Goal: Task Accomplishment & Management: Use online tool/utility

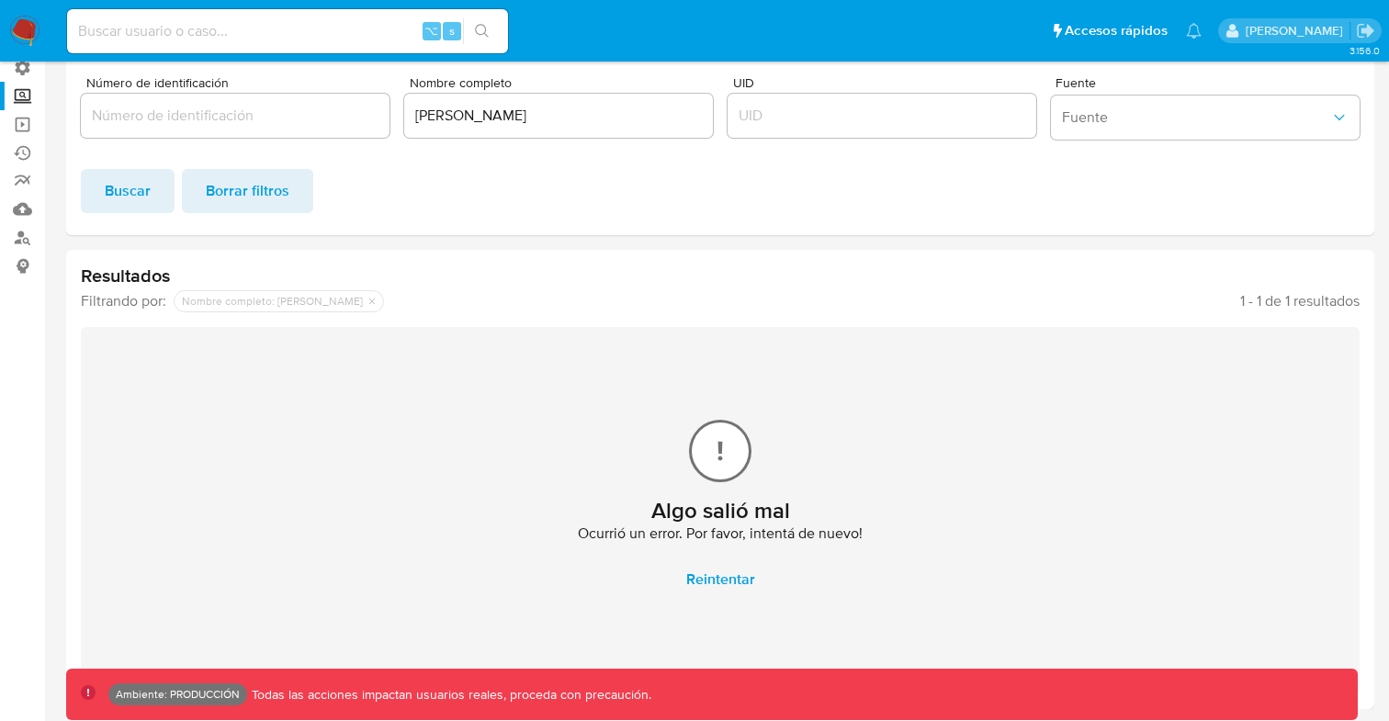
scroll to position [138, 0]
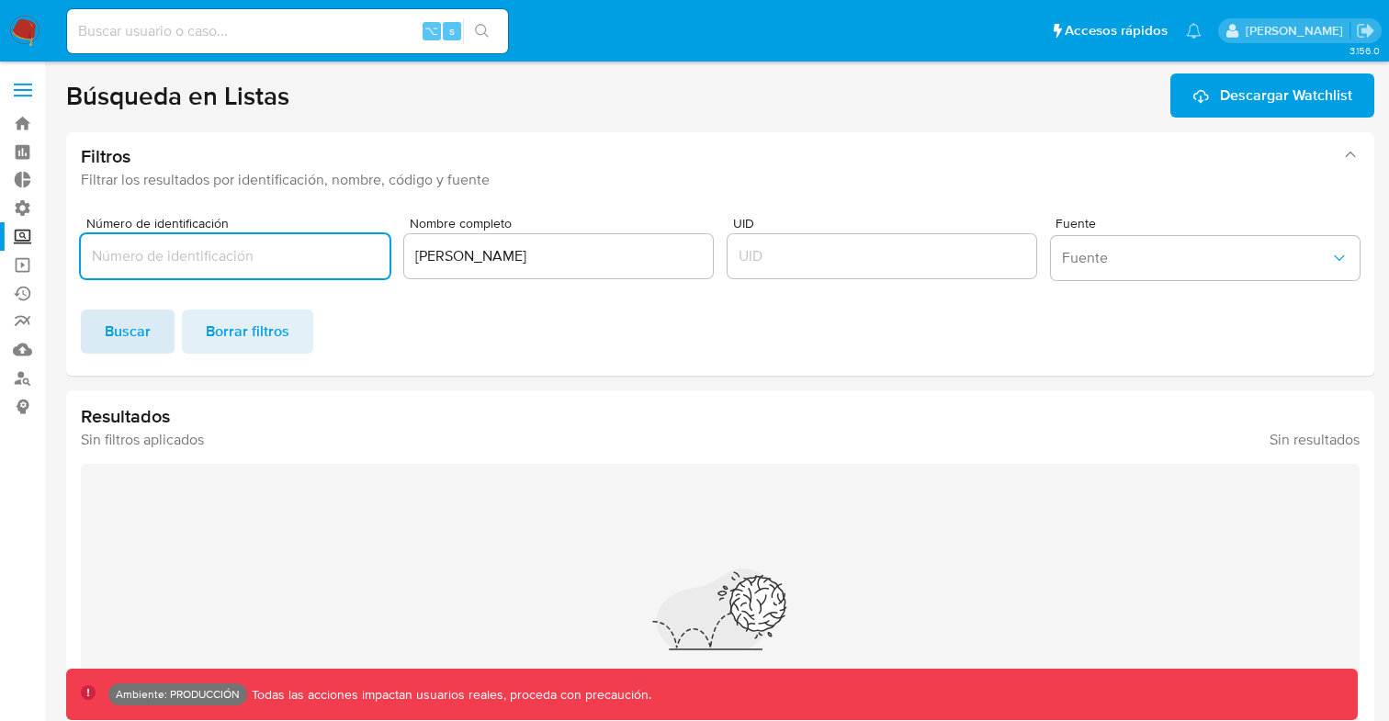
click at [141, 331] on span "Buscar" at bounding box center [128, 332] width 46 height 40
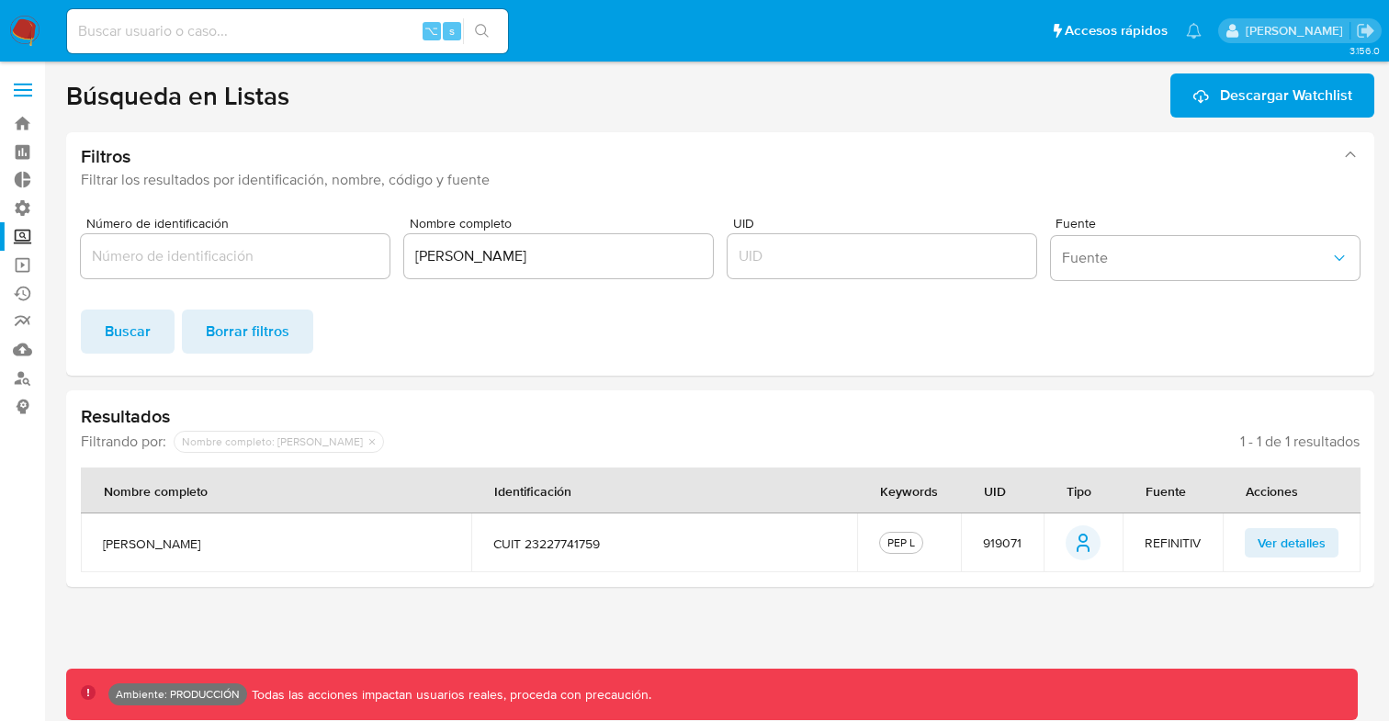
click at [1275, 547] on span "Ver detalles" at bounding box center [1292, 543] width 68 height 26
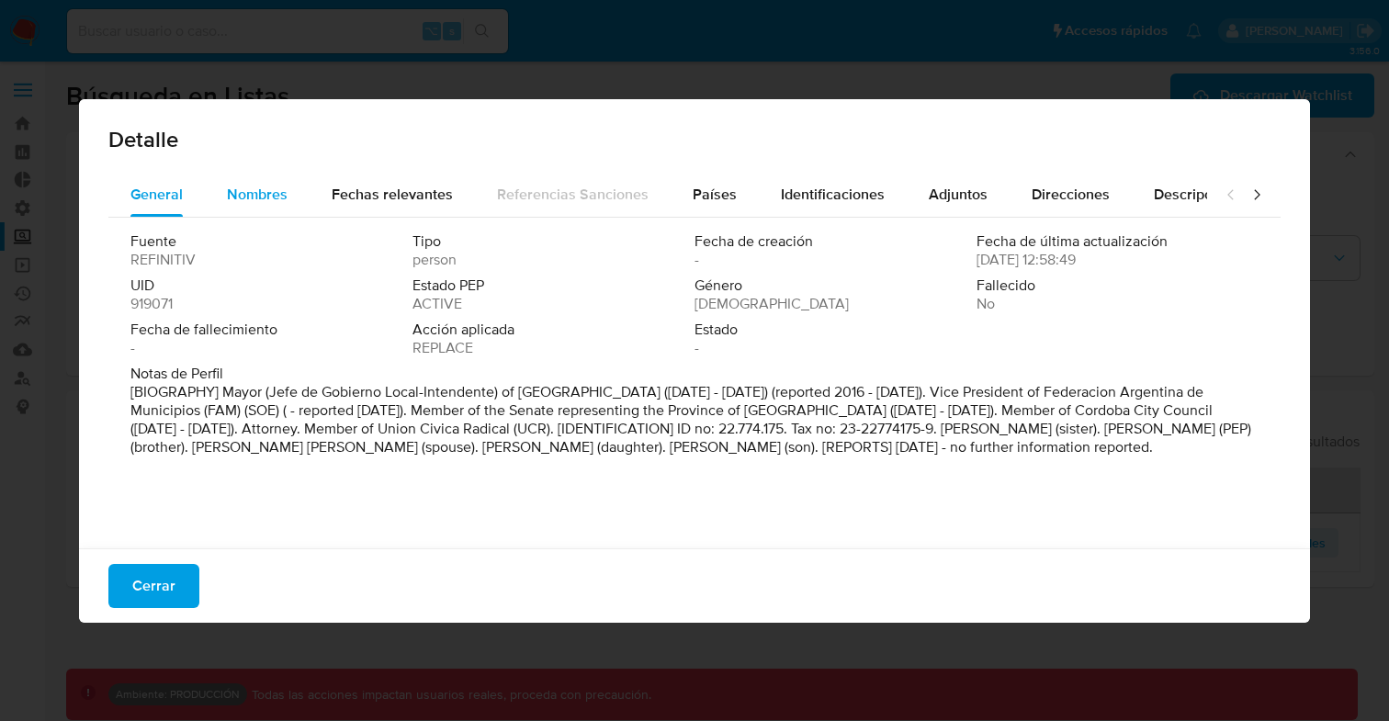
click at [246, 194] on span "Nombres" at bounding box center [257, 194] width 61 height 21
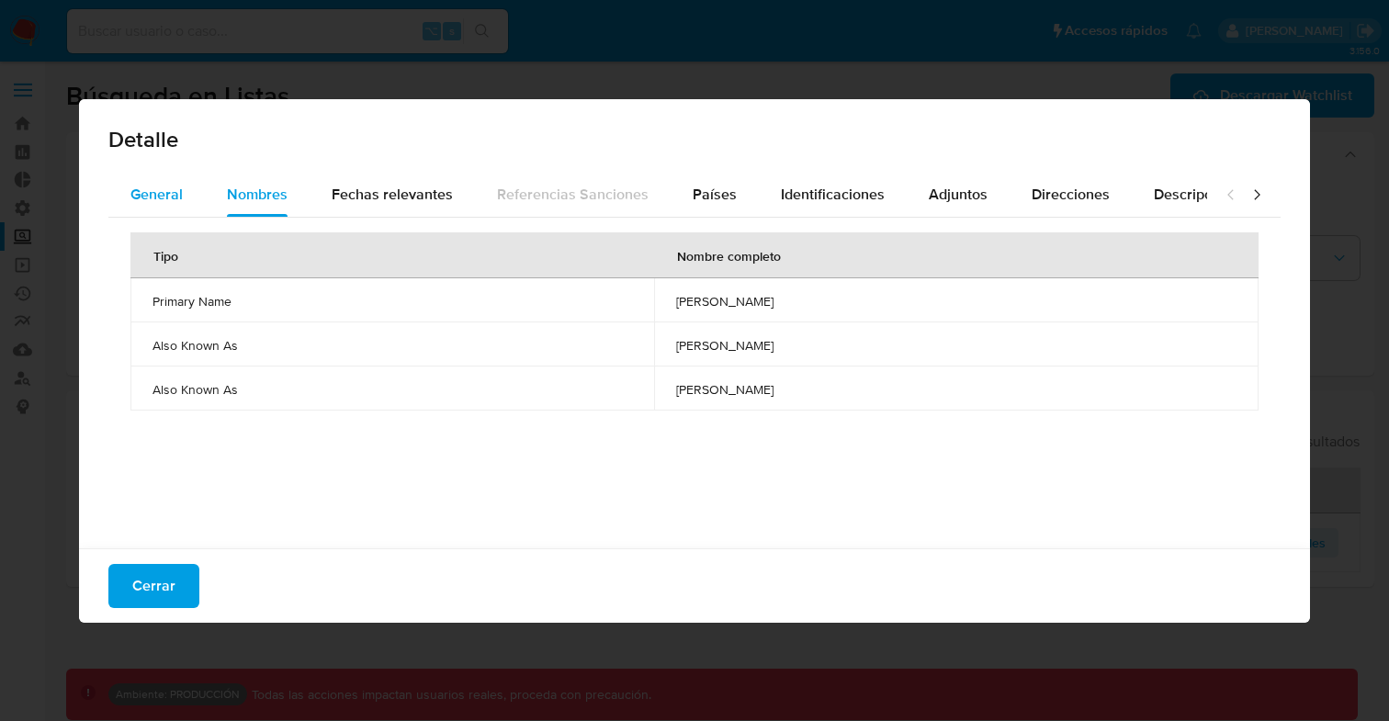
click at [163, 194] on span "General" at bounding box center [156, 194] width 52 height 21
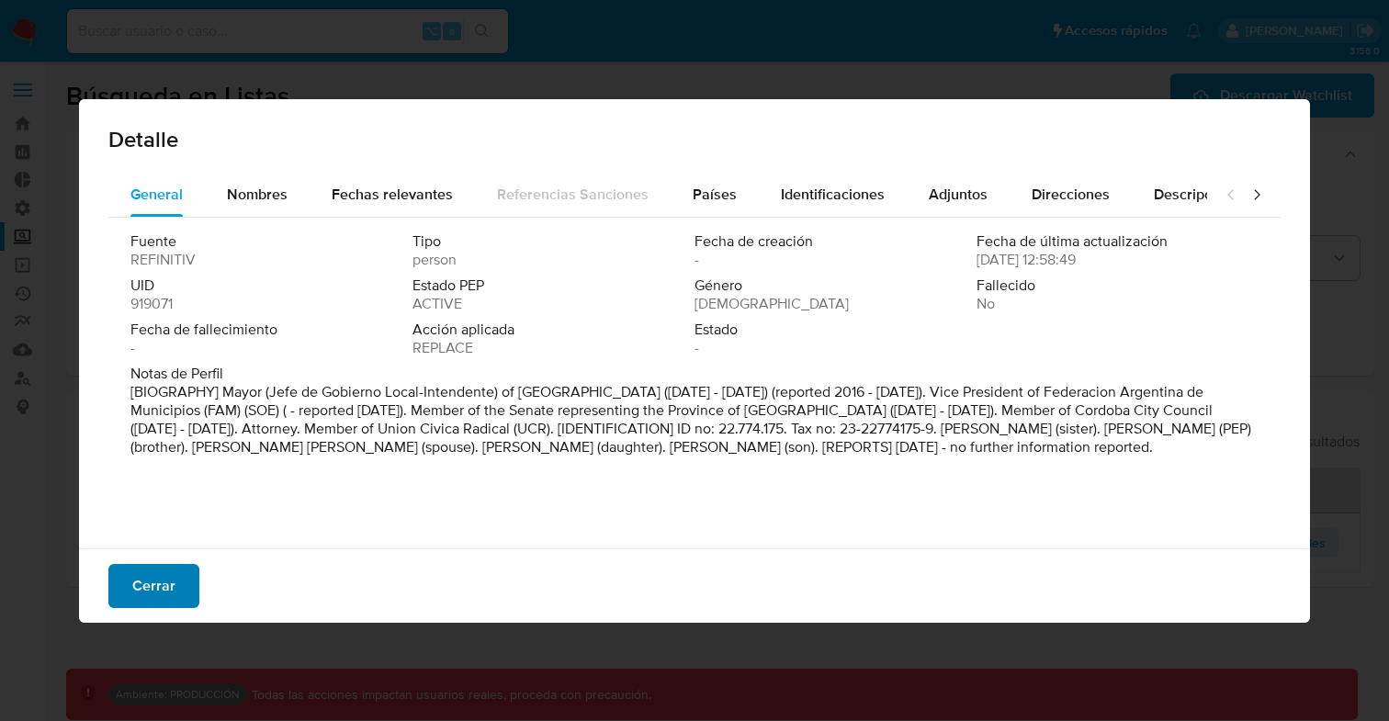
click at [165, 595] on span "Cerrar" at bounding box center [153, 586] width 43 height 40
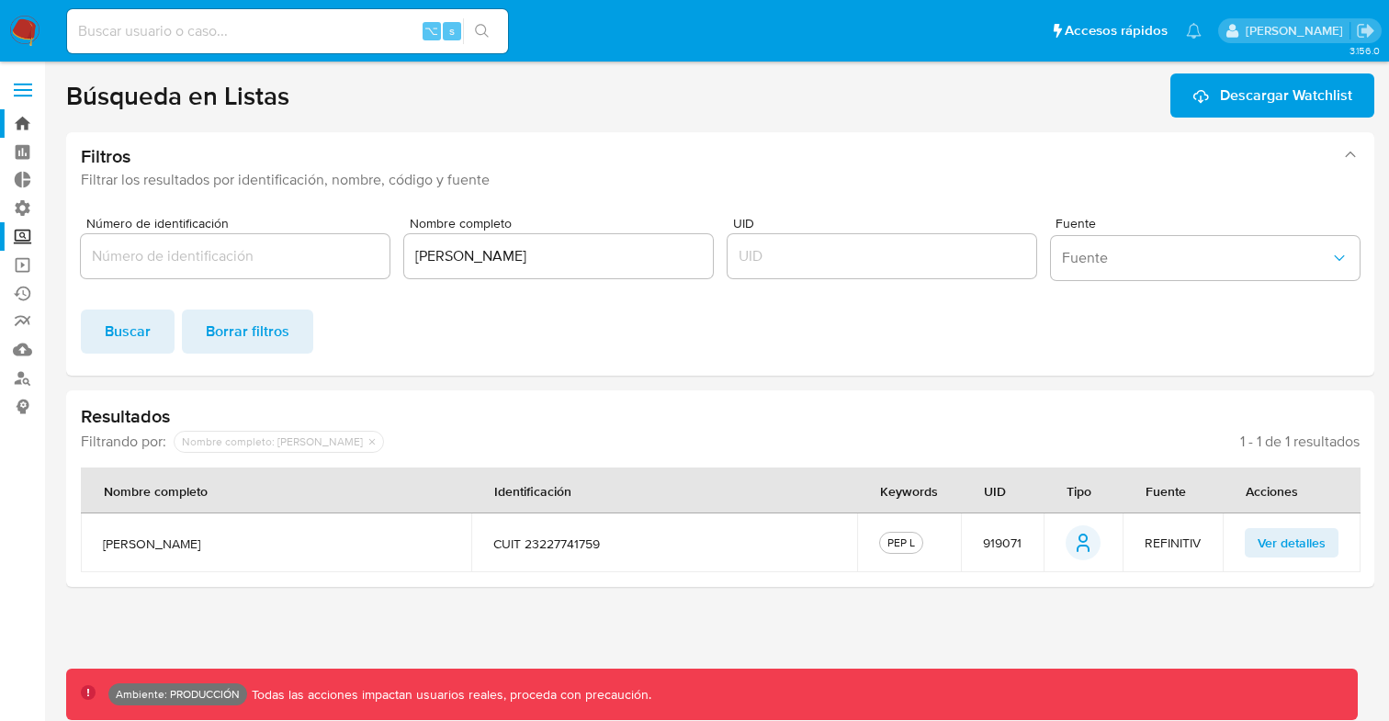
click at [22, 126] on link "Bandeja" at bounding box center [109, 123] width 219 height 28
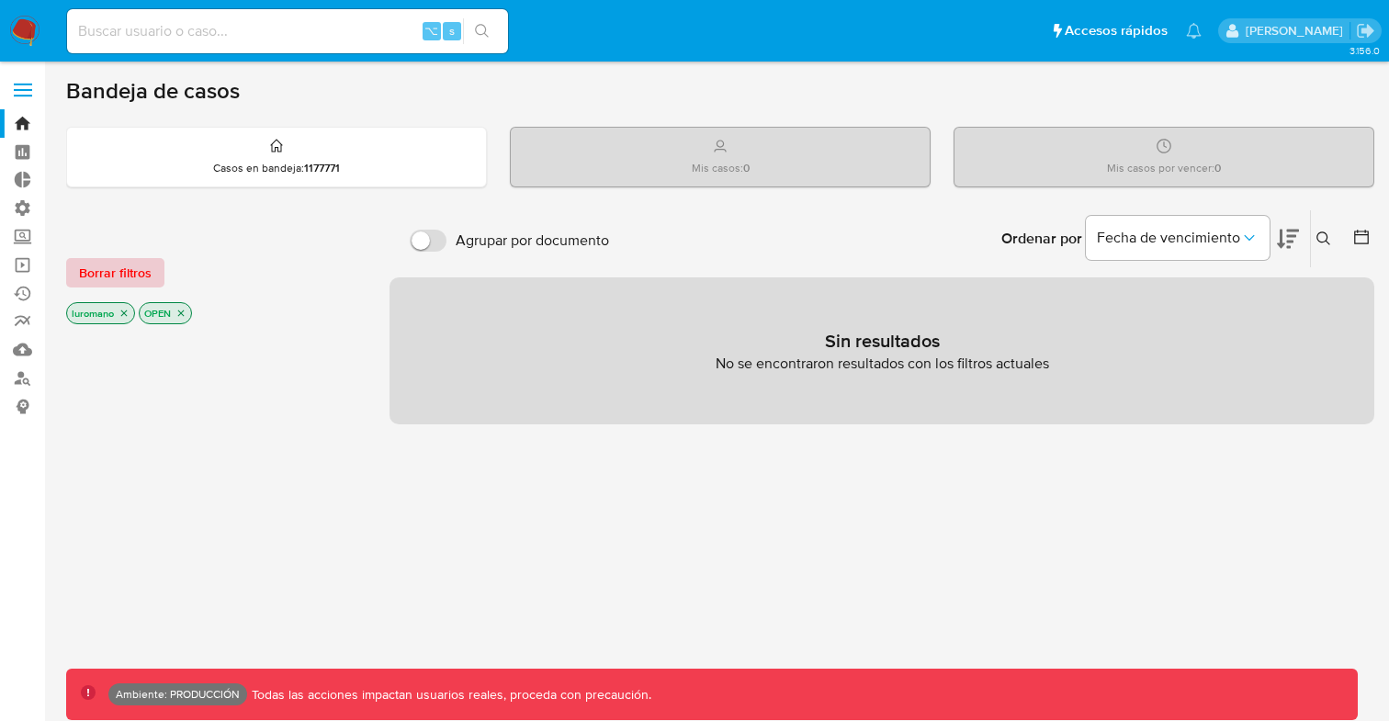
click at [135, 277] on span "Borrar filtros" at bounding box center [115, 273] width 73 height 26
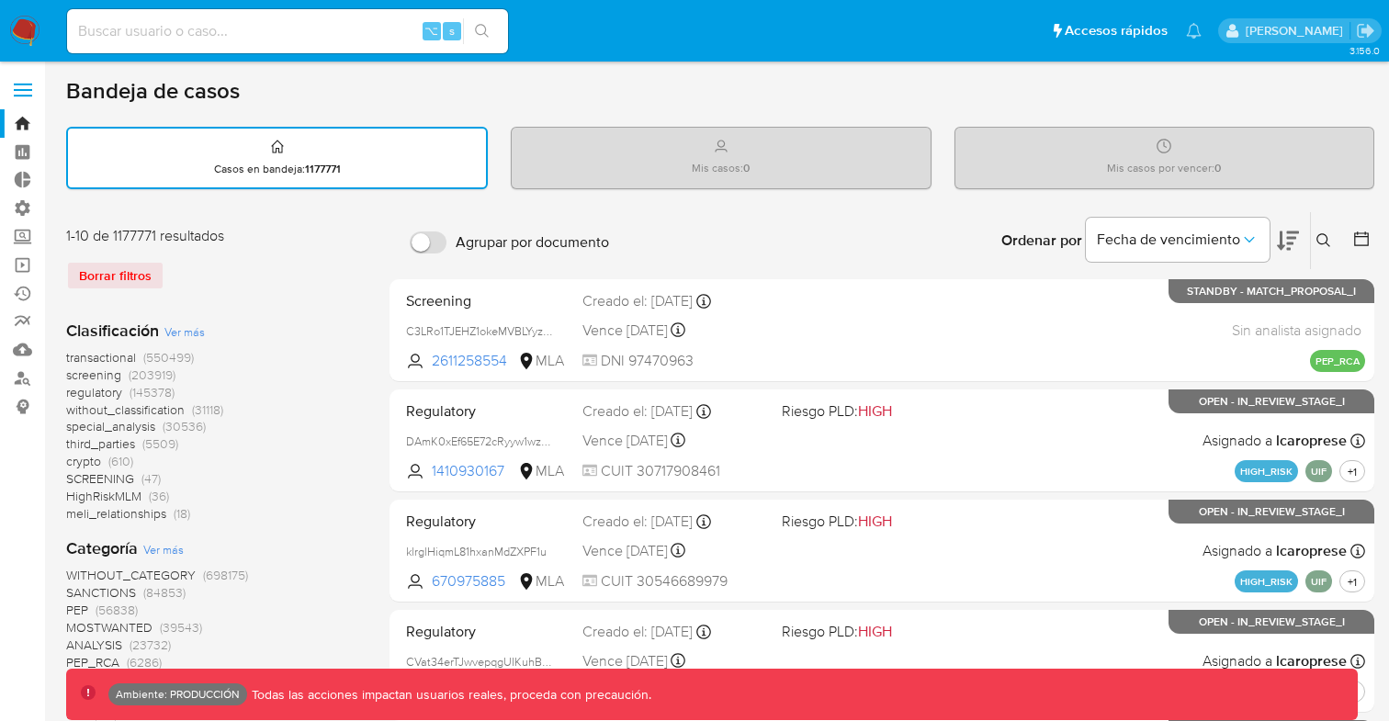
click at [198, 24] on input at bounding box center [287, 31] width 441 height 24
type input "diego assum"
click at [493, 34] on button "search-icon" at bounding box center [482, 31] width 38 height 26
click at [28, 85] on span at bounding box center [23, 84] width 18 height 3
click at [0, 0] on input "checkbox" at bounding box center [0, 0] width 0 height 0
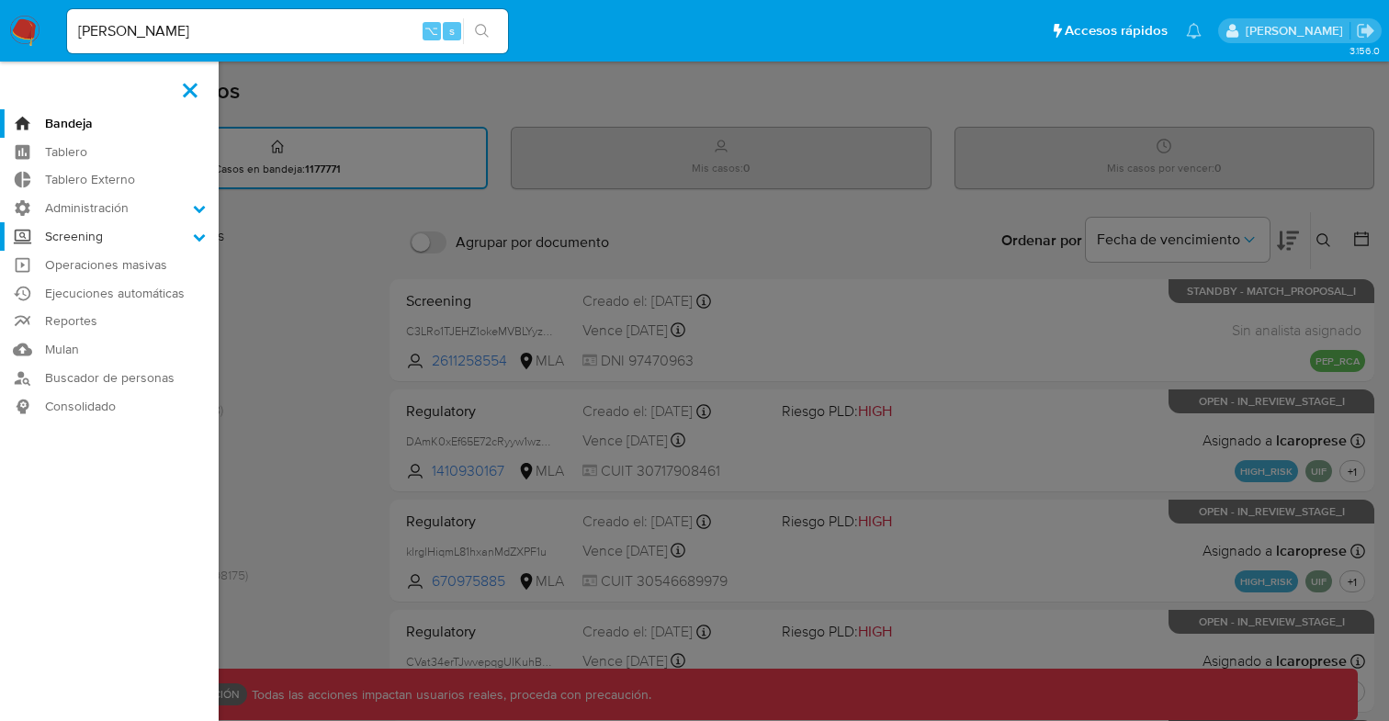
click at [200, 239] on icon at bounding box center [200, 237] width 12 height 7
click at [0, 0] on input "Screening" at bounding box center [0, 0] width 0 height 0
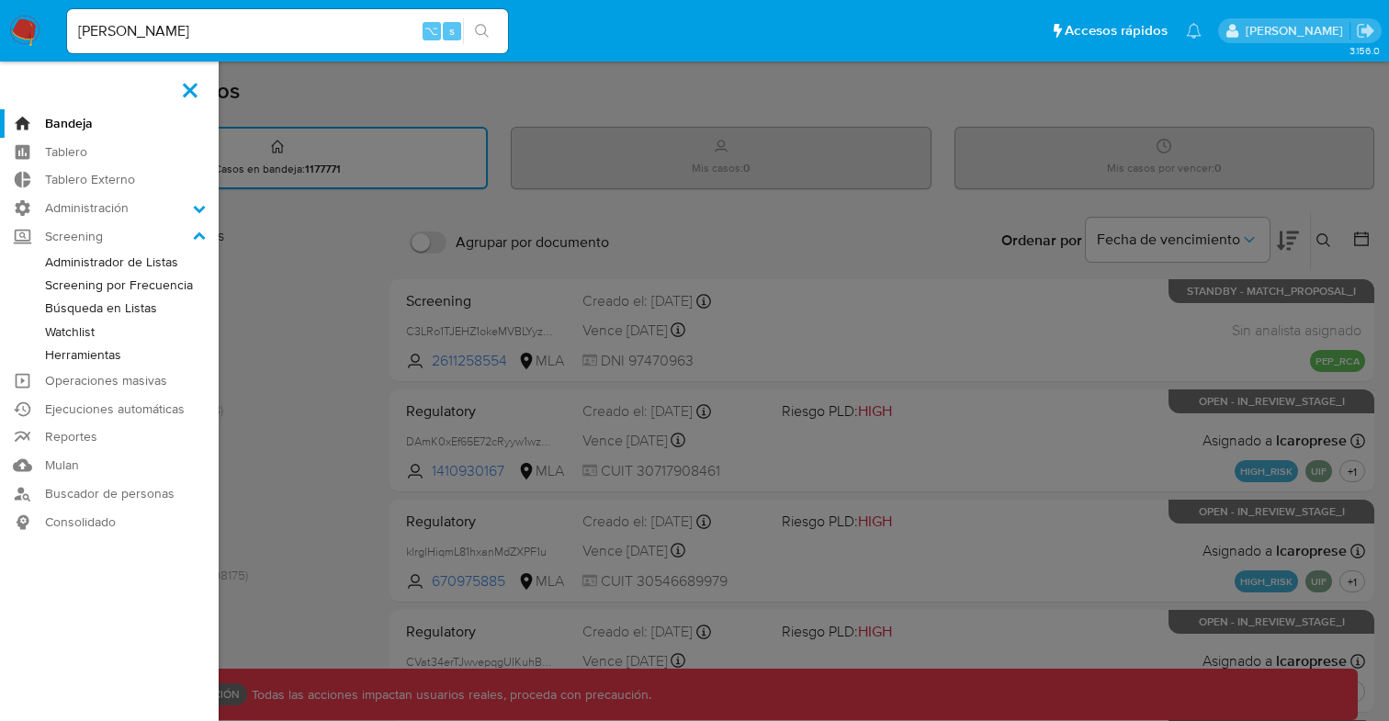
click at [101, 354] on link "Herramientas" at bounding box center [109, 355] width 219 height 23
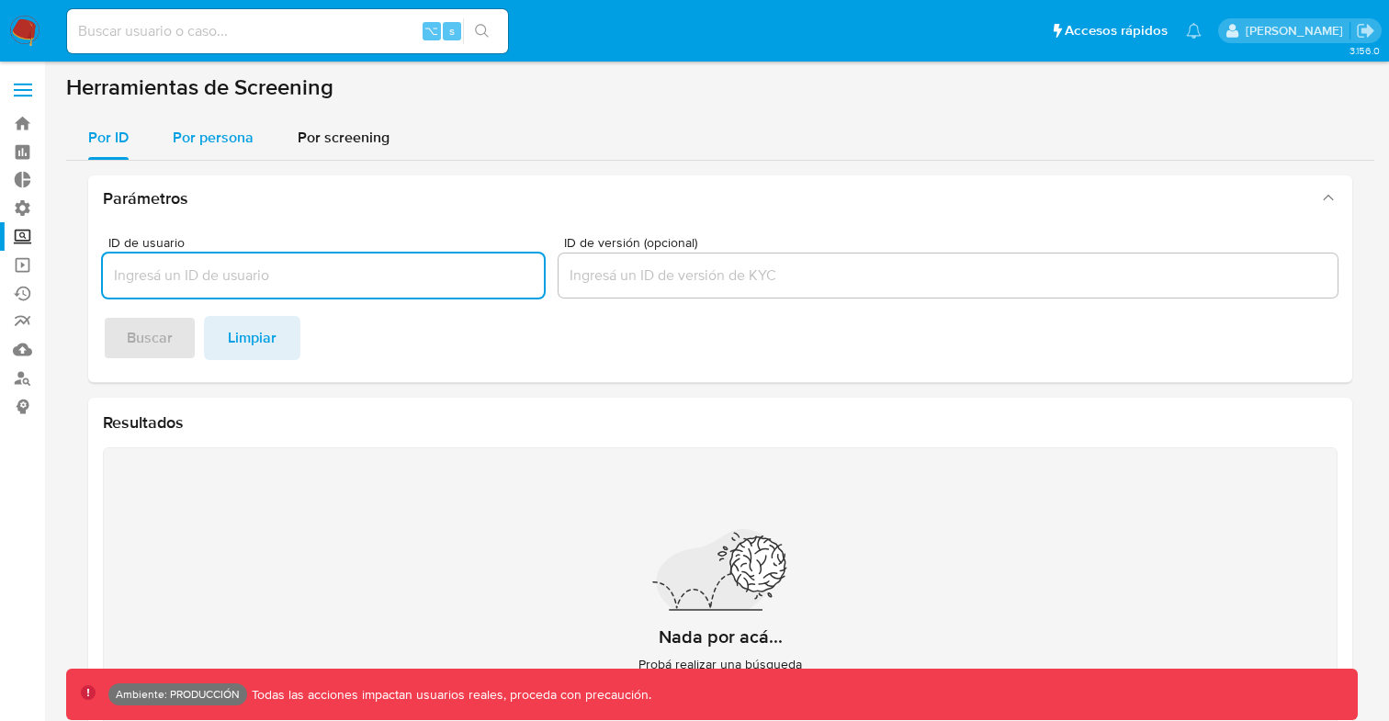
click at [194, 133] on span "Por persona" at bounding box center [213, 137] width 81 height 21
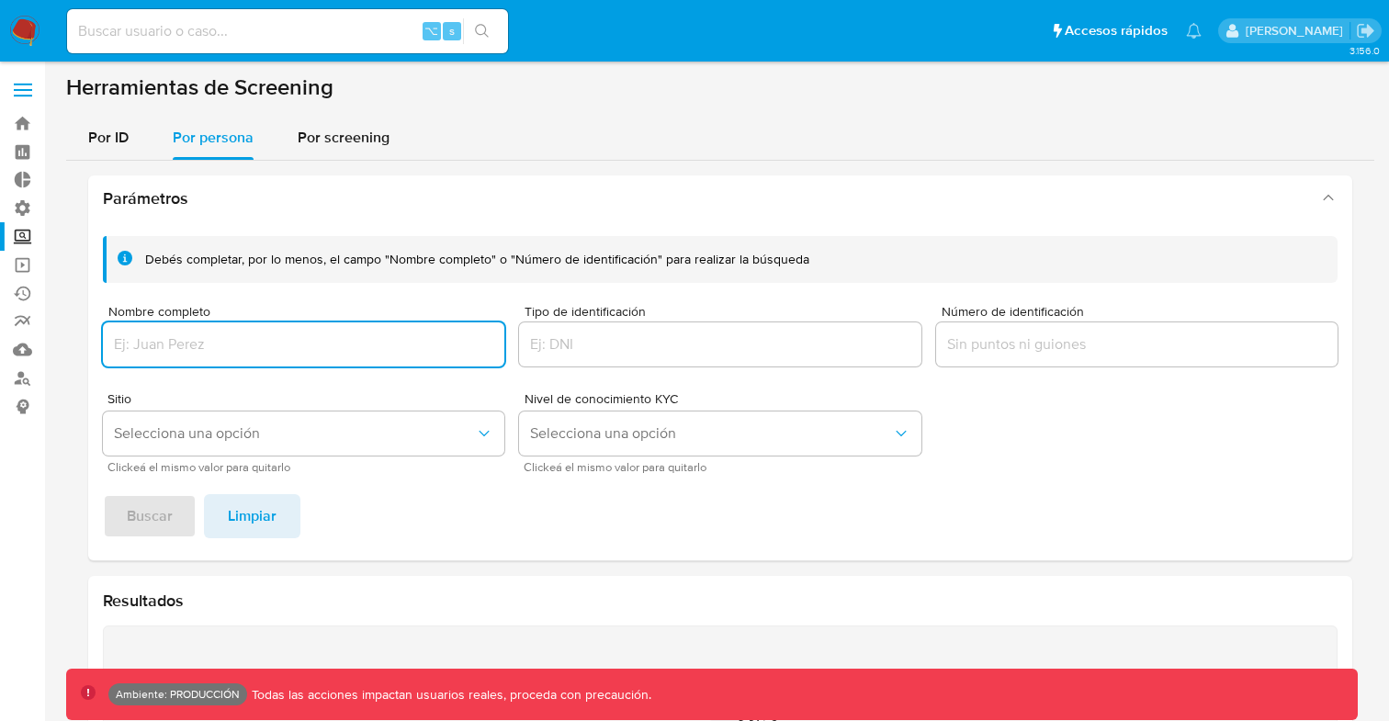
click at [329, 347] on input "Nombre completo" at bounding box center [304, 345] width 402 height 24
click at [160, 524] on span "Buscar" at bounding box center [150, 516] width 46 height 40
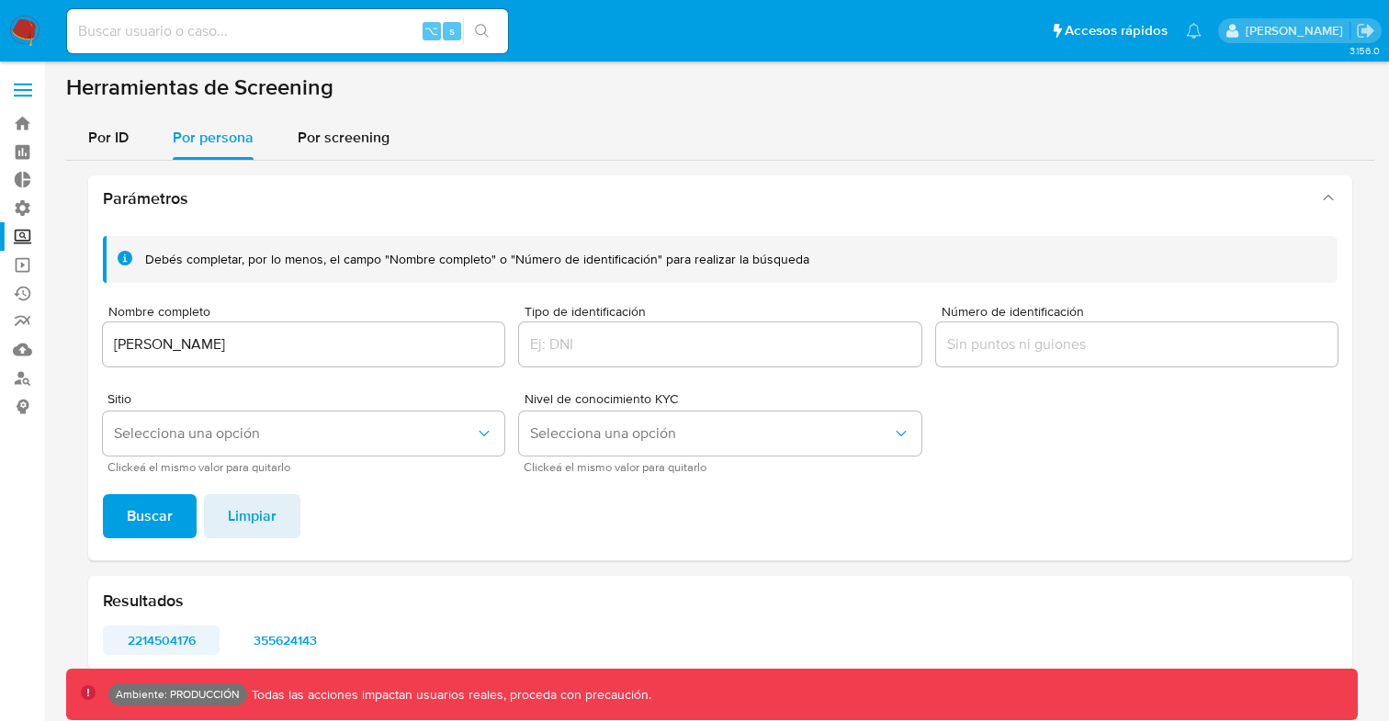
click at [174, 637] on span "2214504176" at bounding box center [161, 641] width 91 height 26
click at [277, 638] on span "355624143" at bounding box center [285, 641] width 91 height 26
click at [491, 429] on icon "Sitio" at bounding box center [484, 434] width 18 height 18
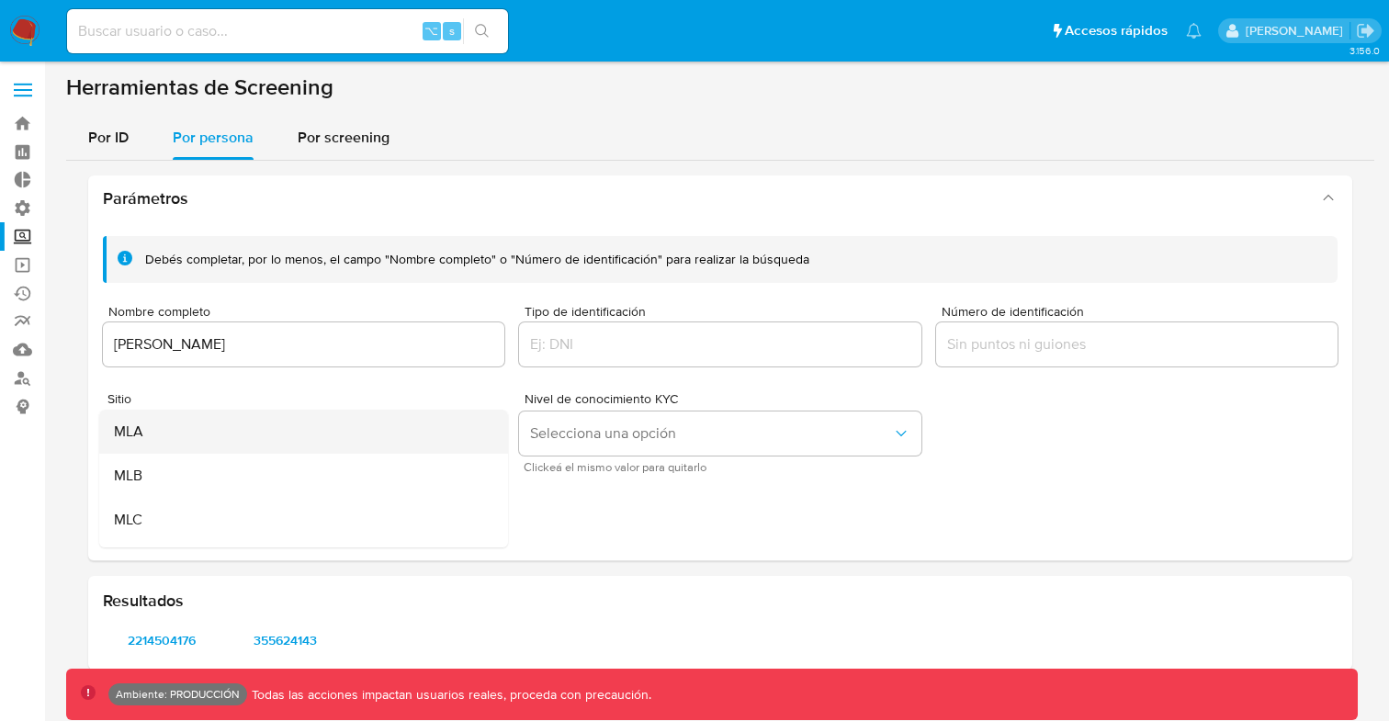
click at [165, 436] on div "MLA" at bounding box center [298, 432] width 368 height 44
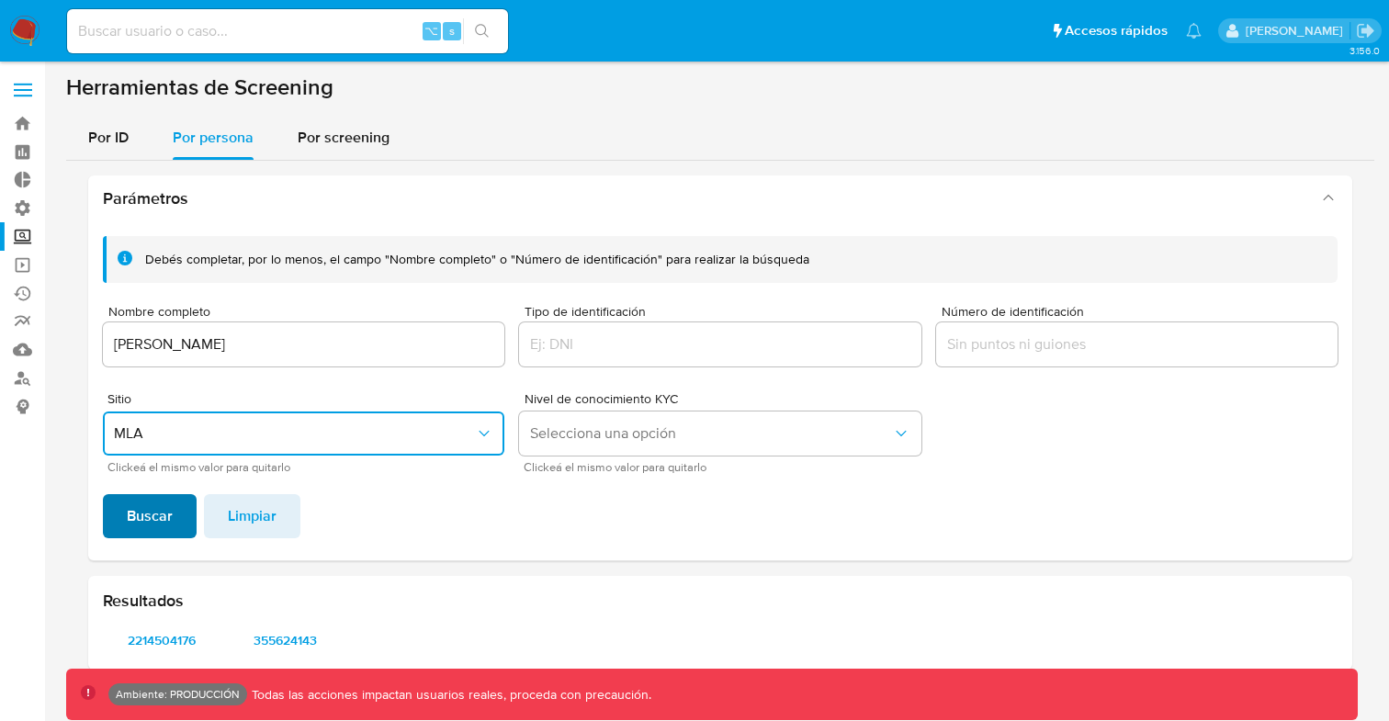
click at [148, 514] on span "Buscar" at bounding box center [150, 516] width 46 height 40
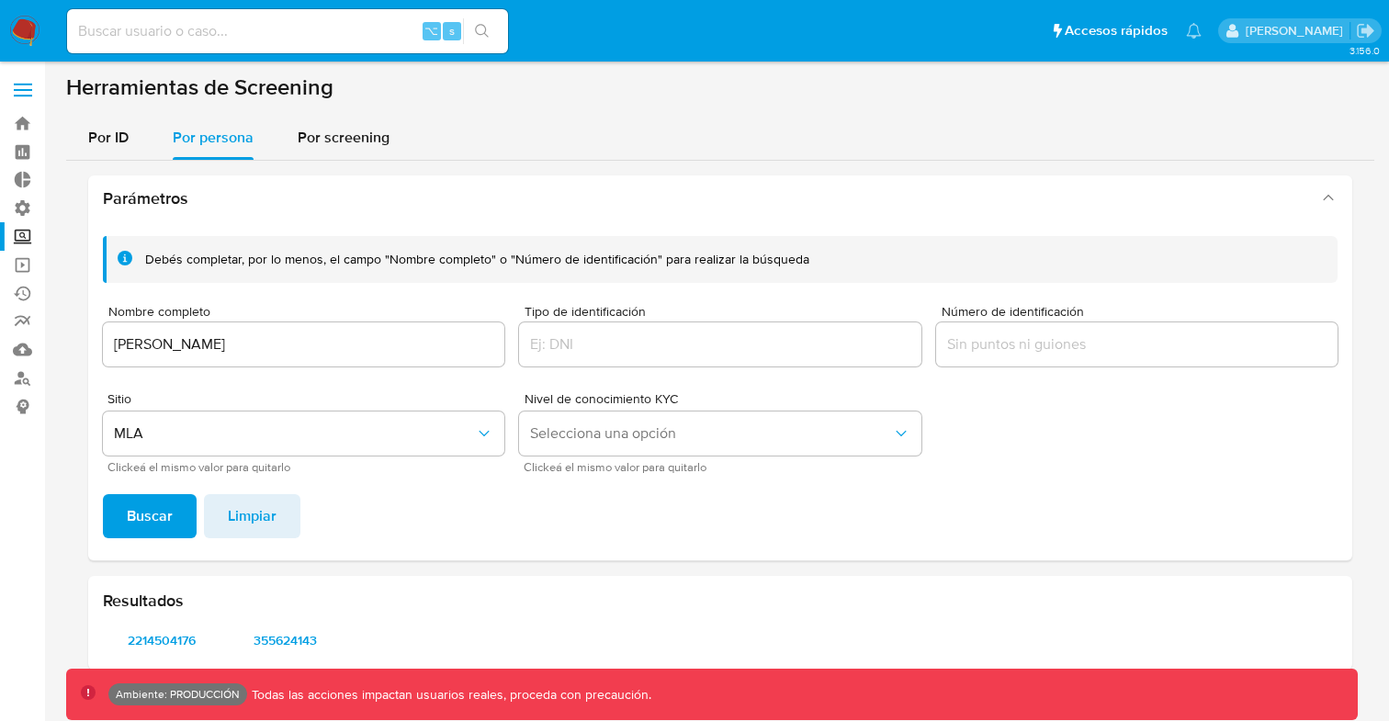
click at [24, 92] on label at bounding box center [23, 90] width 46 height 39
click at [0, 0] on input "checkbox" at bounding box center [0, 0] width 0 height 0
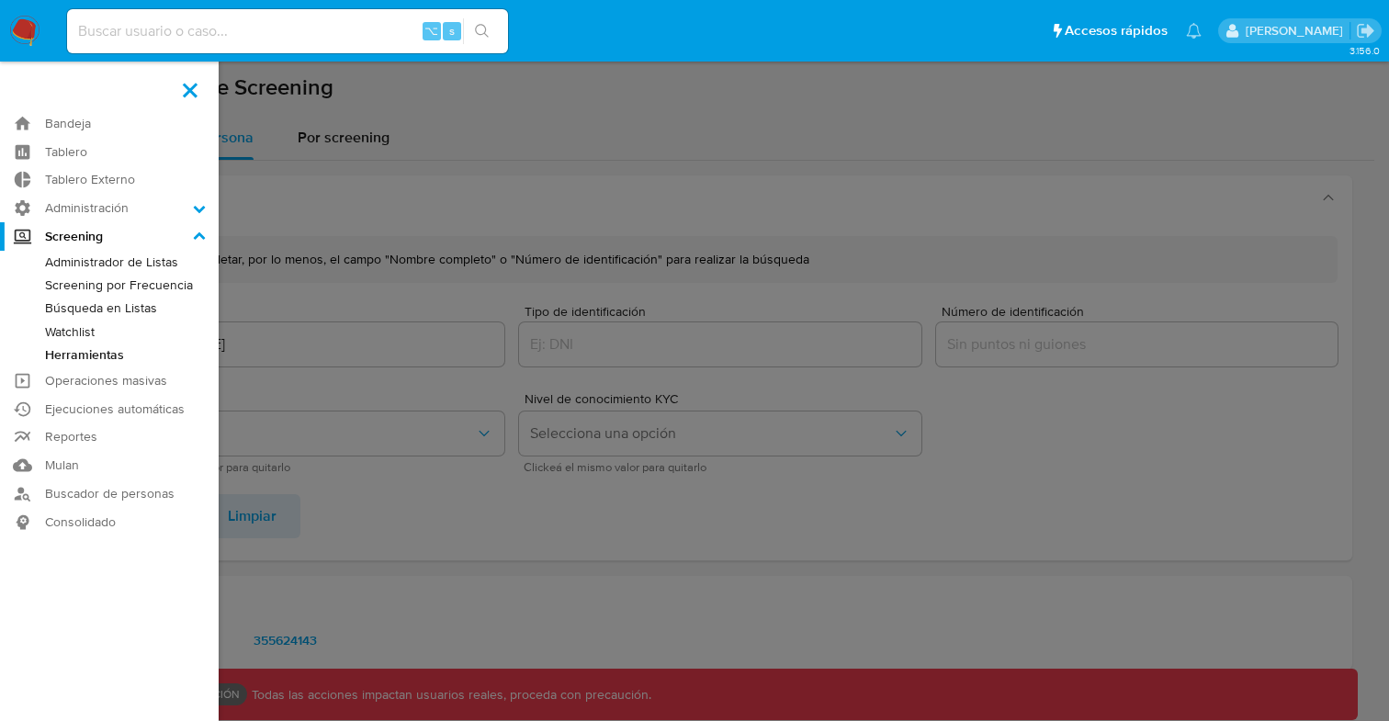
click at [688, 135] on label at bounding box center [694, 360] width 1389 height 721
click at [0, 0] on input "checkbox" at bounding box center [0, 0] width 0 height 0
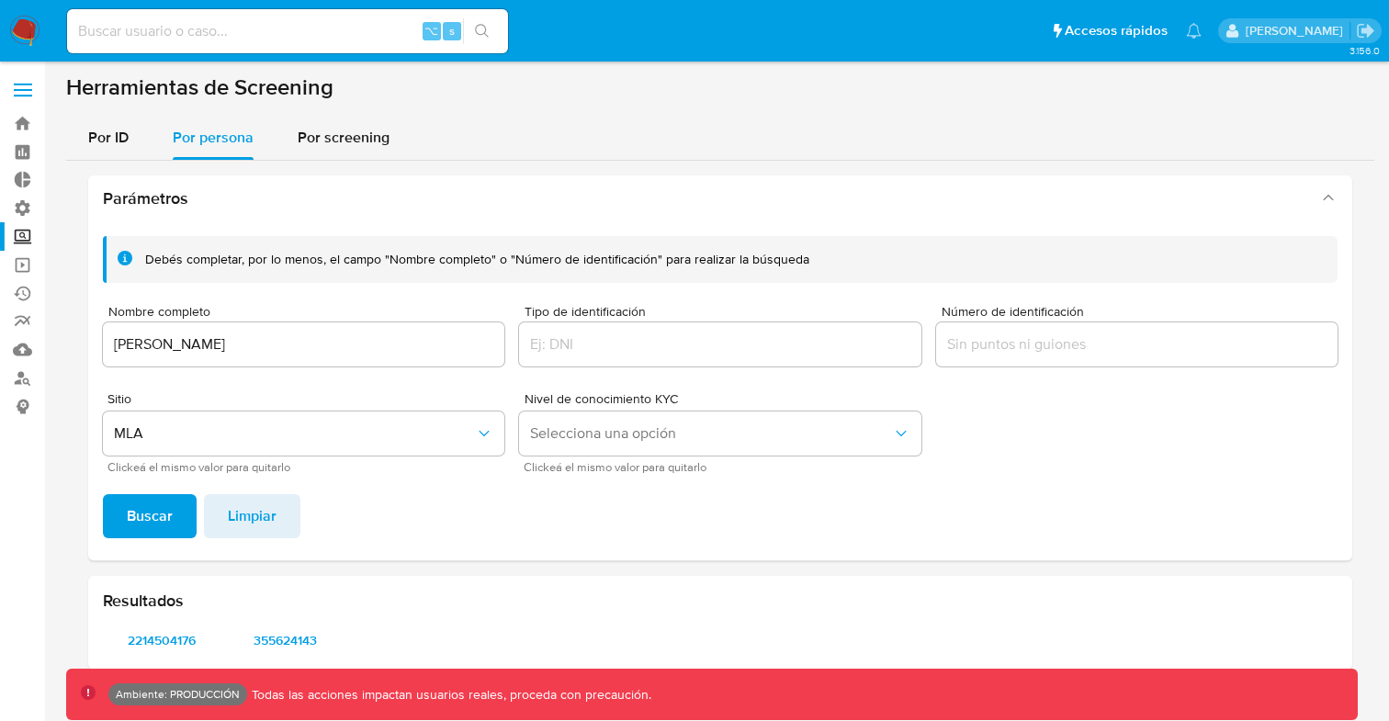
click at [169, 526] on span "Buscar" at bounding box center [150, 516] width 46 height 40
click at [169, 641] on span "2214504176" at bounding box center [161, 641] width 91 height 26
click at [290, 345] on input "diego assum" at bounding box center [304, 345] width 402 height 24
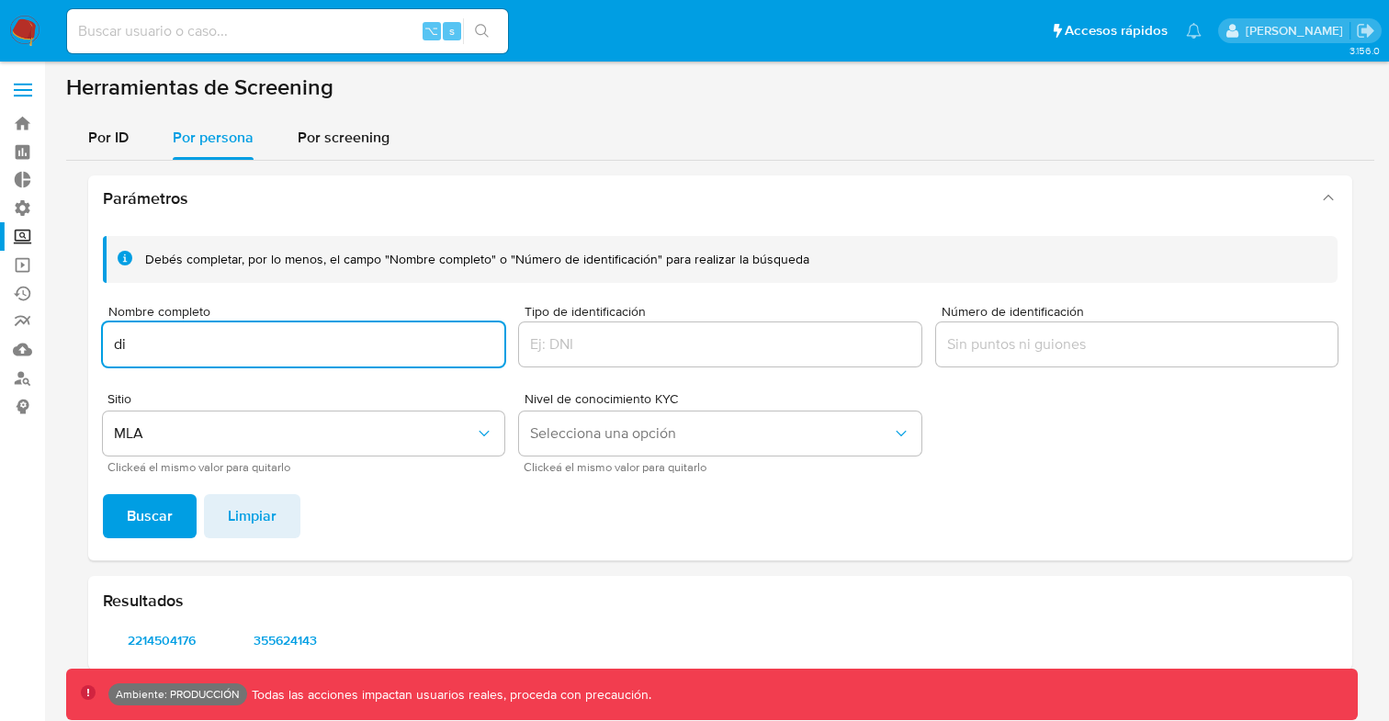
type input "d"
type input "lucio romano"
click at [142, 516] on span "Buscar" at bounding box center [150, 516] width 46 height 40
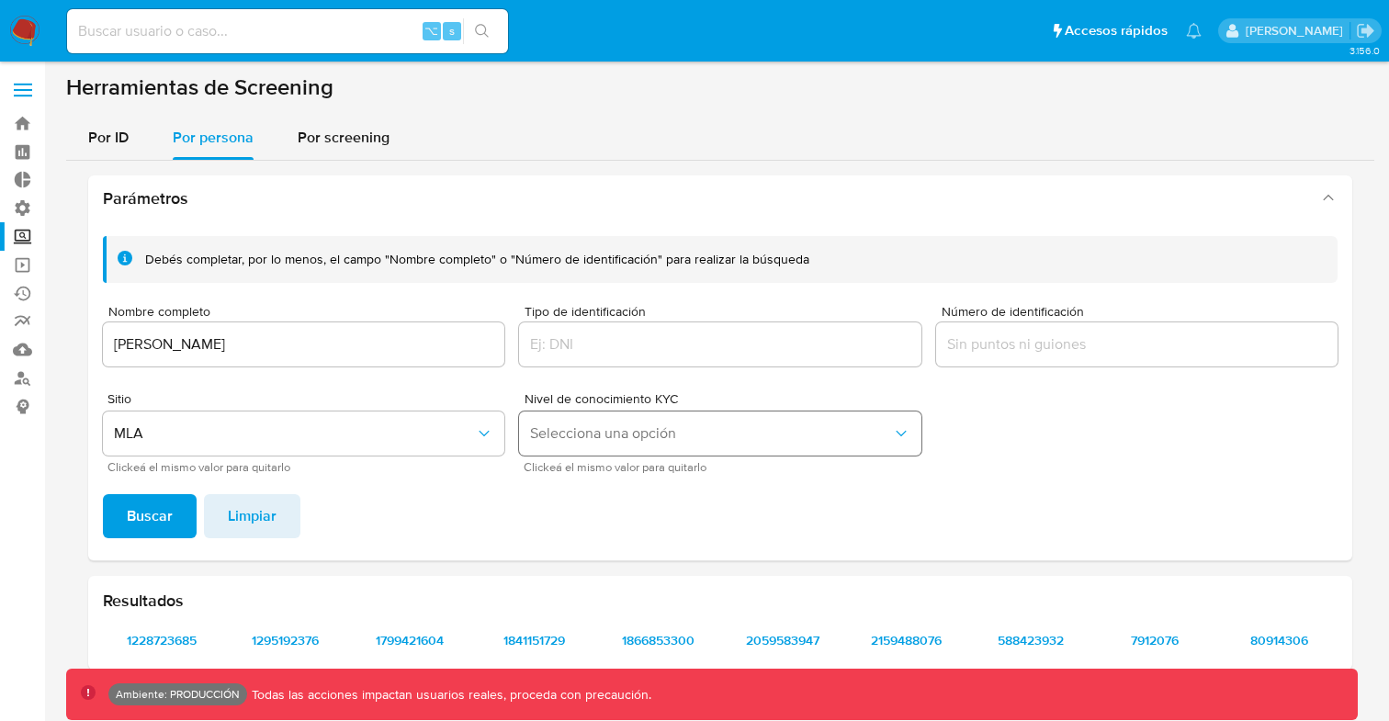
click at [631, 425] on span "Selecciona una opción" at bounding box center [710, 434] width 361 height 18
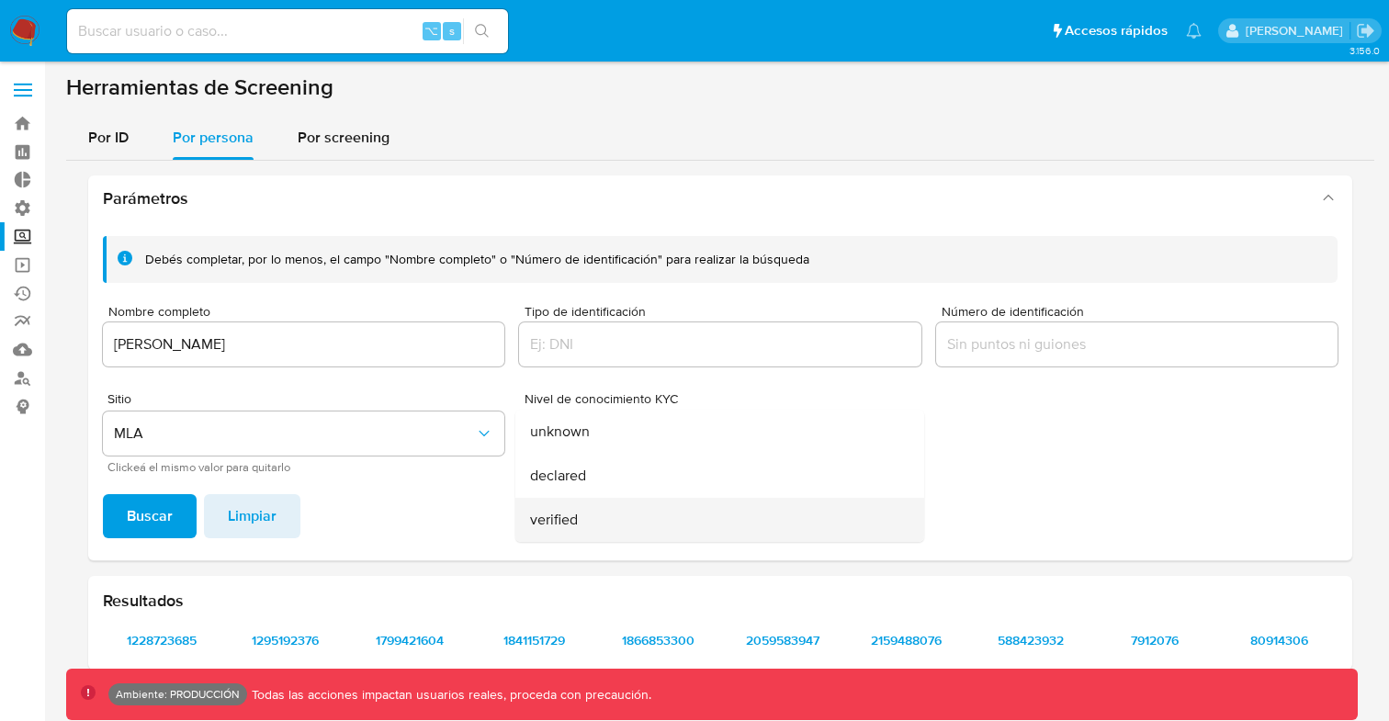
click at [550, 517] on span "verified" at bounding box center [554, 520] width 48 height 18
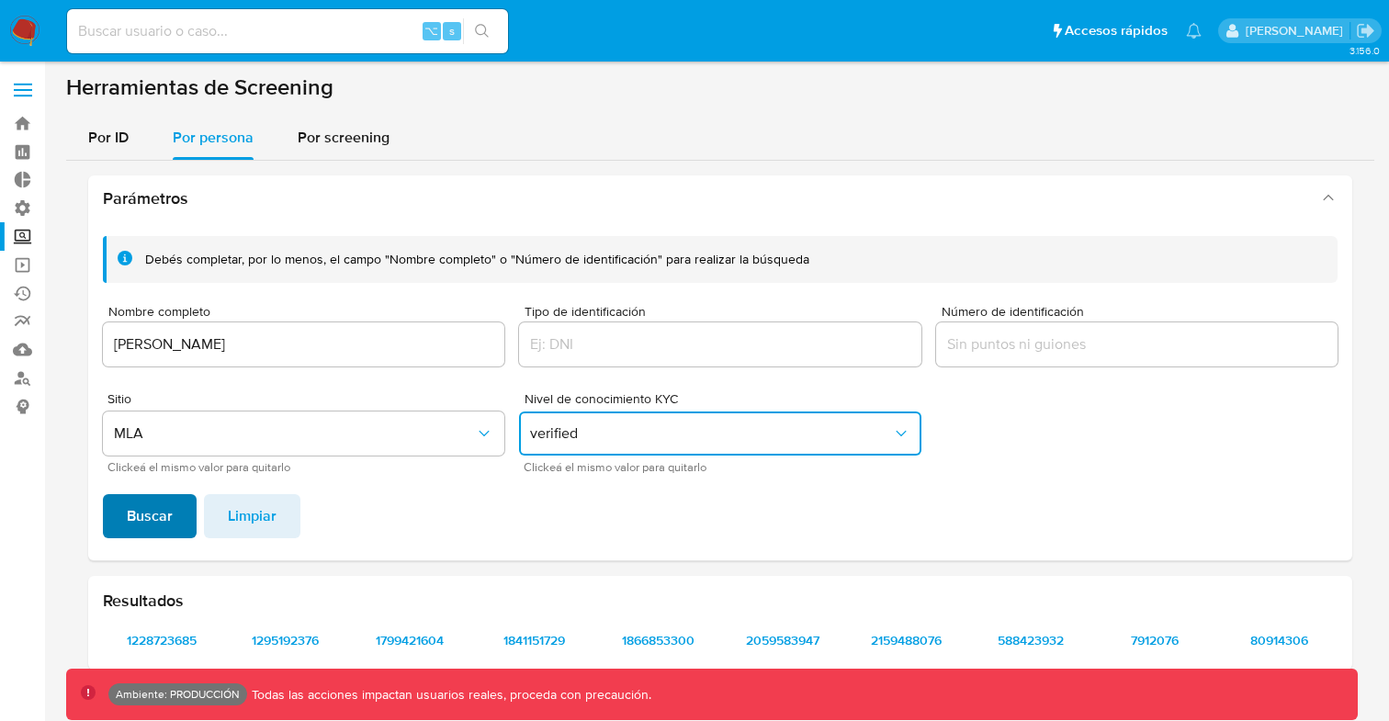
click at [180, 516] on button "Buscar" at bounding box center [150, 516] width 94 height 44
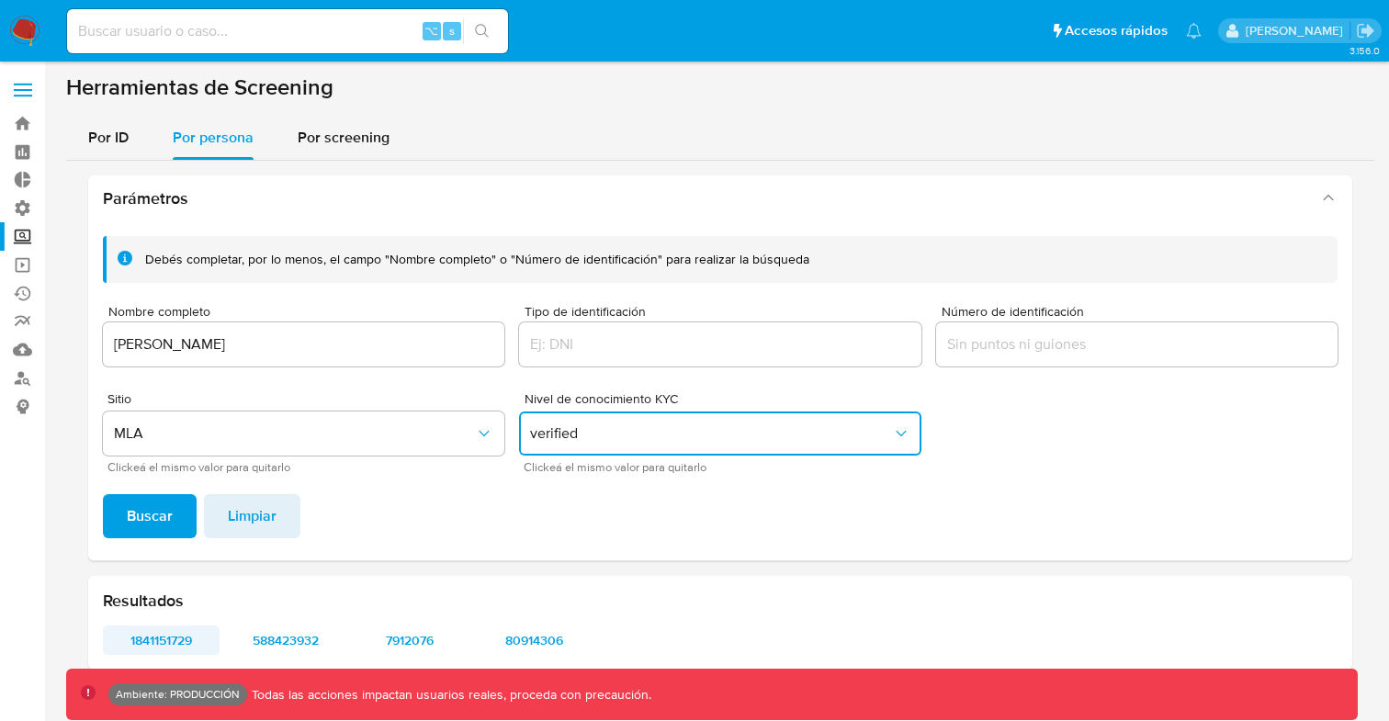
click at [193, 640] on span "1841151729" at bounding box center [161, 641] width 91 height 26
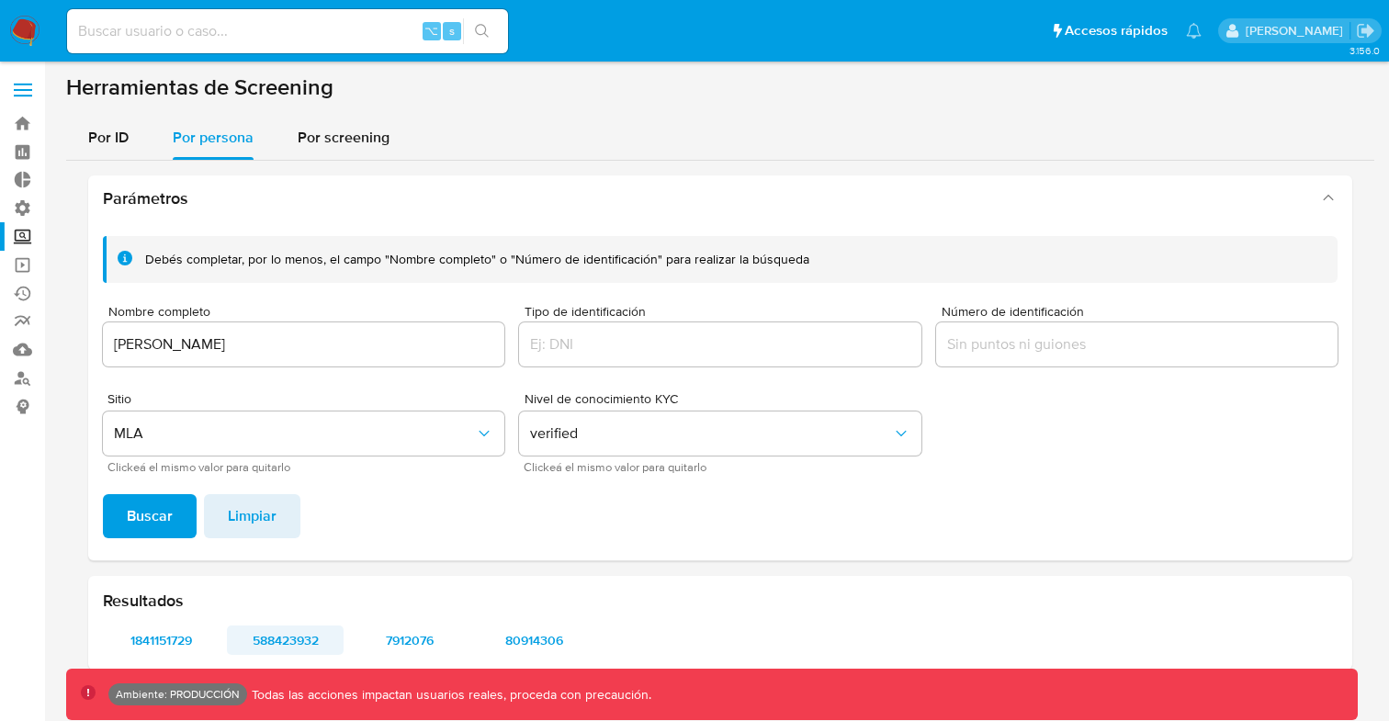
click at [284, 641] on span "588423932" at bounding box center [285, 641] width 91 height 26
click at [411, 640] on span "7912076" at bounding box center [409, 641] width 91 height 26
click at [537, 636] on span "80914306" at bounding box center [534, 641] width 91 height 26
click at [196, 34] on input at bounding box center [287, 31] width 441 height 24
click at [23, 92] on label at bounding box center [23, 90] width 46 height 39
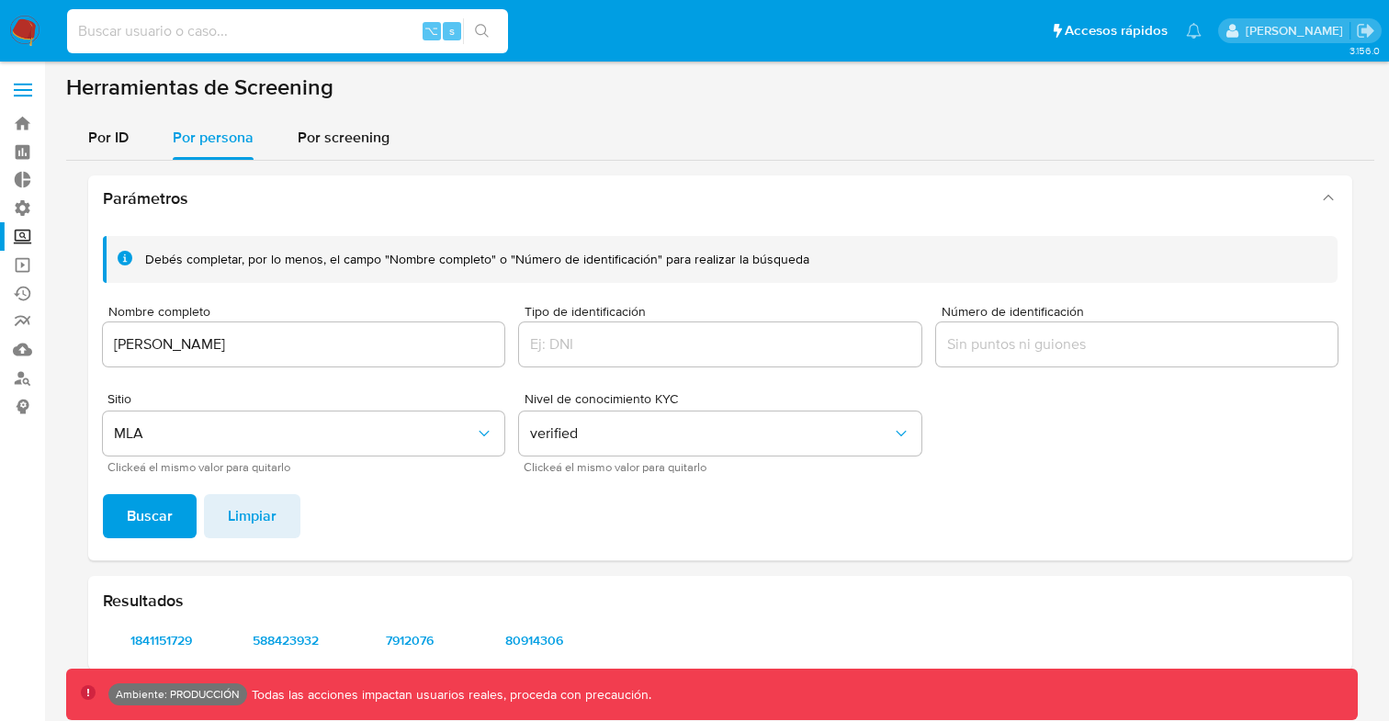
click at [0, 0] on input "checkbox" at bounding box center [0, 0] width 0 height 0
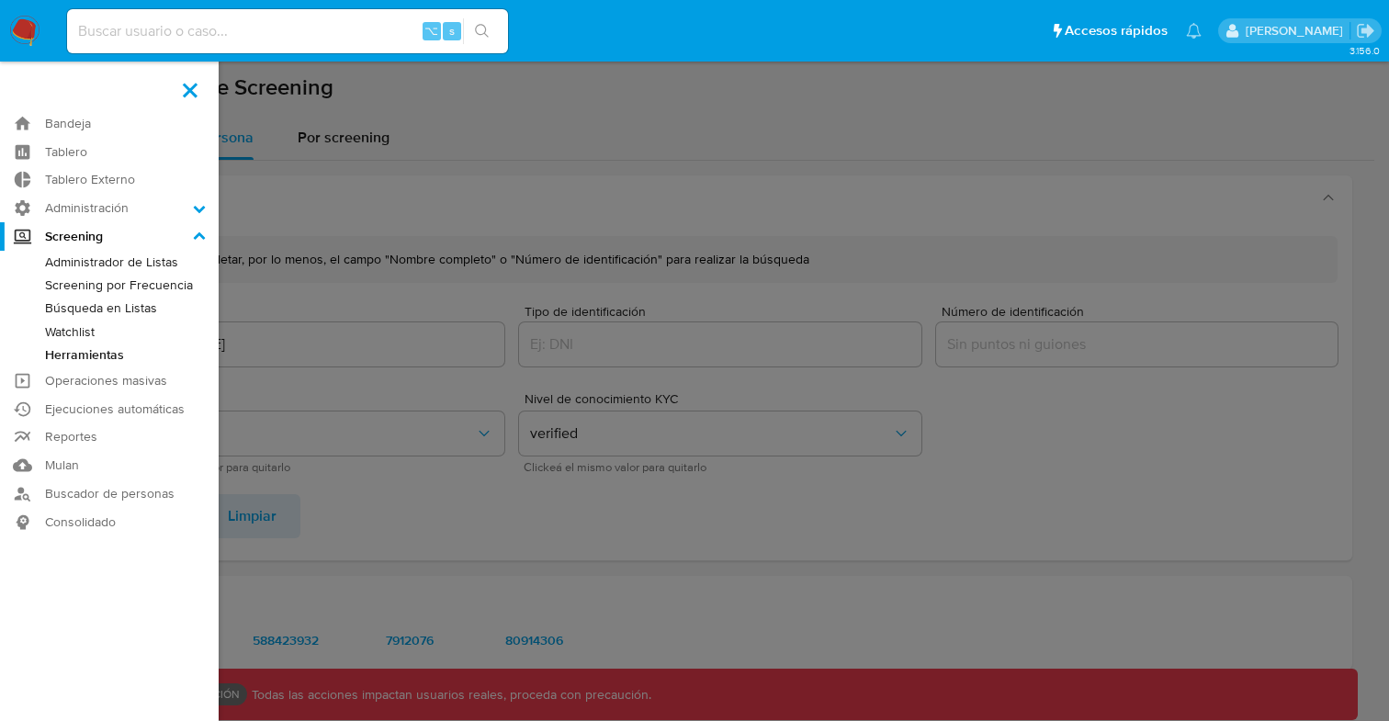
click at [105, 360] on link "Herramientas" at bounding box center [109, 355] width 219 height 23
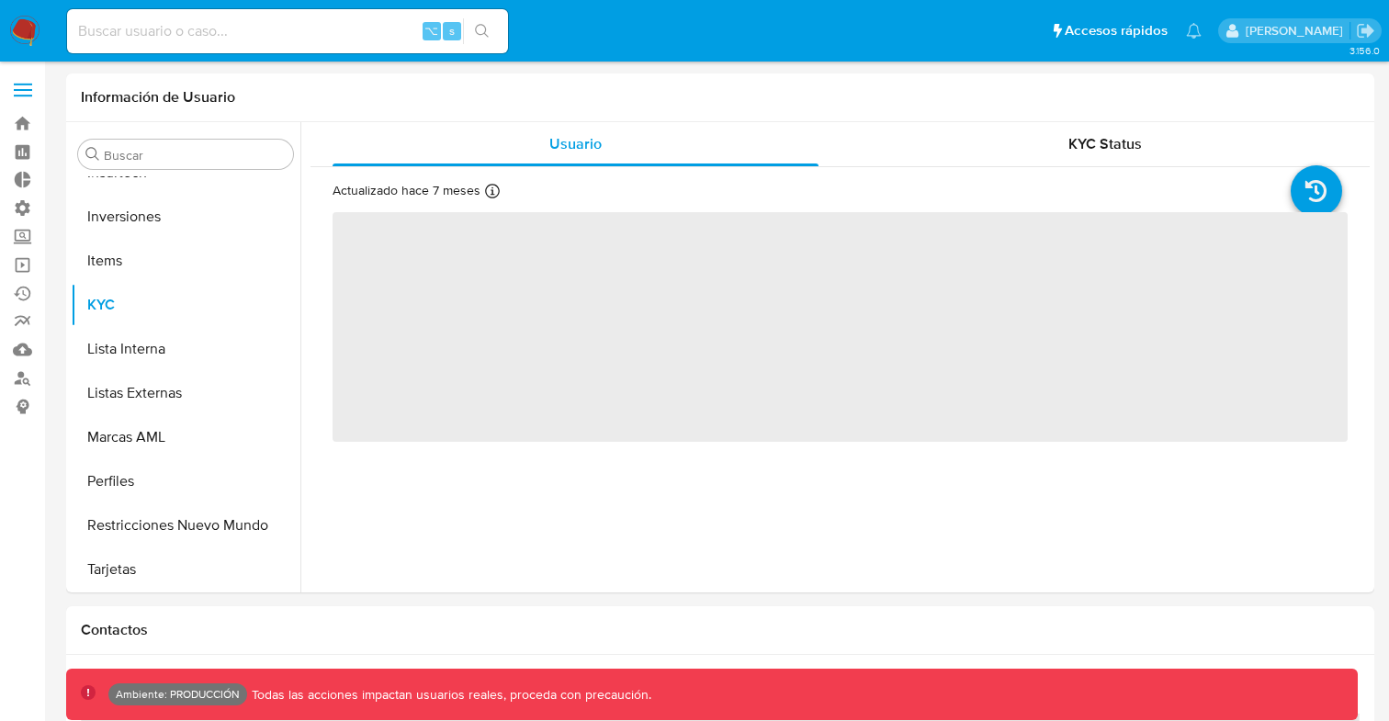
scroll to position [865, 0]
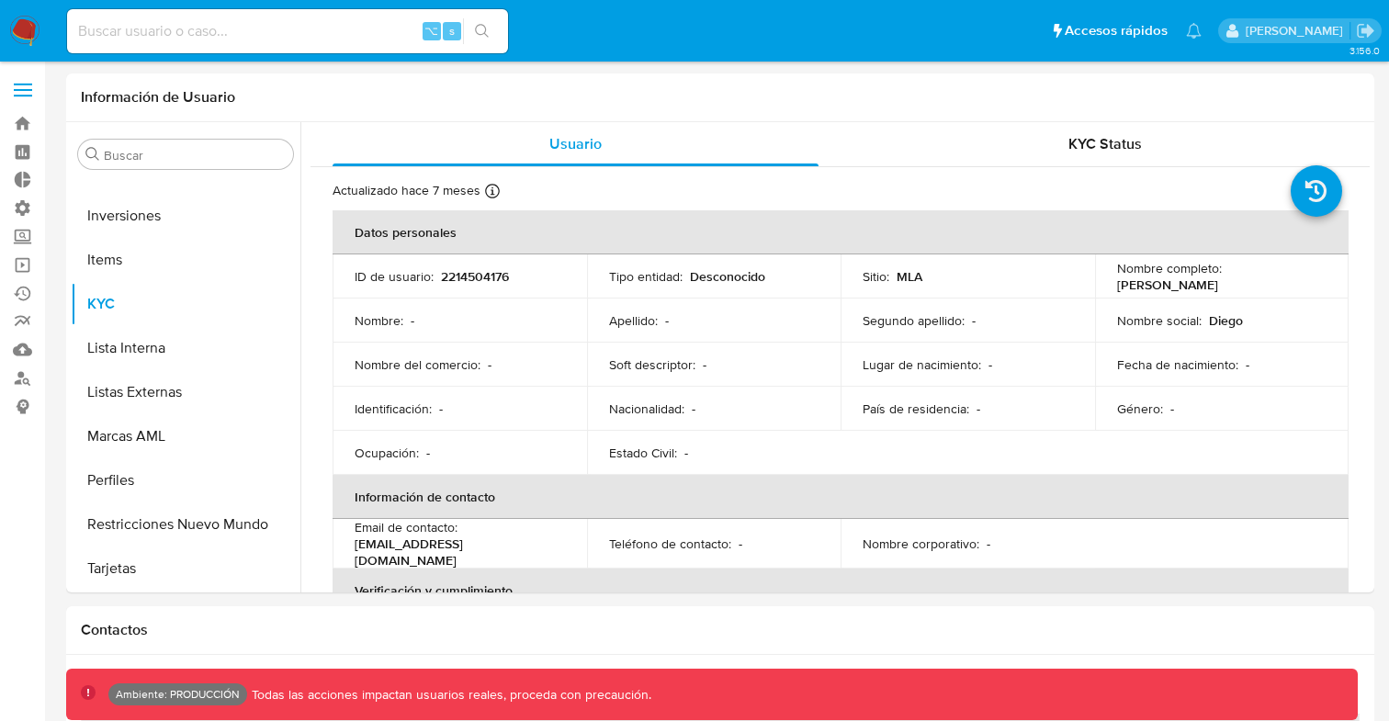
select select "10"
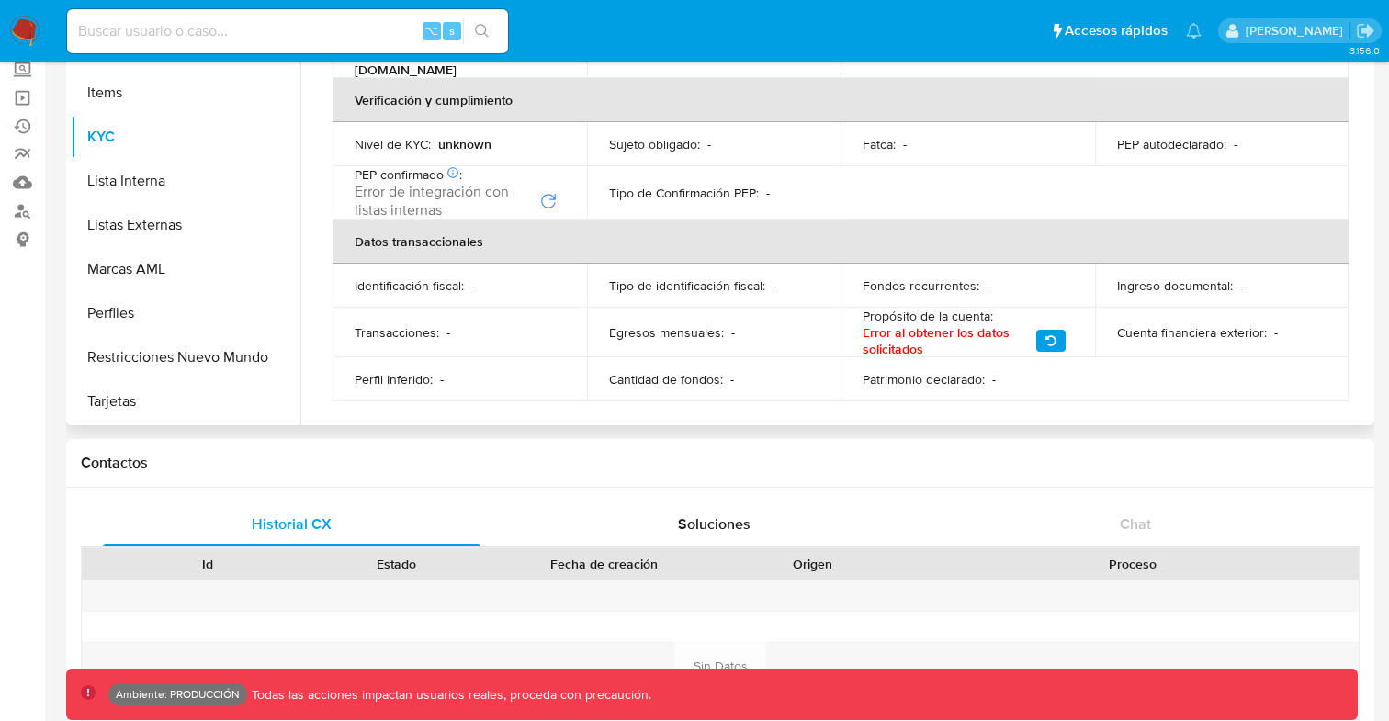
scroll to position [0, 0]
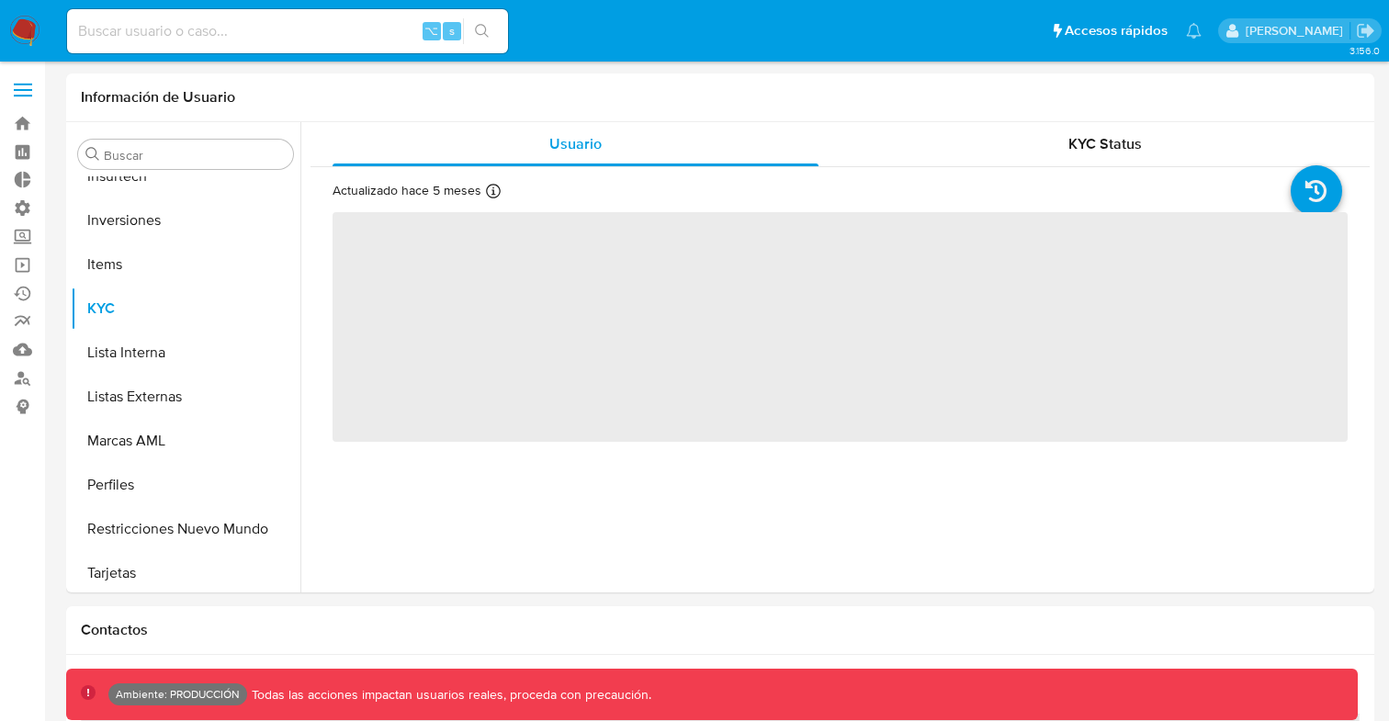
scroll to position [865, 0]
select select "10"
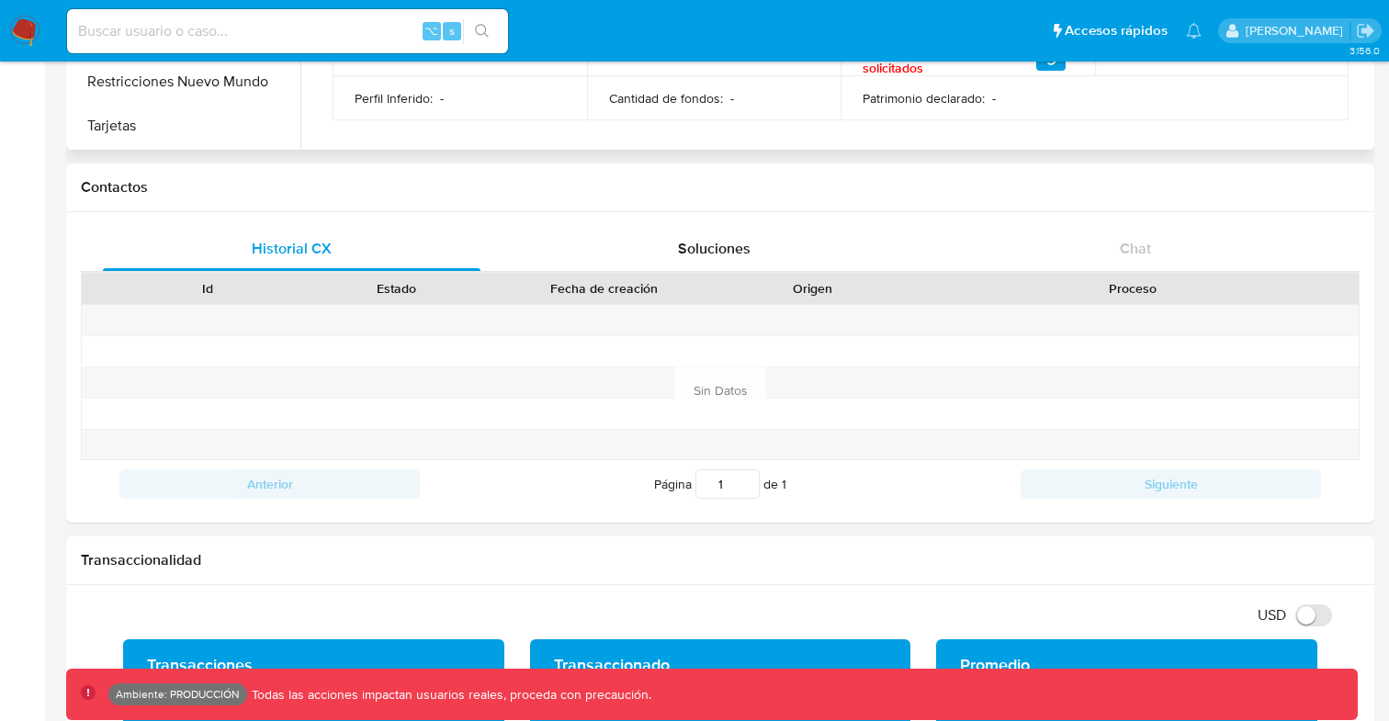
scroll to position [0, 0]
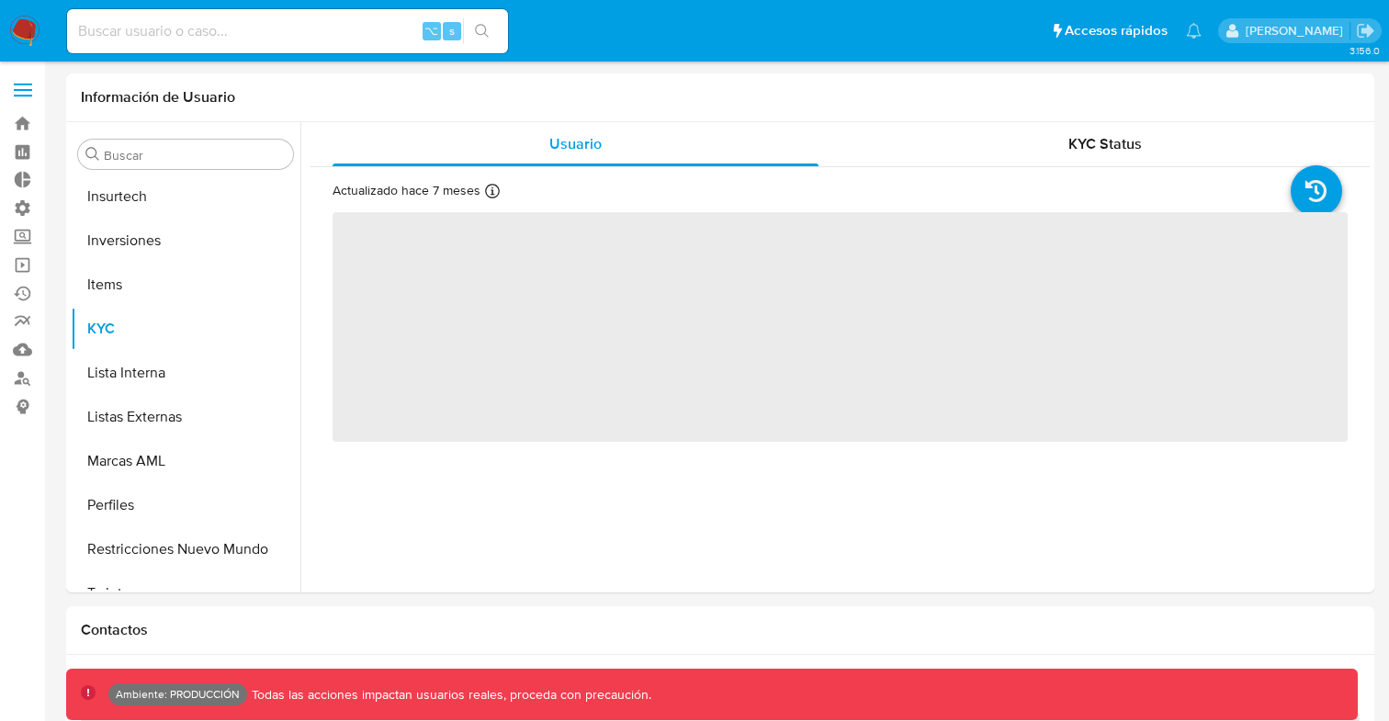
scroll to position [865, 0]
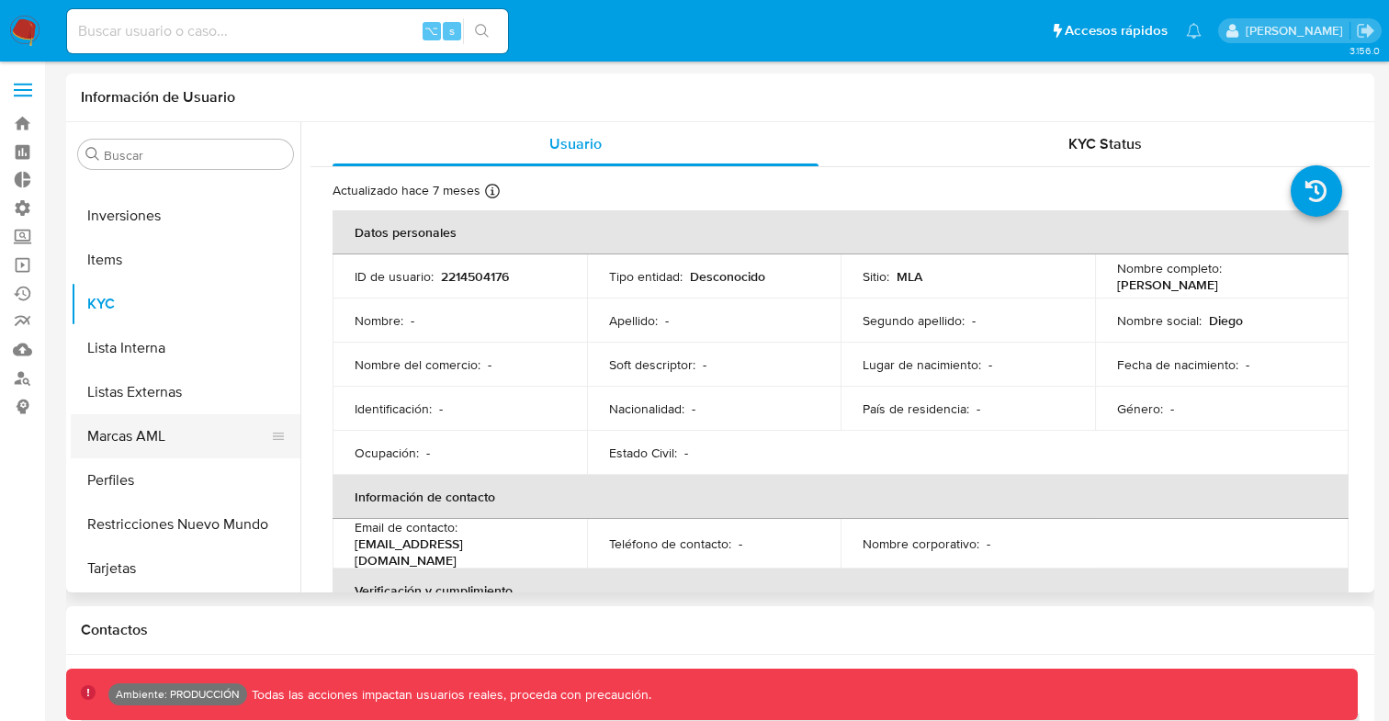
select select "10"
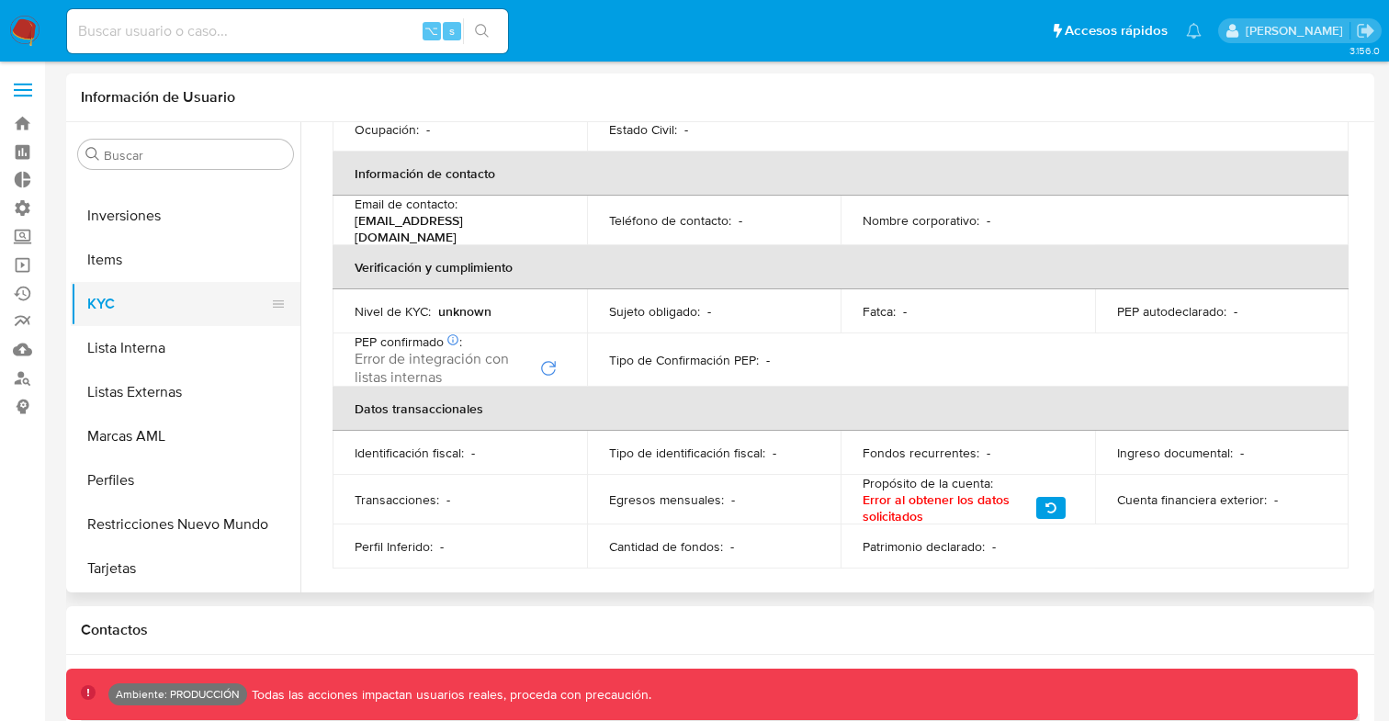
scroll to position [0, 0]
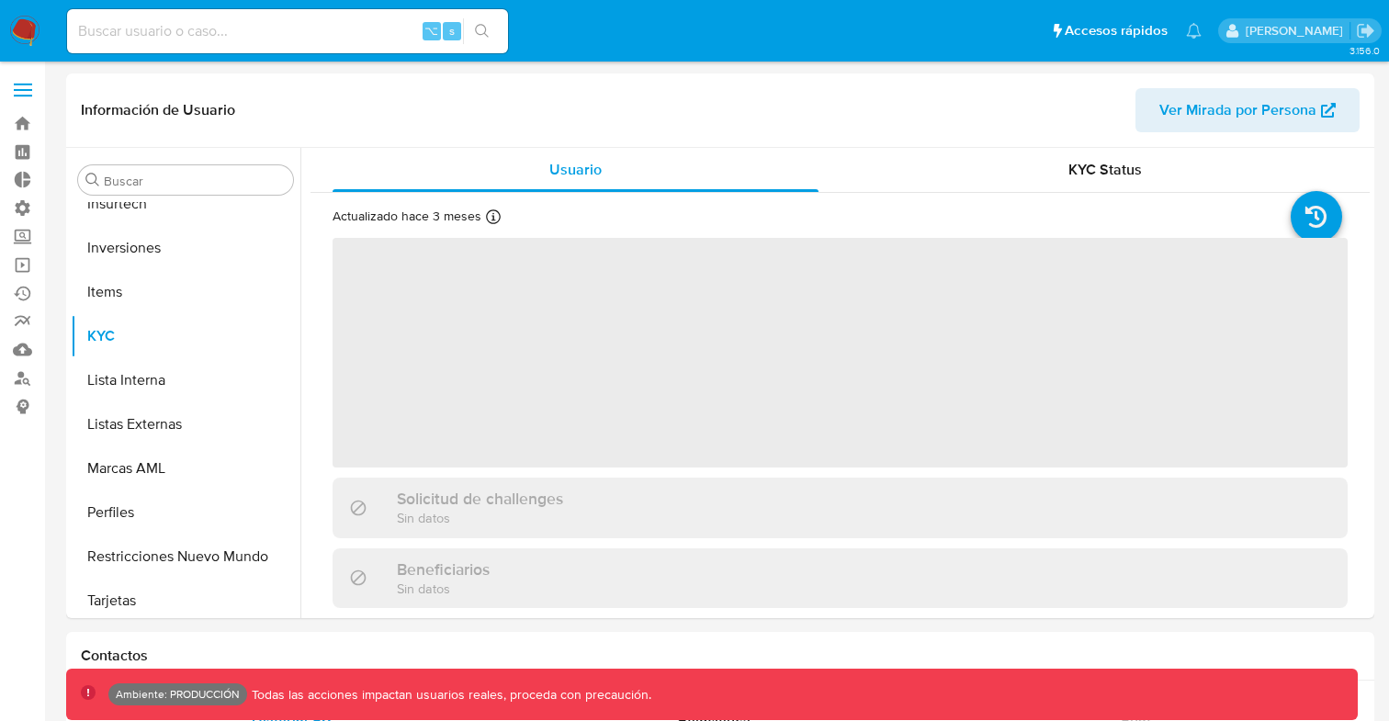
scroll to position [865, 0]
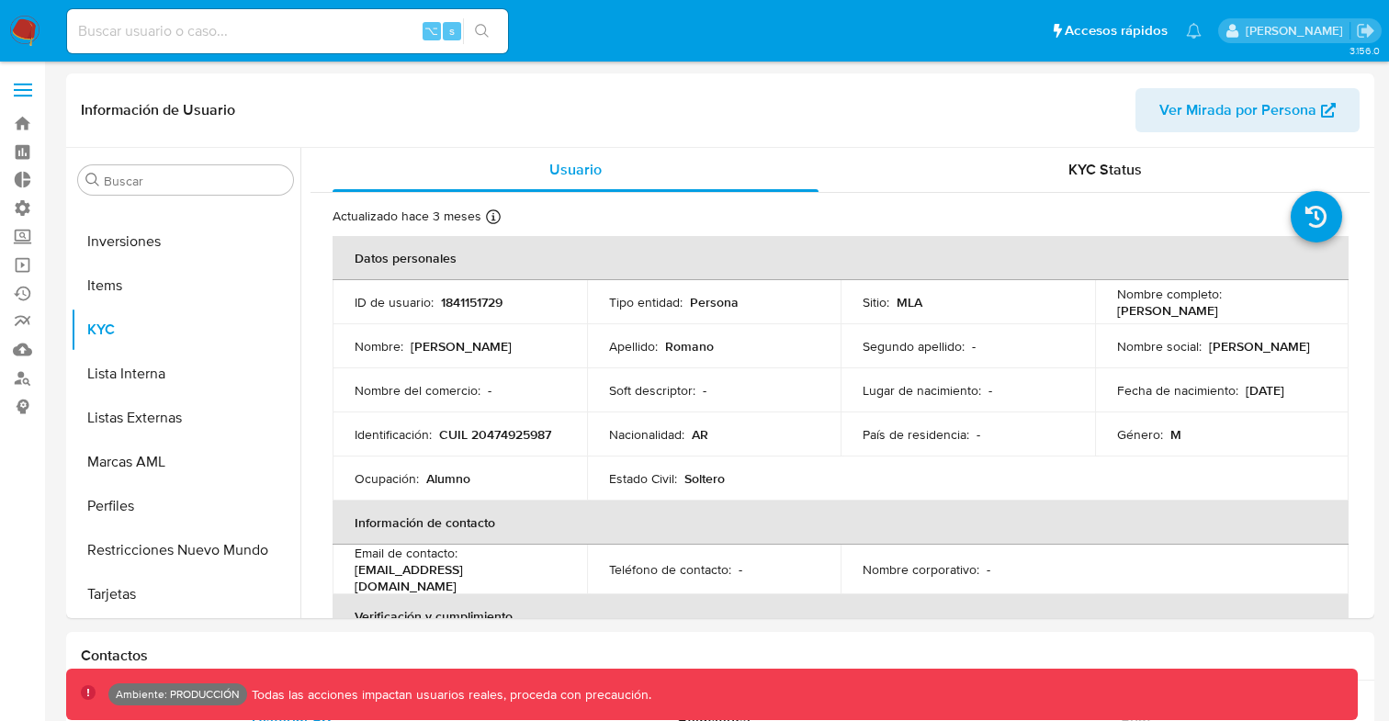
select select "10"
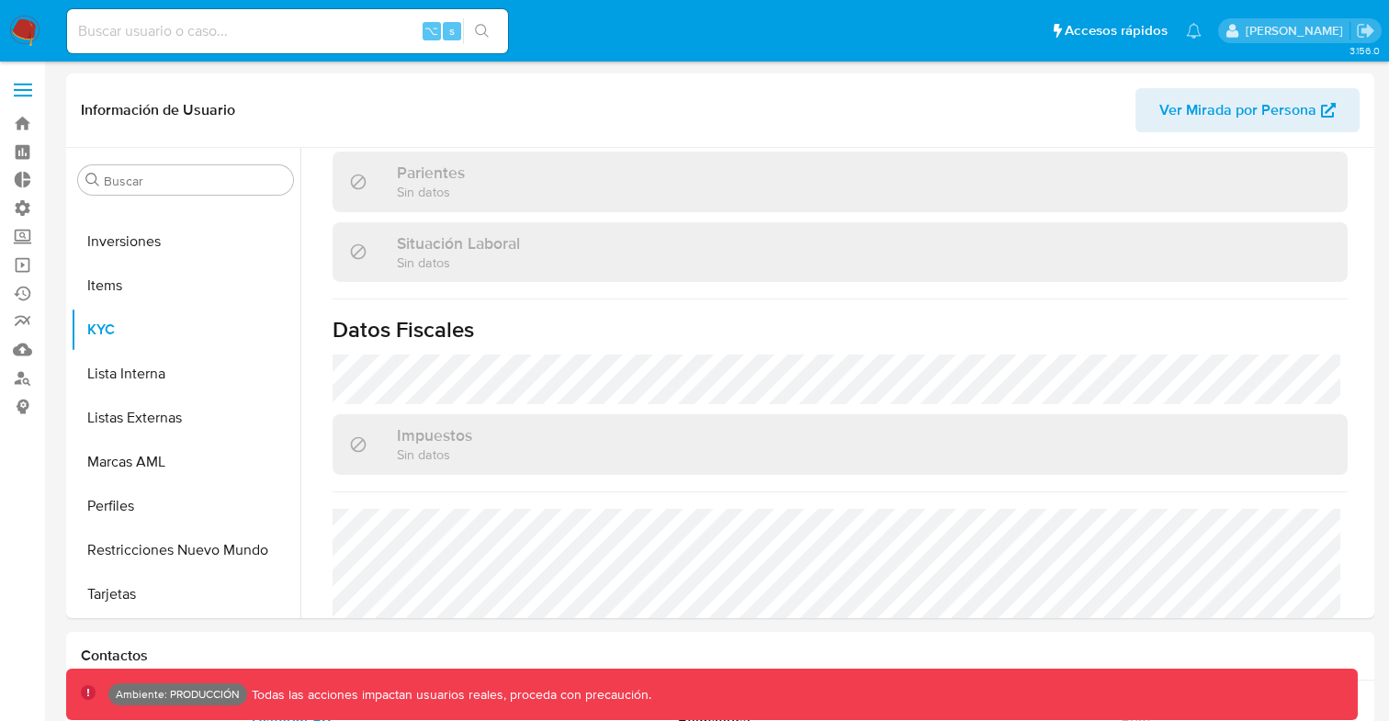
scroll to position [1000, 0]
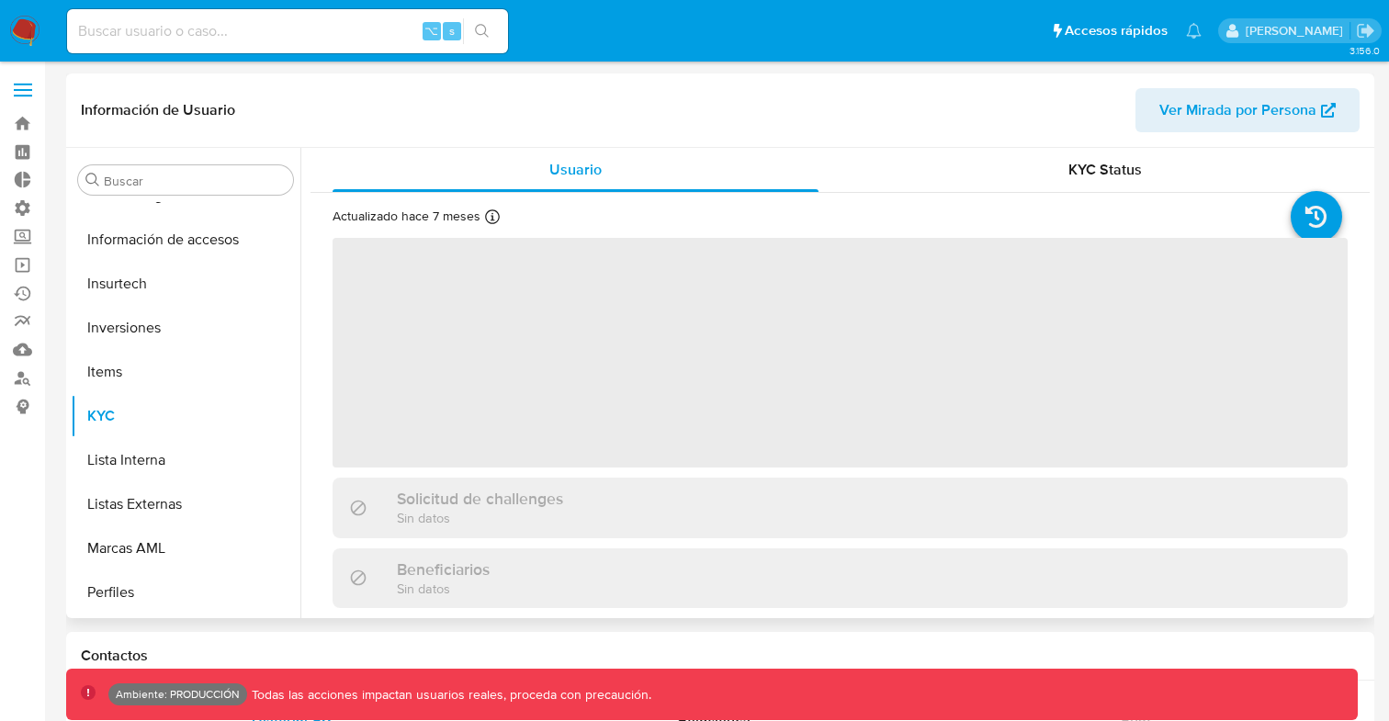
scroll to position [865, 0]
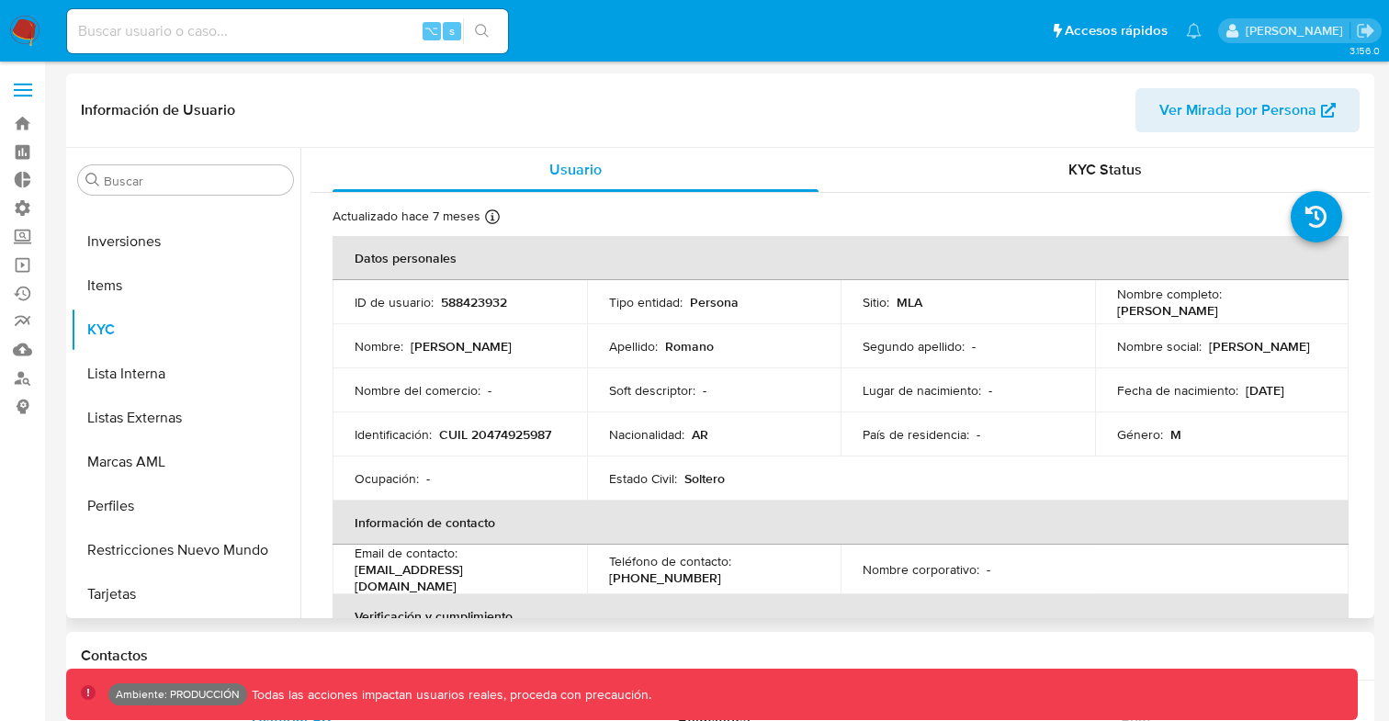
select select "10"
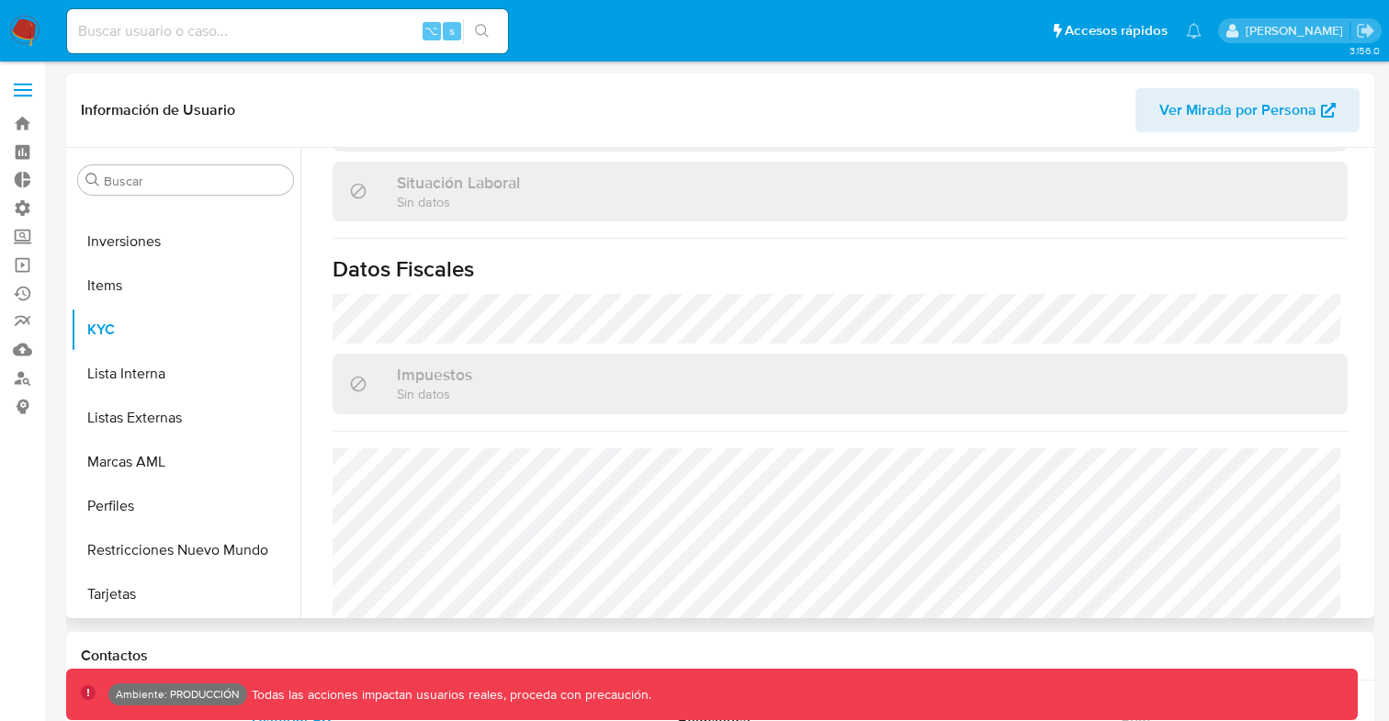
scroll to position [1018, 0]
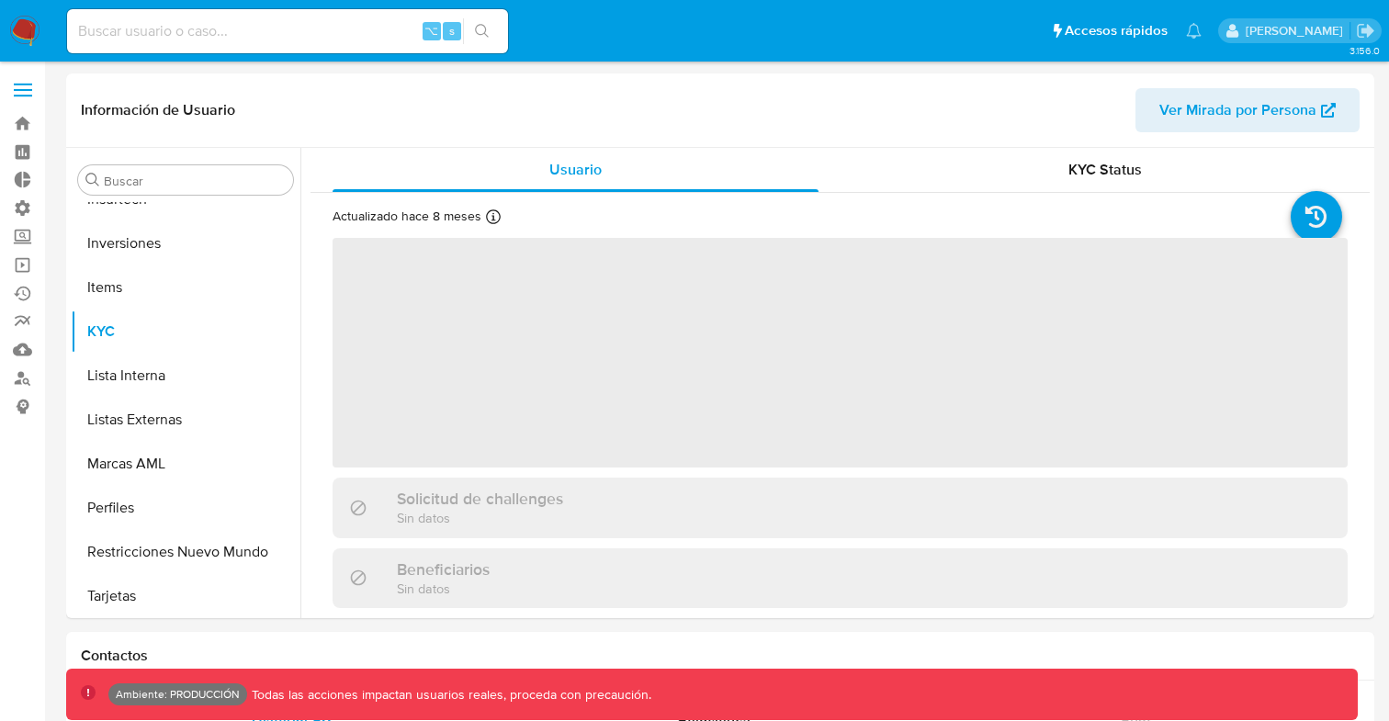
scroll to position [865, 0]
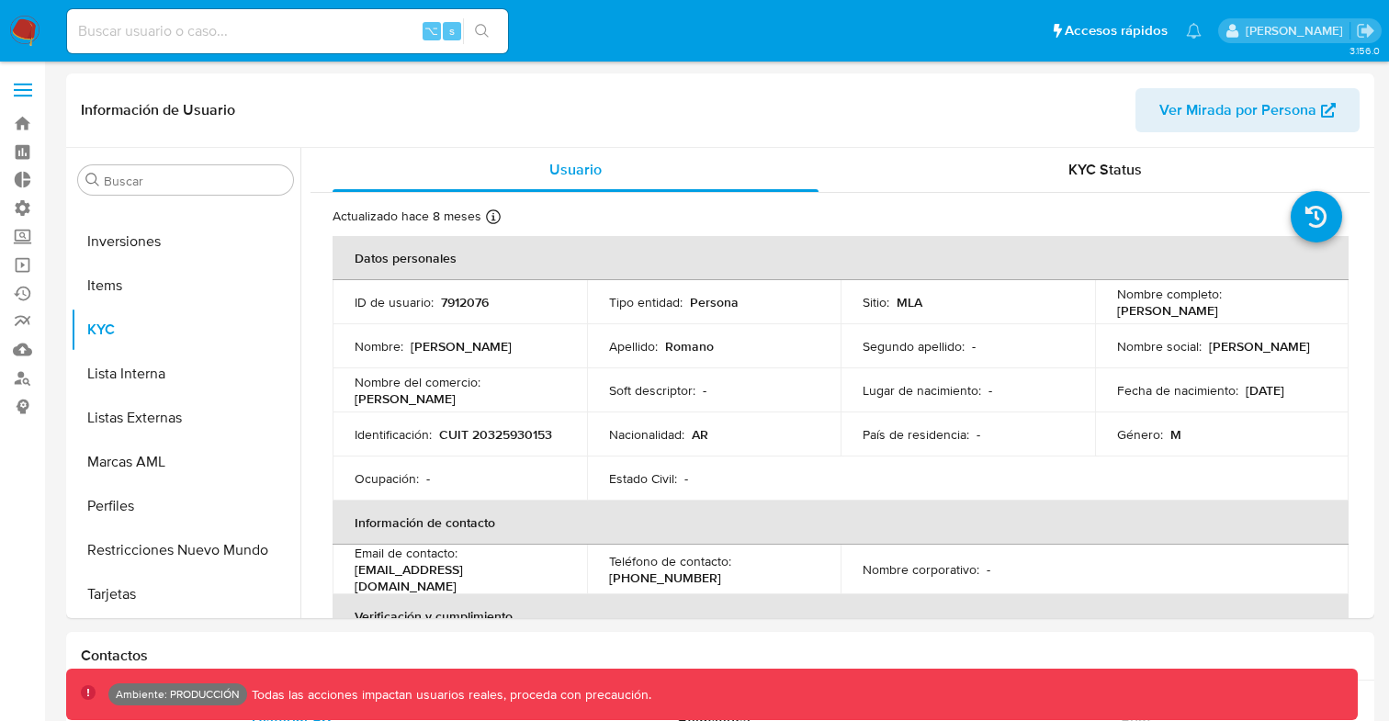
select select "10"
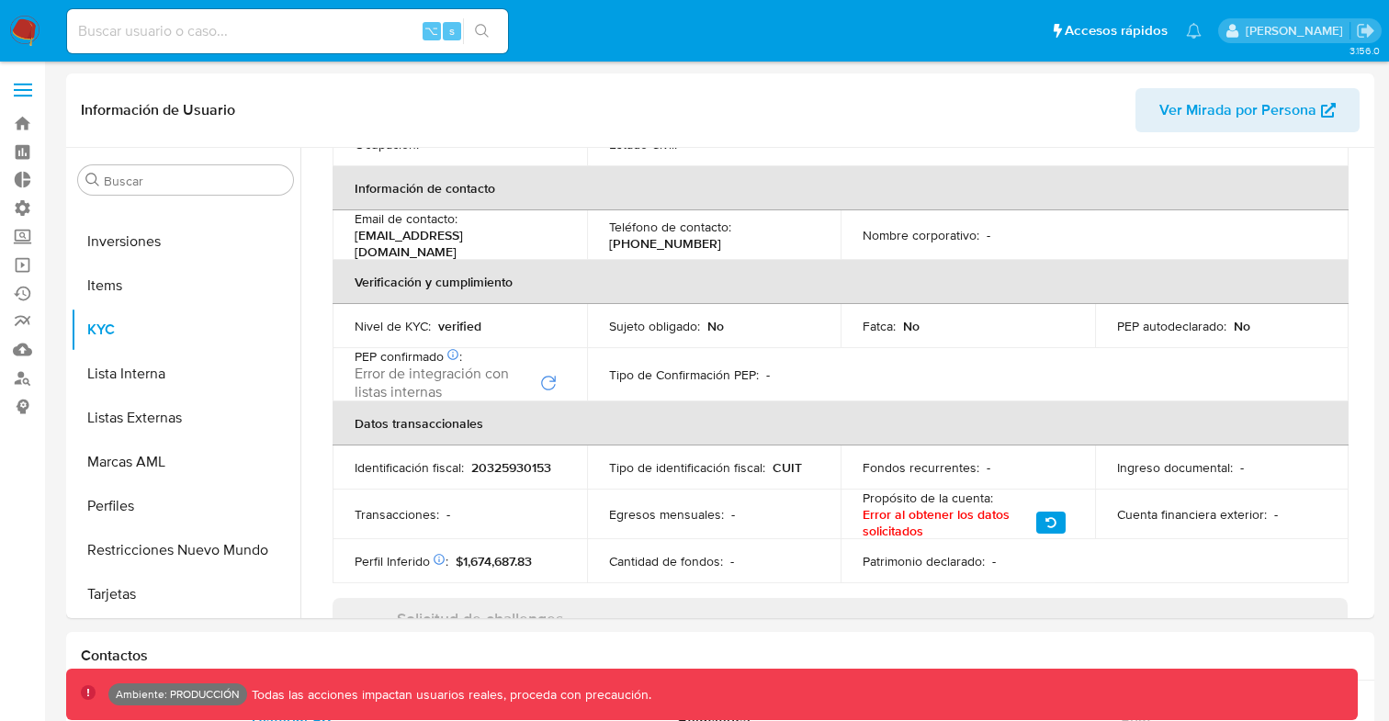
scroll to position [0, 0]
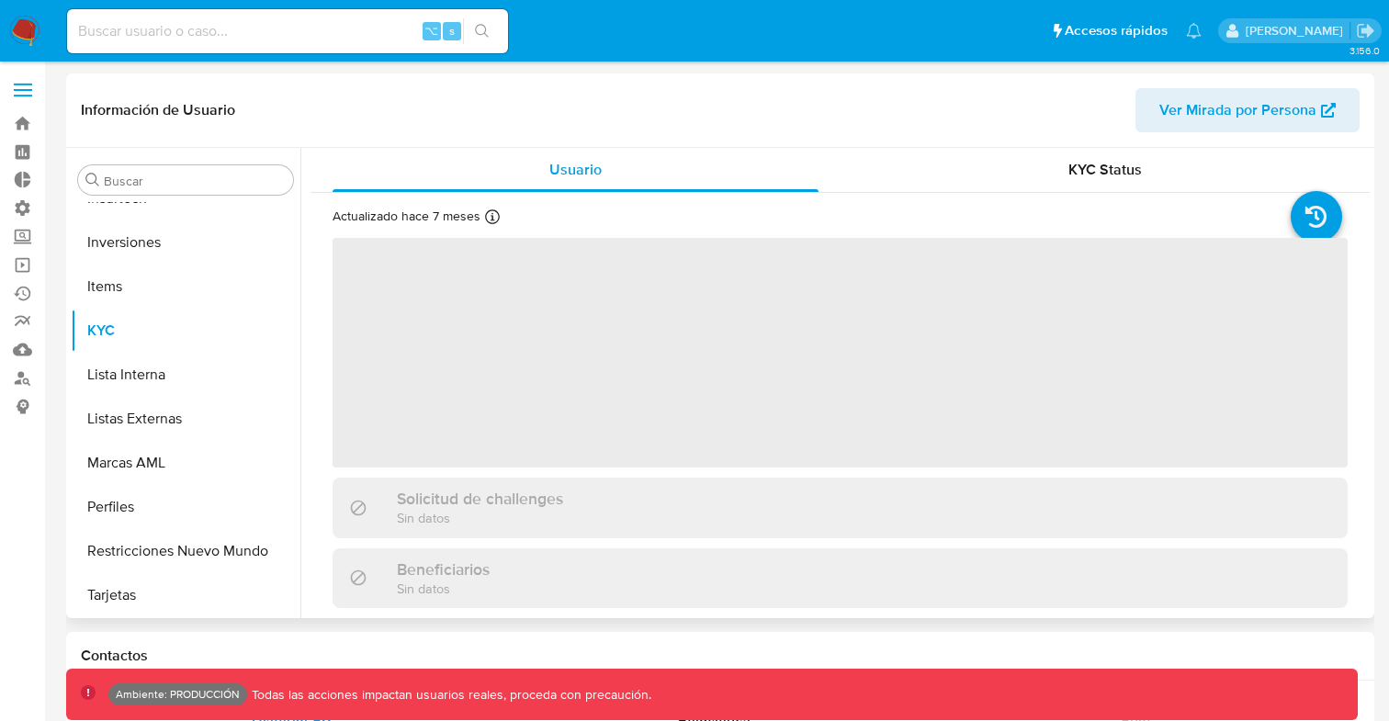
scroll to position [865, 0]
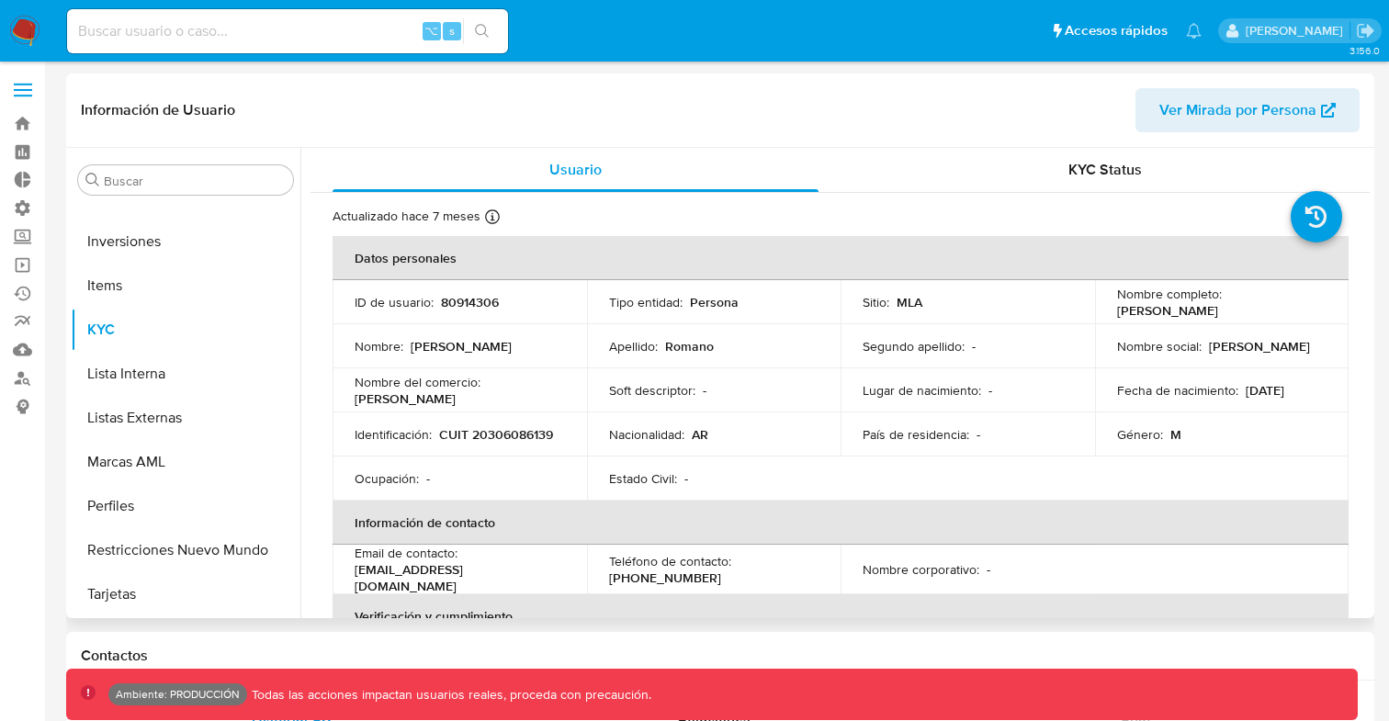
select select "10"
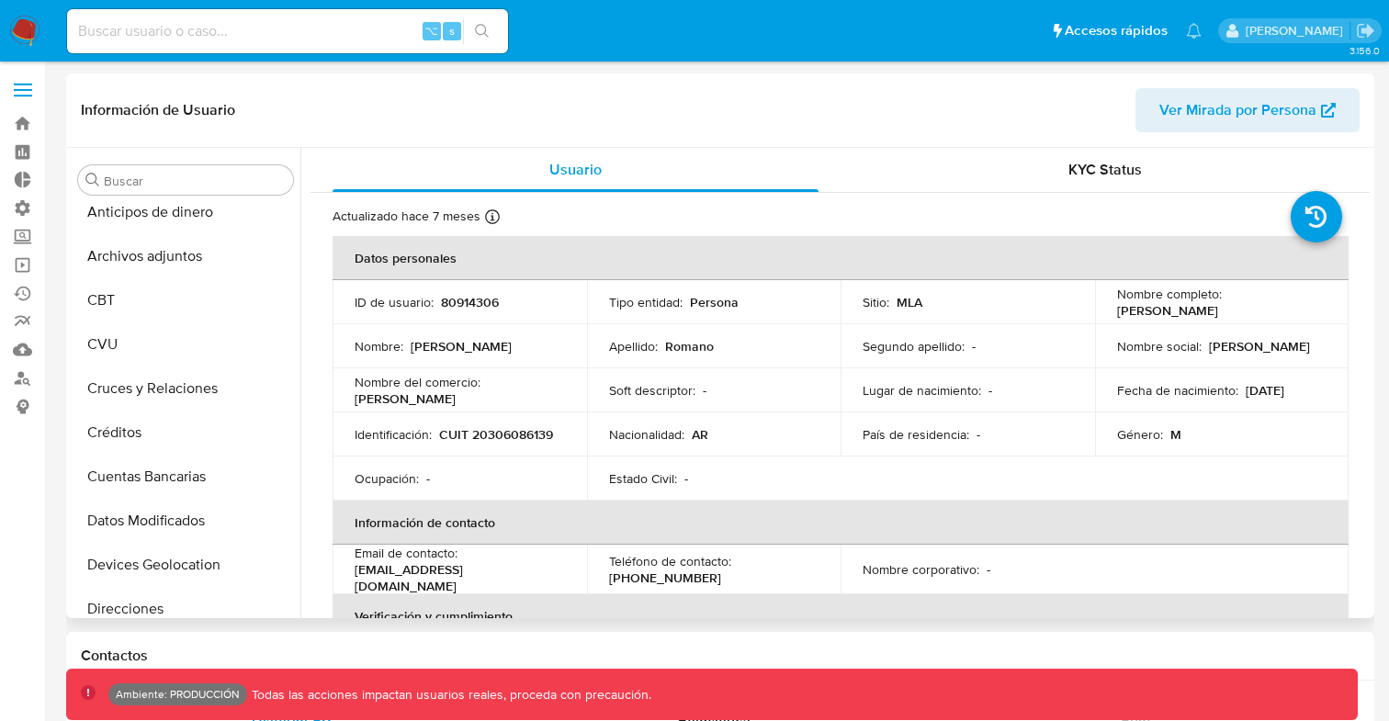
scroll to position [0, 0]
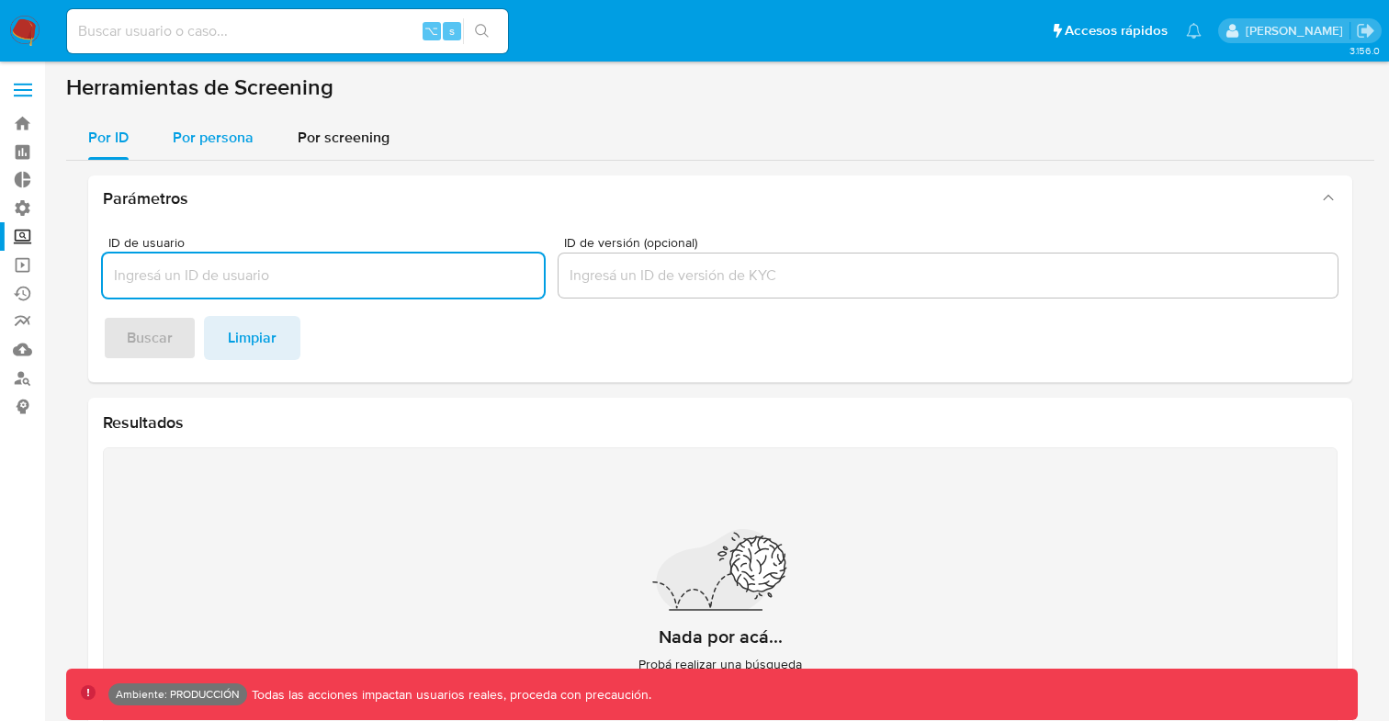
click at [213, 139] on span "Por persona" at bounding box center [213, 137] width 81 height 21
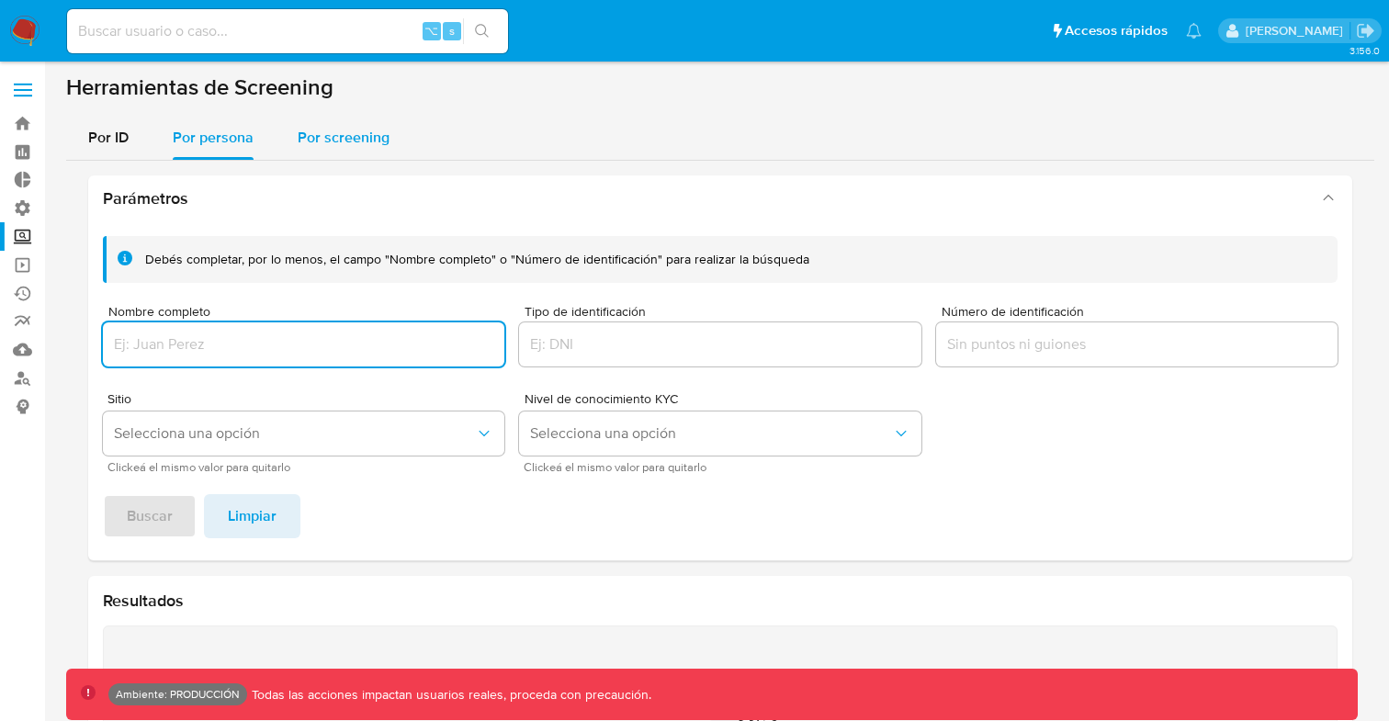
click at [357, 128] on span "Por screening" at bounding box center [344, 137] width 92 height 21
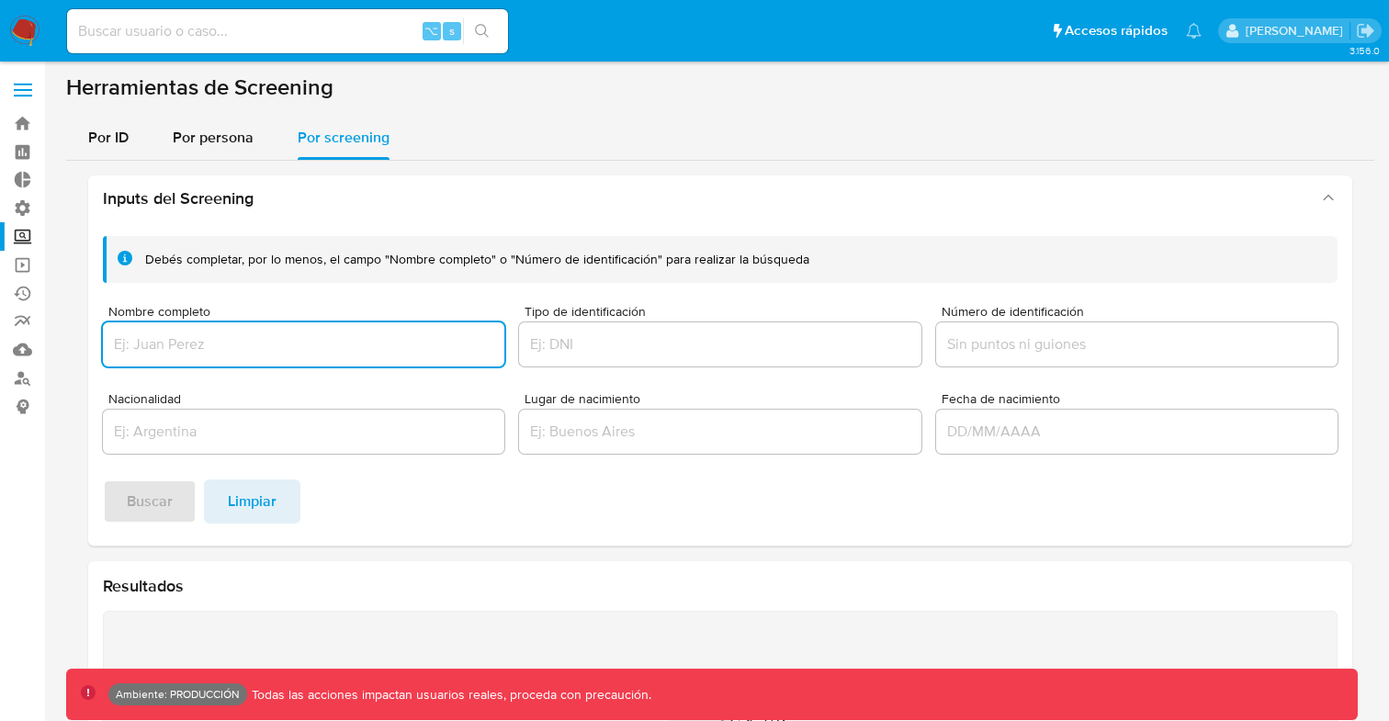
click at [330, 326] on div at bounding box center [304, 345] width 402 height 44
click at [331, 346] on input "Nombre completo" at bounding box center [304, 345] width 402 height 24
type input "d"
click at [21, 88] on label at bounding box center [23, 90] width 46 height 39
click at [0, 0] on input "checkbox" at bounding box center [0, 0] width 0 height 0
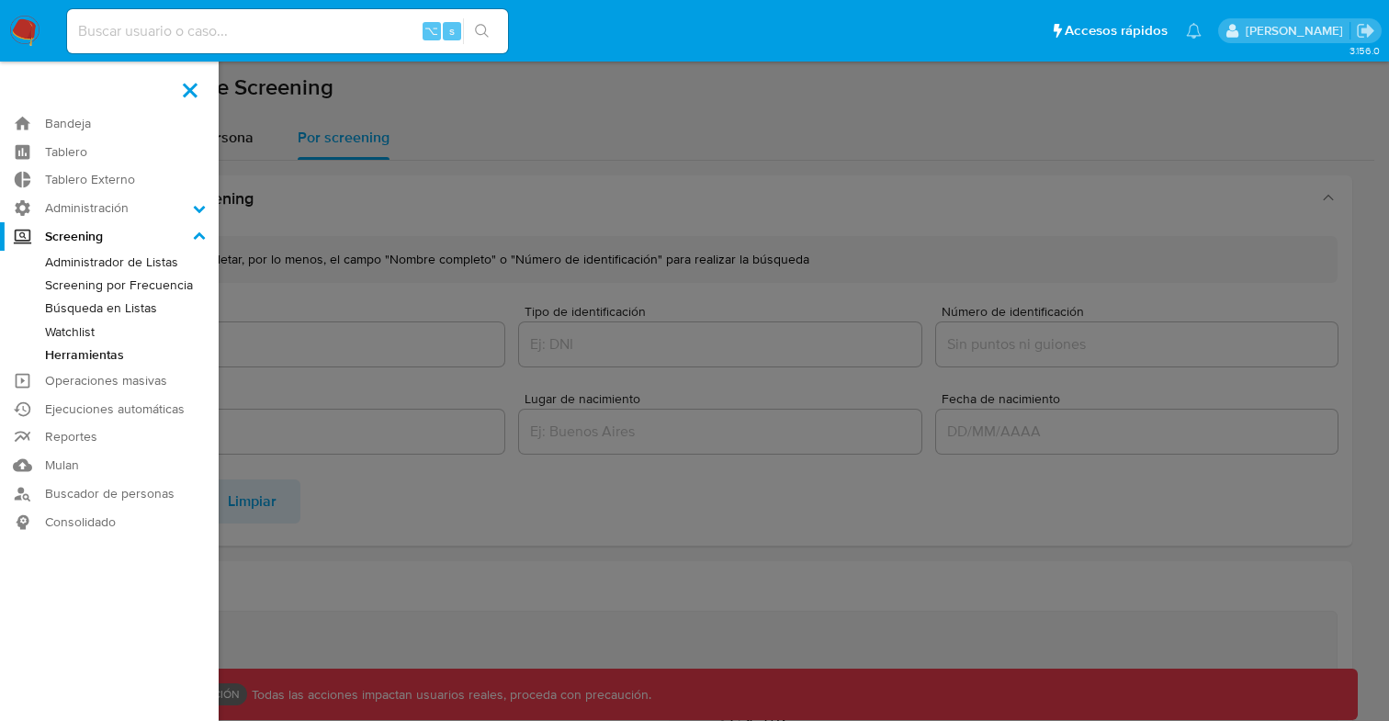
click at [97, 359] on link "Herramientas" at bounding box center [109, 355] width 219 height 23
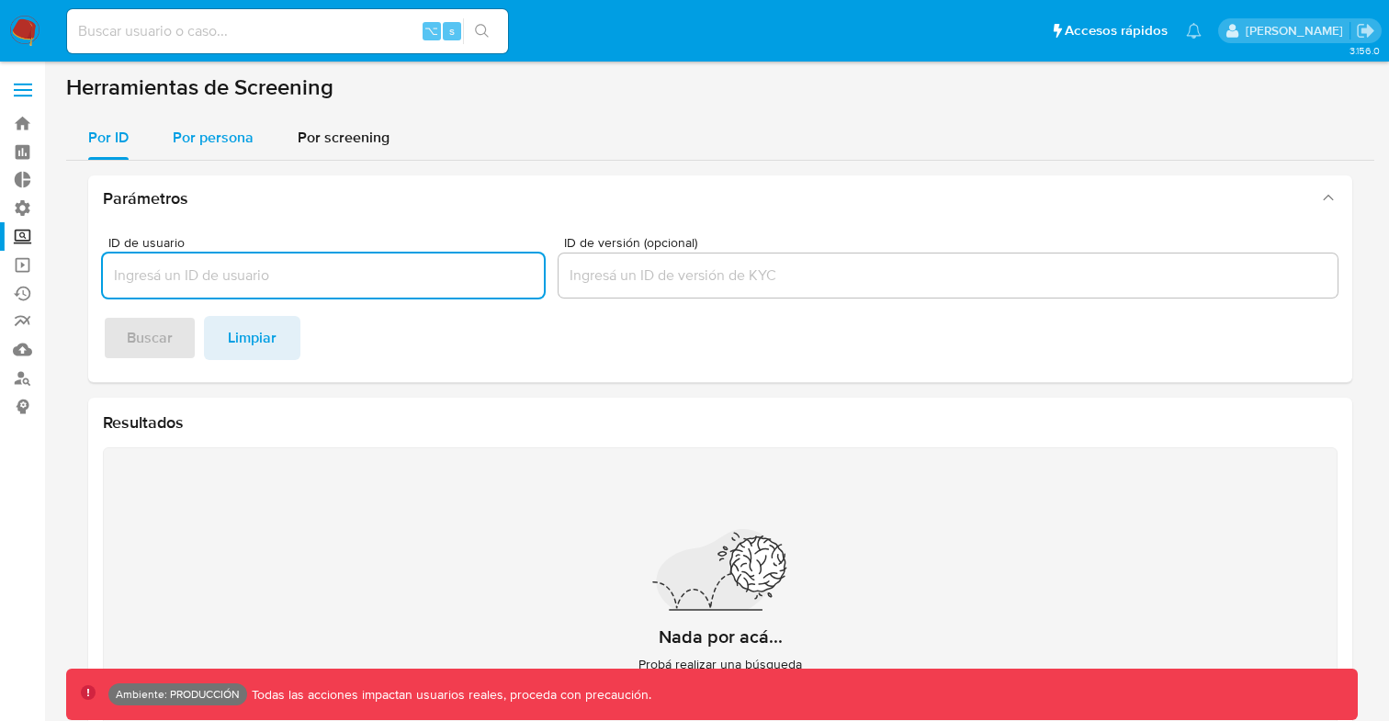
click at [215, 138] on span "Por persona" at bounding box center [213, 137] width 81 height 21
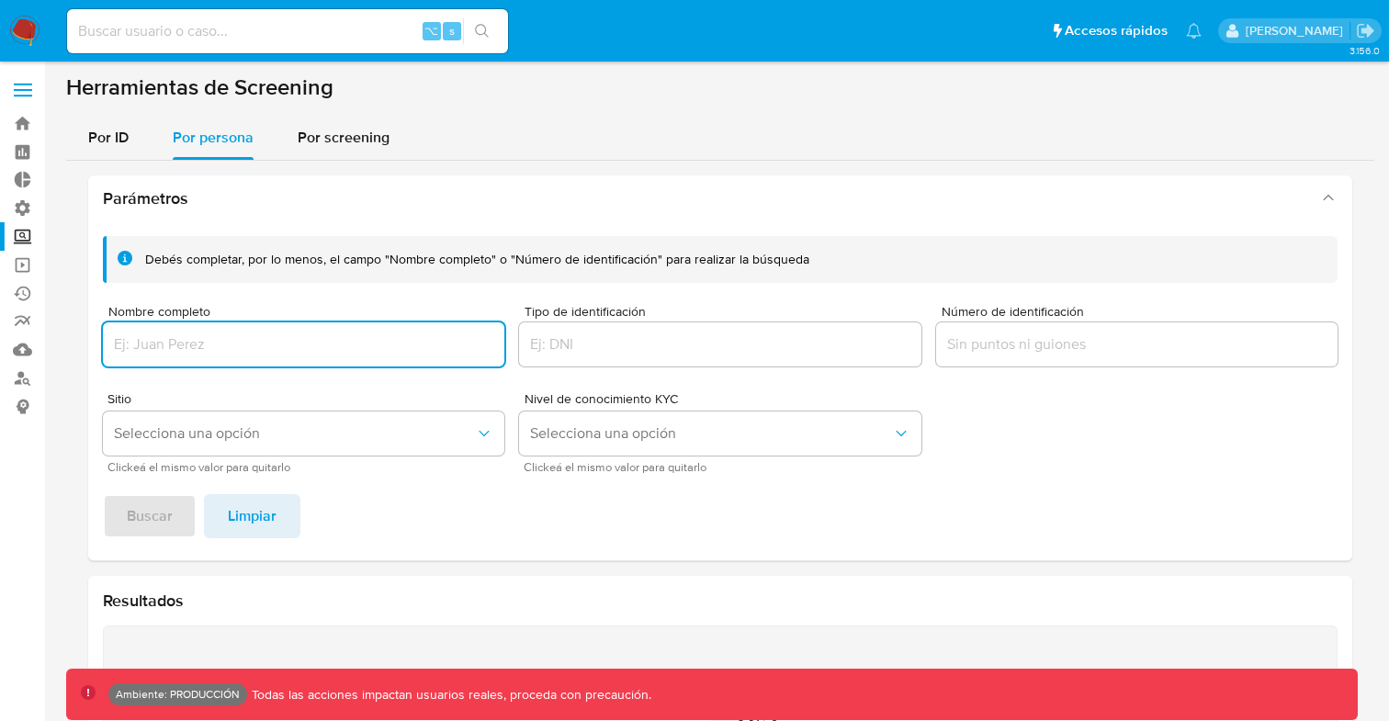
click at [268, 346] on input "Nombre completo" at bounding box center [304, 345] width 402 height 24
click at [147, 527] on span "Buscar" at bounding box center [150, 516] width 46 height 40
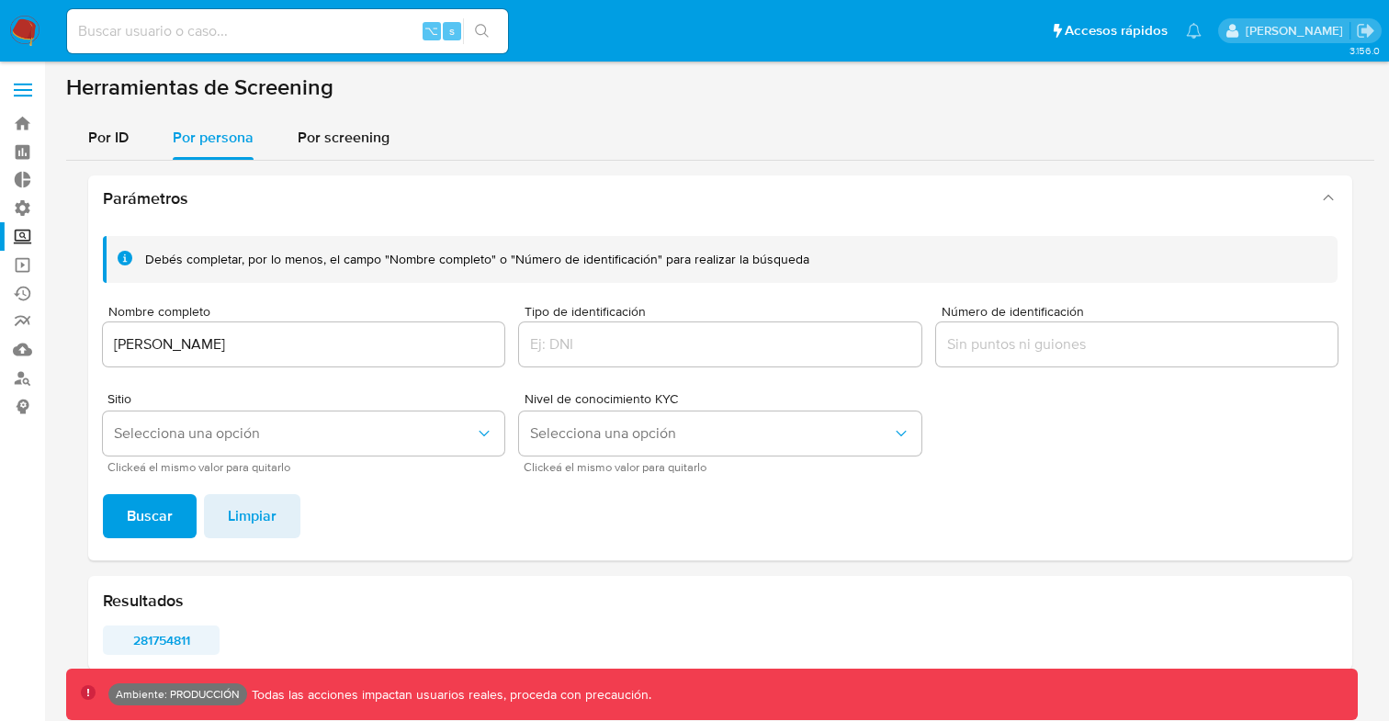
click at [182, 643] on span "281754811" at bounding box center [161, 641] width 91 height 26
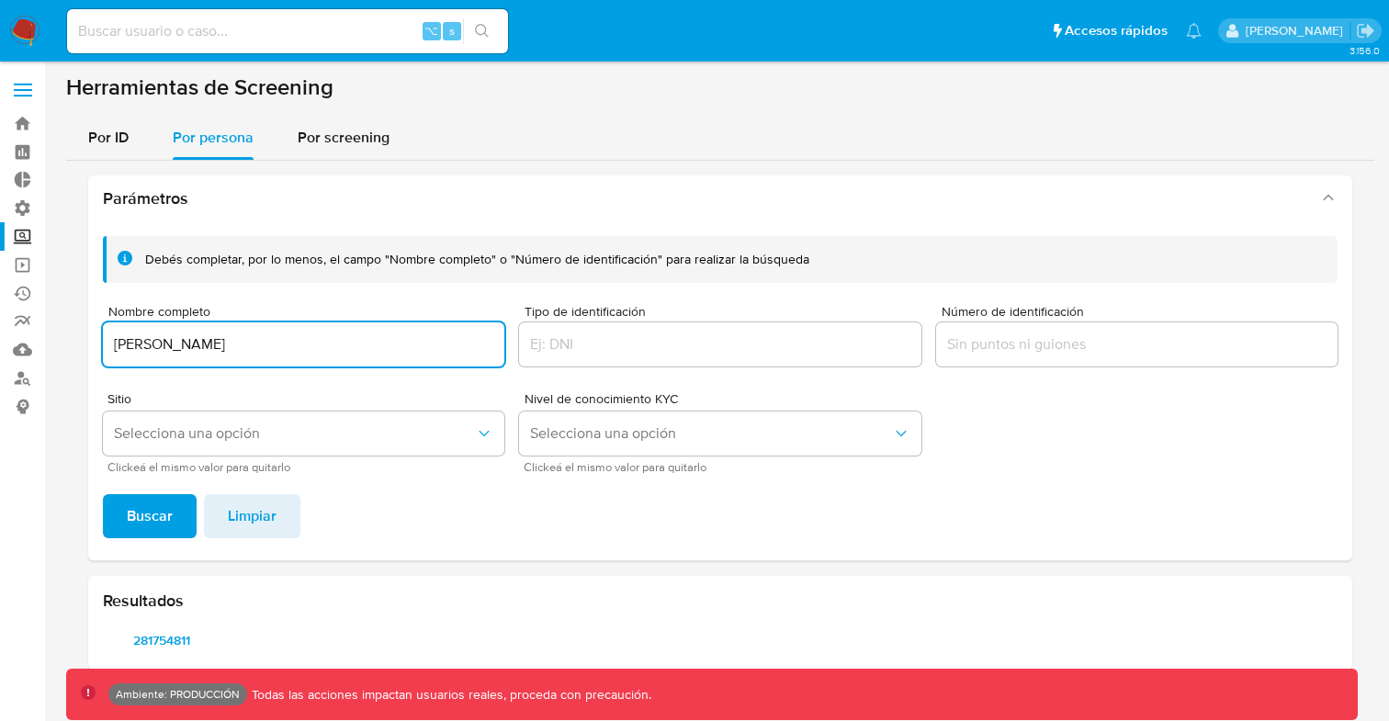
drag, startPoint x: 308, startPoint y: 349, endPoint x: 100, endPoint y: 348, distance: 207.7
click at [100, 348] on div "Debés completar, por lo menos, el campo "Nombre completo" o "Número de identifi…" at bounding box center [720, 390] width 1264 height 339
click at [161, 527] on span "Buscar" at bounding box center [150, 516] width 46 height 40
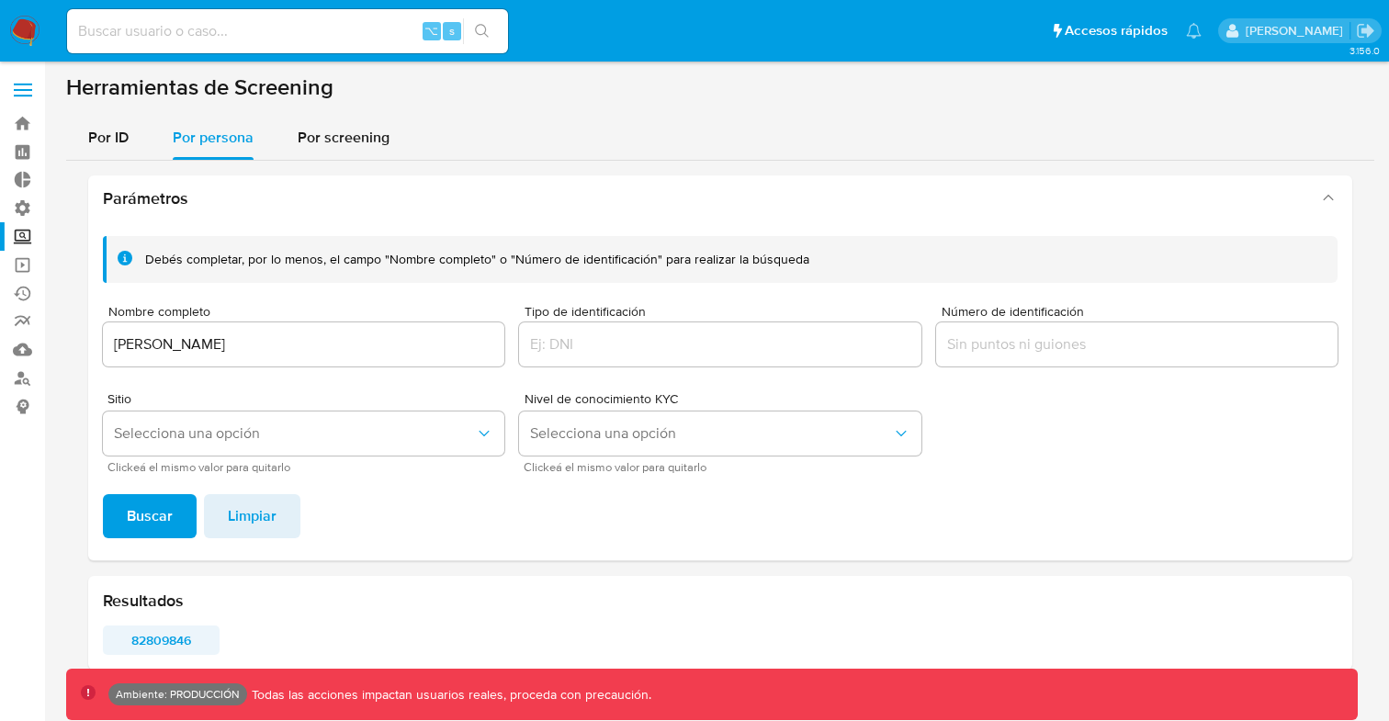
click at [171, 645] on span "82809846" at bounding box center [161, 641] width 91 height 26
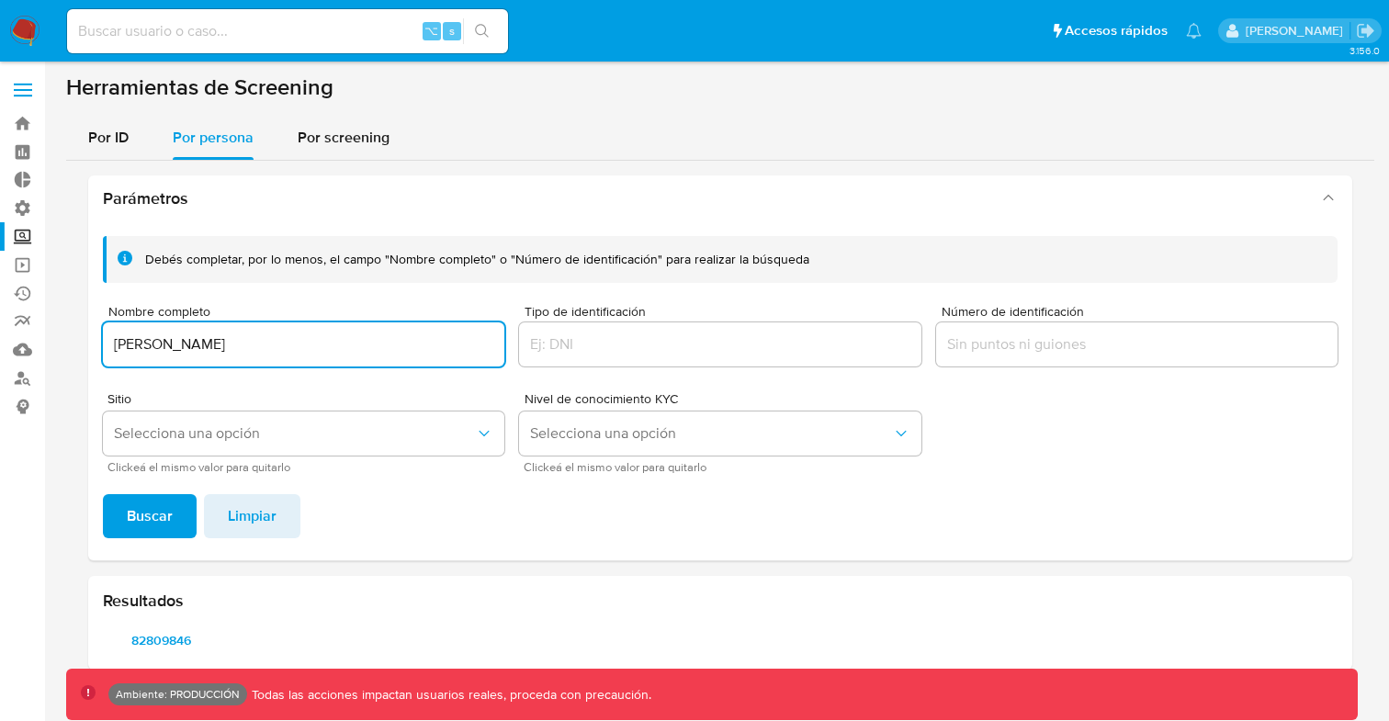
drag, startPoint x: 279, startPoint y: 337, endPoint x: 100, endPoint y: 346, distance: 179.4
click at [100, 346] on div "Debés completar, por lo menos, el campo "Nombre completo" o "Número de identifi…" at bounding box center [720, 390] width 1264 height 339
click at [157, 518] on span "Buscar" at bounding box center [150, 516] width 46 height 40
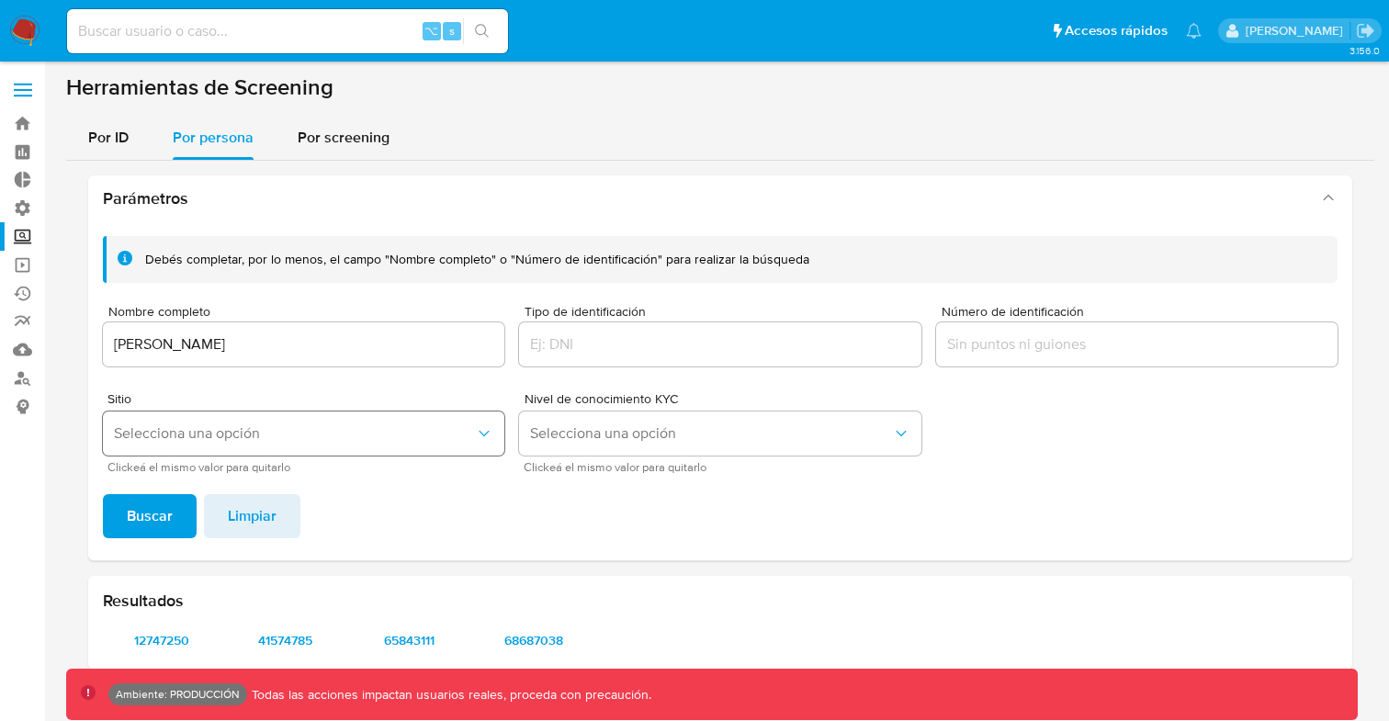
click at [388, 440] on span "Selecciona una opción" at bounding box center [294, 434] width 361 height 18
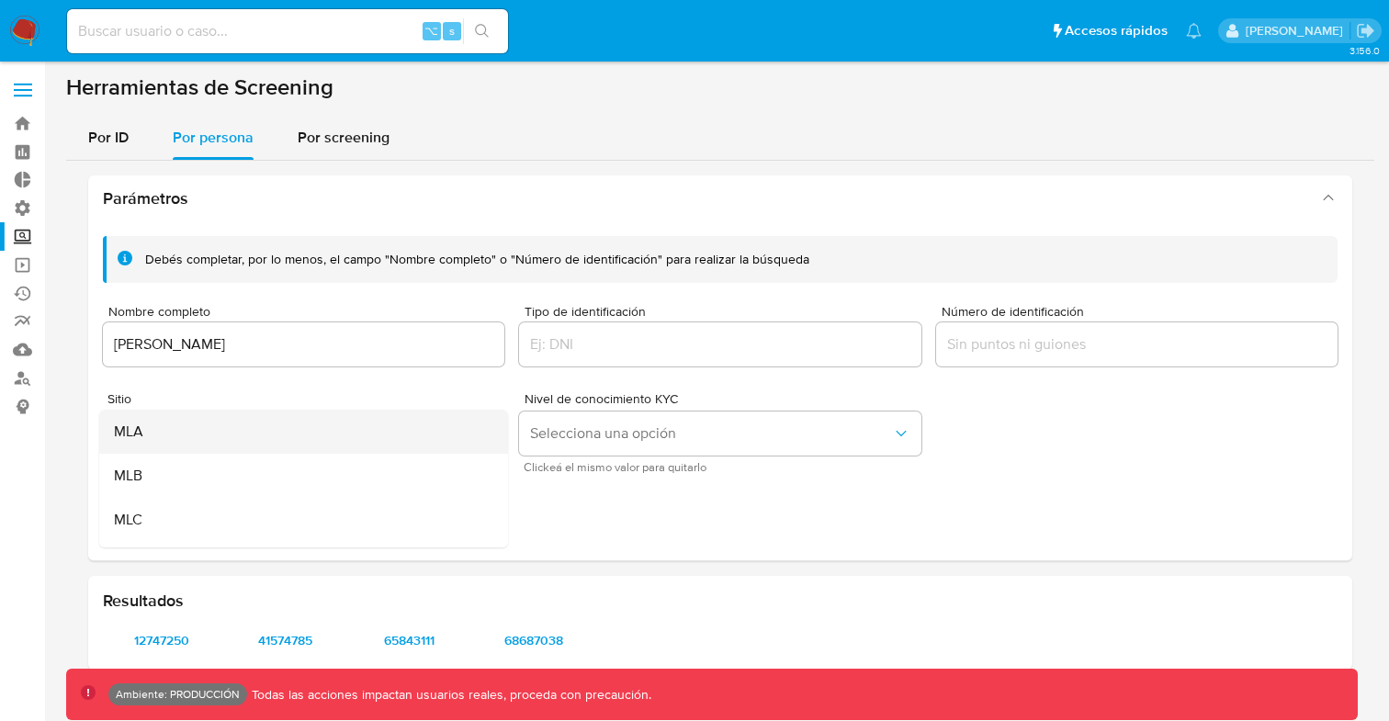
click at [167, 444] on div "MLA" at bounding box center [298, 432] width 368 height 44
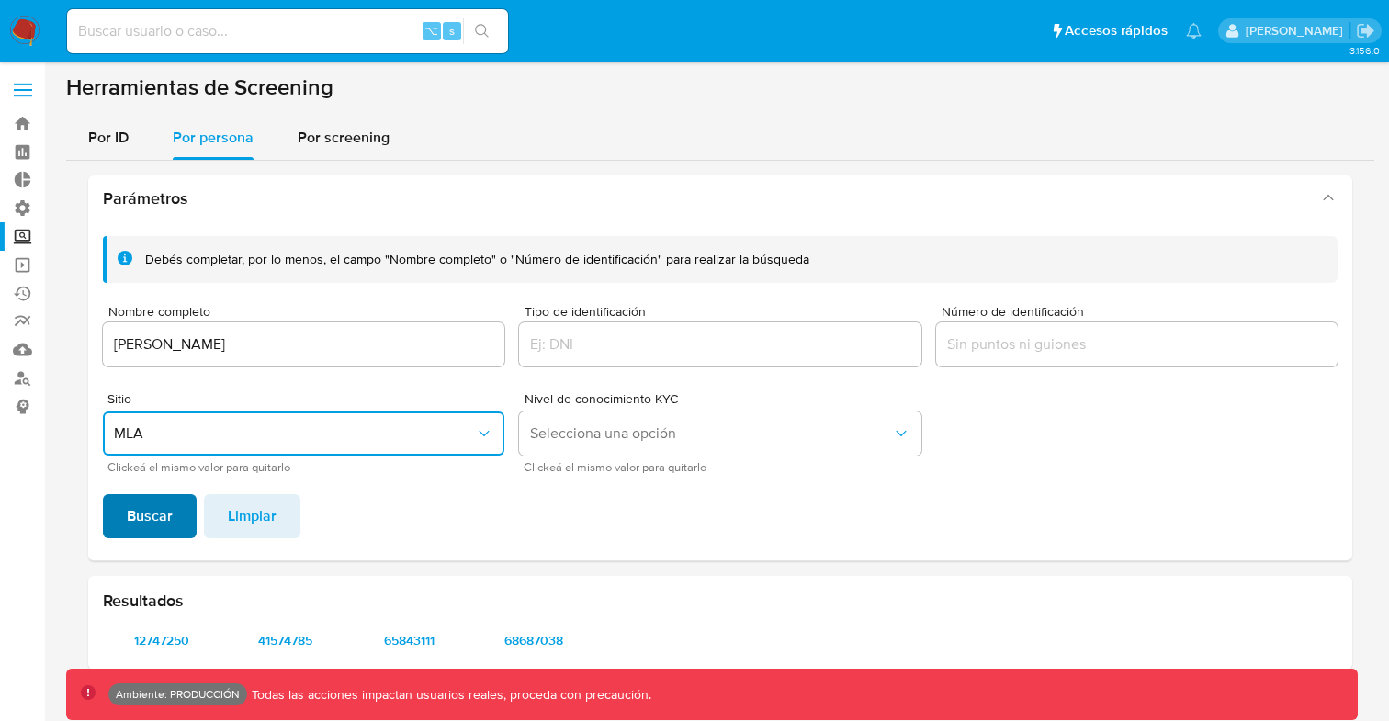
click at [160, 522] on span "Buscar" at bounding box center [150, 516] width 46 height 40
click at [165, 528] on span "Buscar" at bounding box center [150, 516] width 46 height 40
click at [170, 638] on span "12747250" at bounding box center [161, 641] width 91 height 26
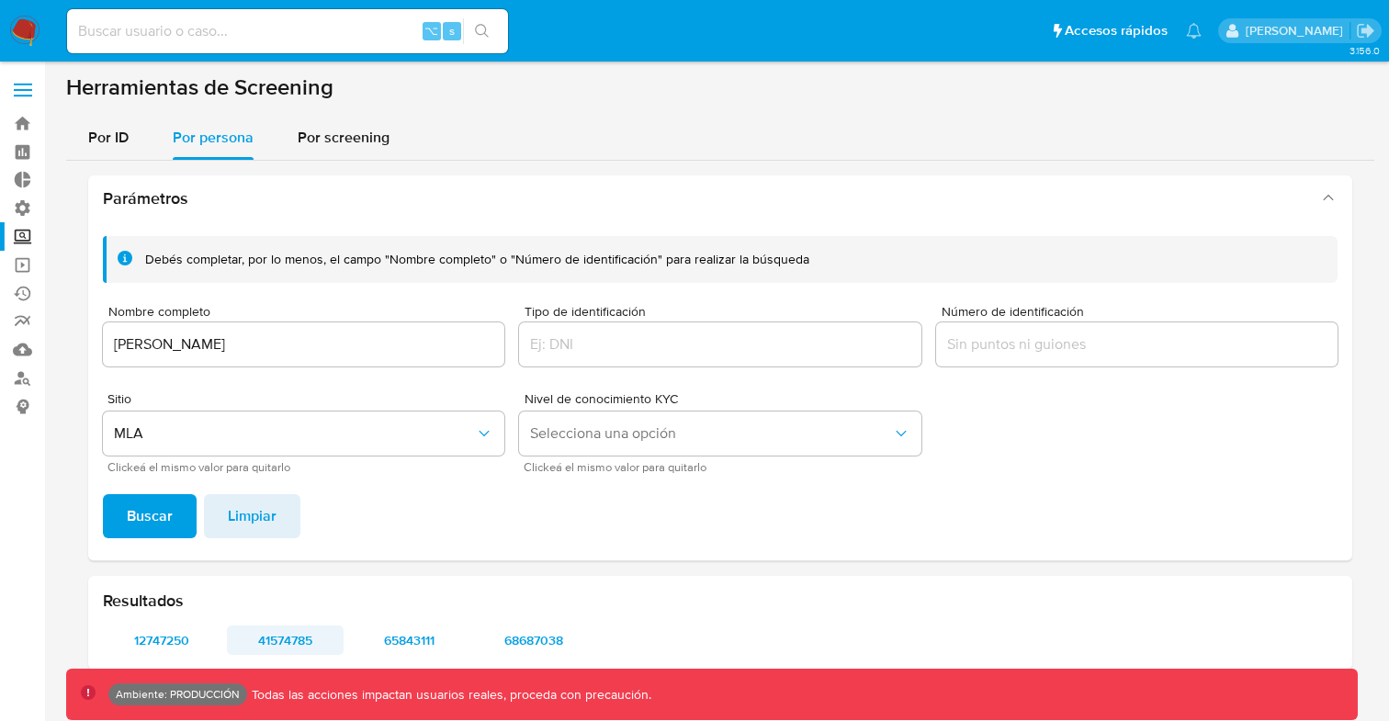
click at [287, 646] on span "41574785" at bounding box center [285, 641] width 91 height 26
click at [405, 639] on span "65843111" at bounding box center [409, 641] width 91 height 26
click at [322, 342] on input "Diego Orlando Spagnuolo" at bounding box center [304, 345] width 402 height 24
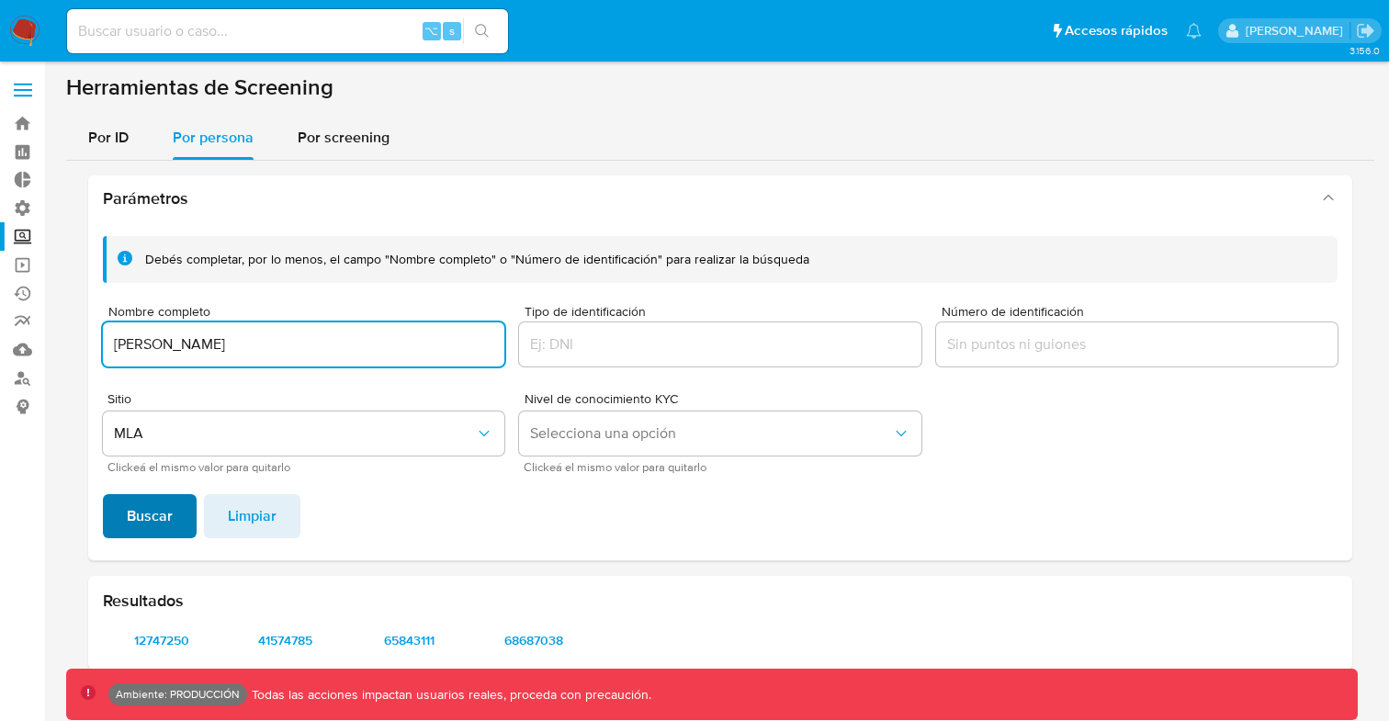
type input "Diego Alejandro Assum"
click at [137, 530] on span "Buscar" at bounding box center [150, 516] width 46 height 40
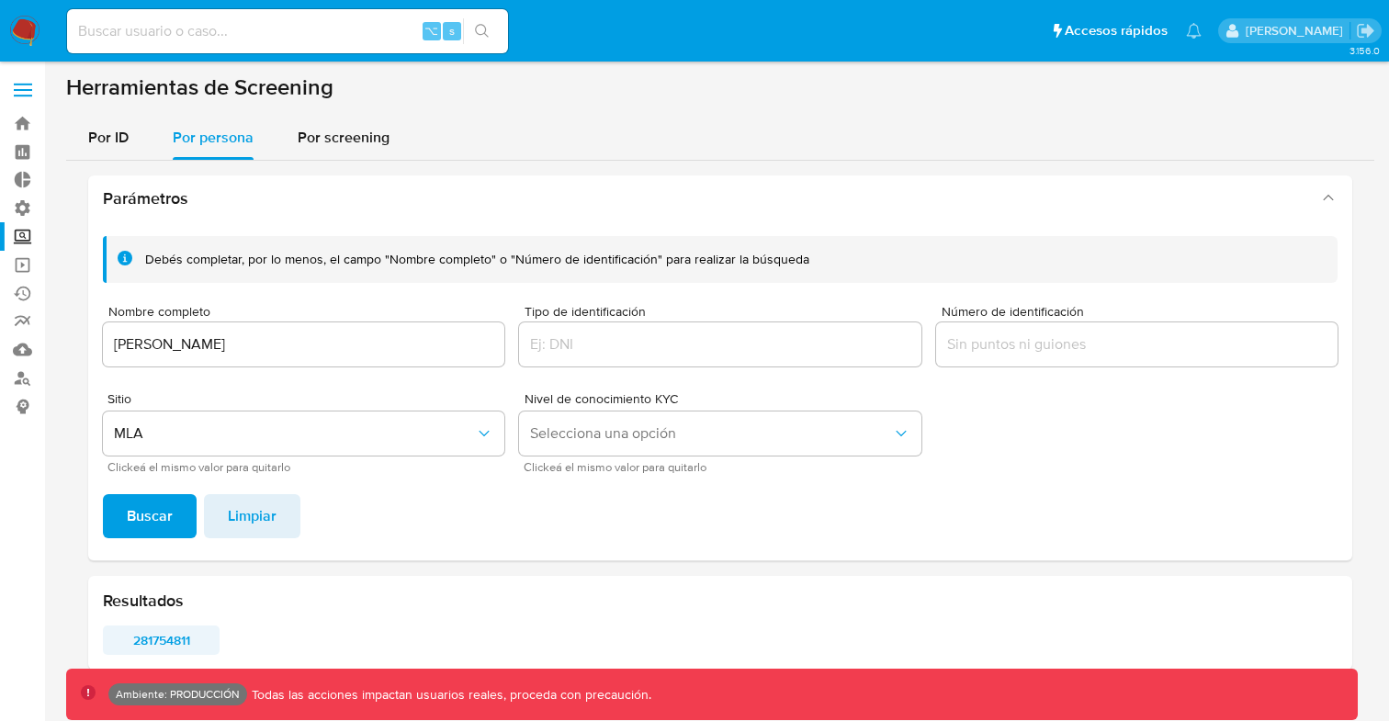
click at [177, 637] on span "281754811" at bounding box center [161, 641] width 91 height 26
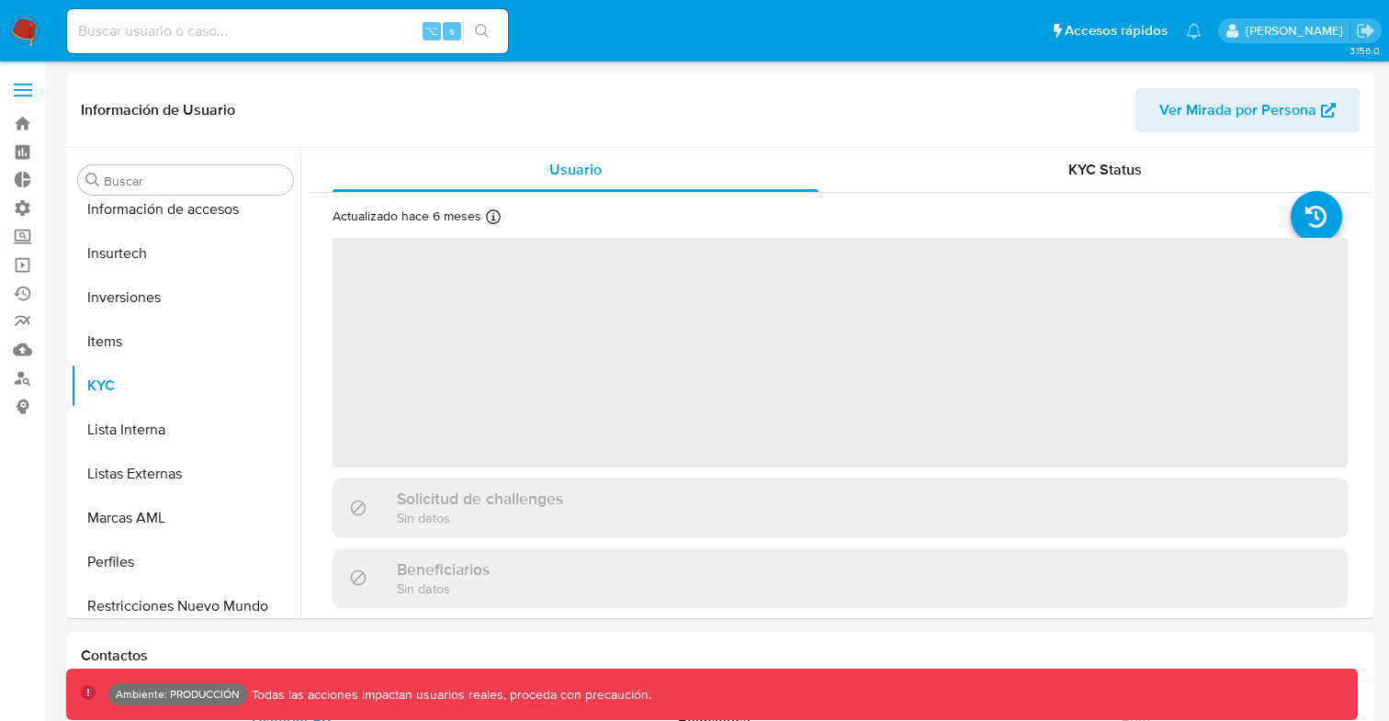
scroll to position [865, 0]
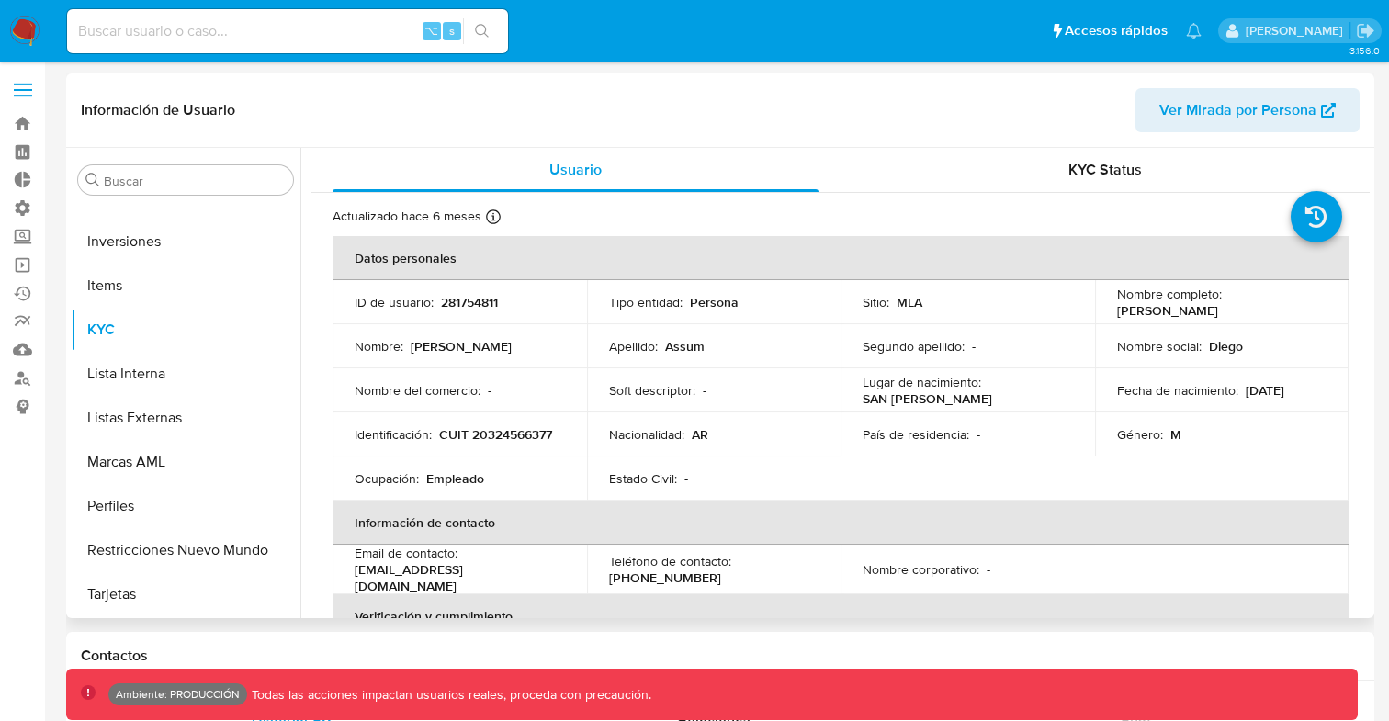
select select "10"
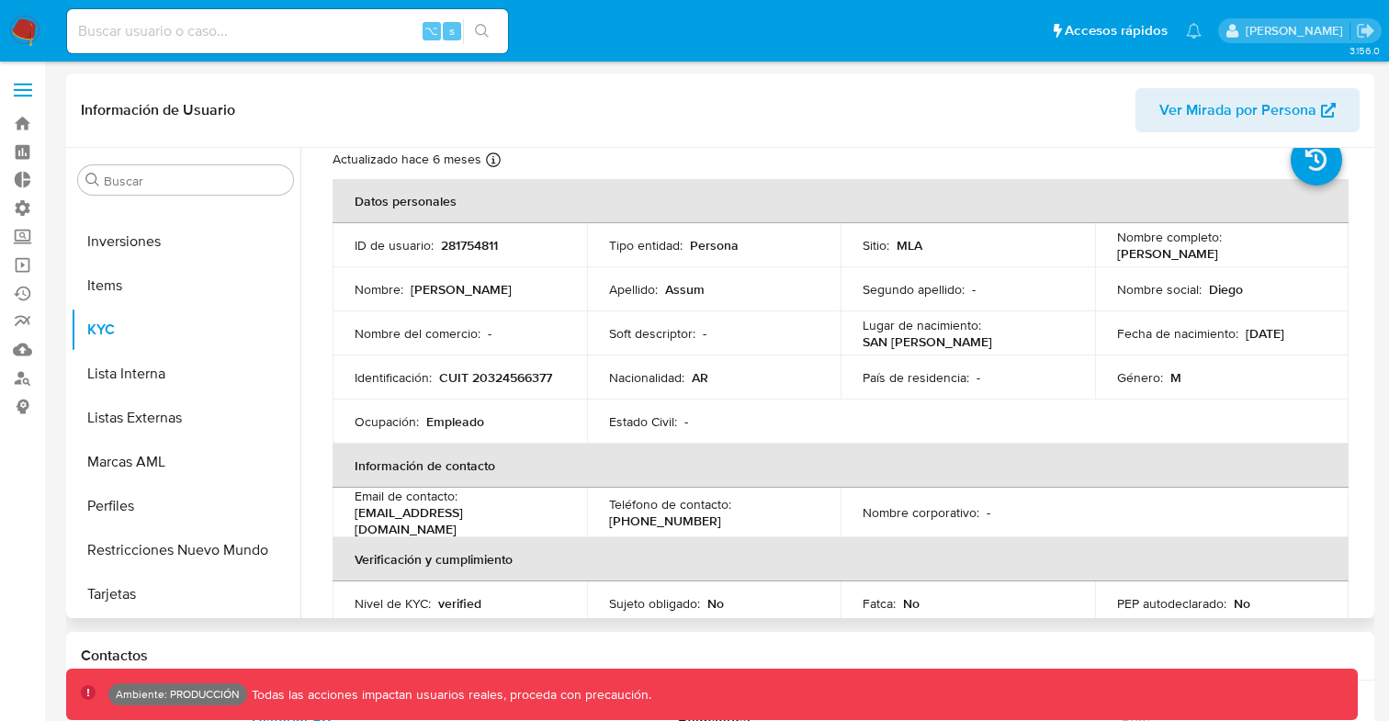
scroll to position [0, 0]
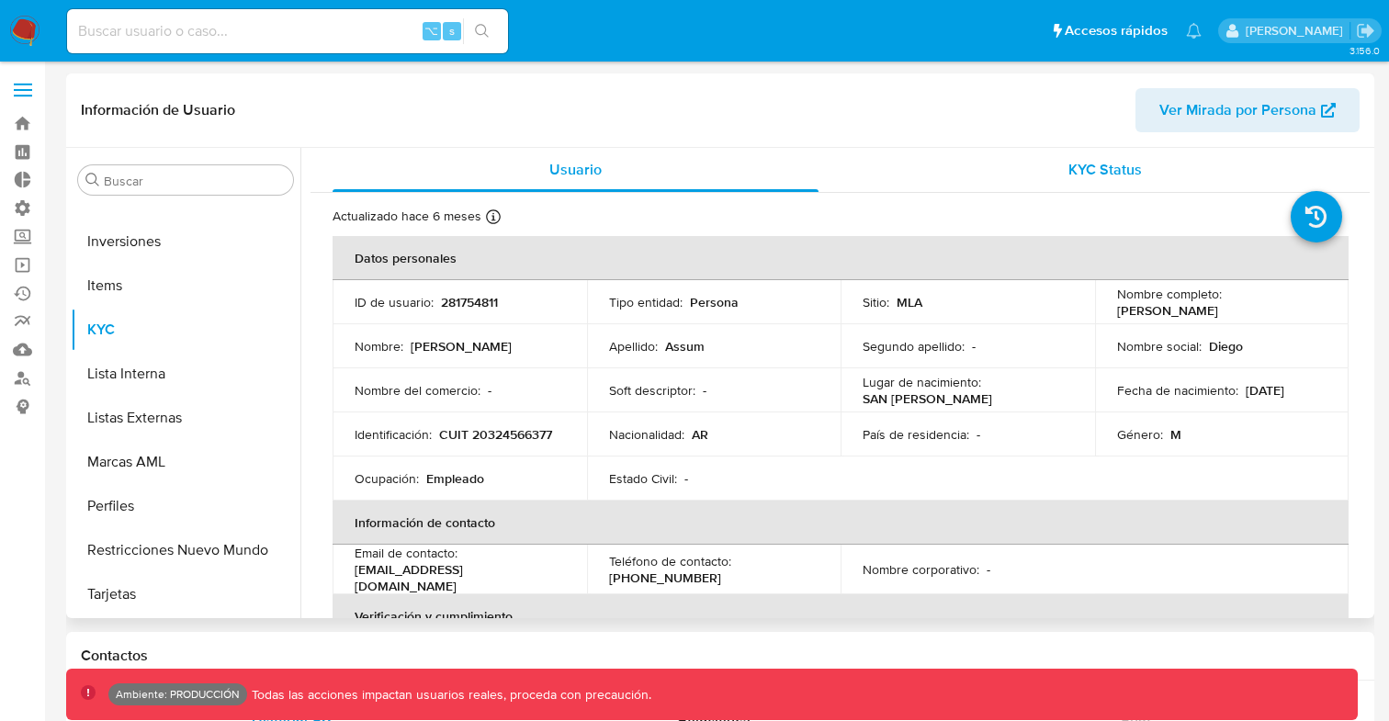
click at [1084, 168] on span "KYC Status" at bounding box center [1106, 169] width 74 height 21
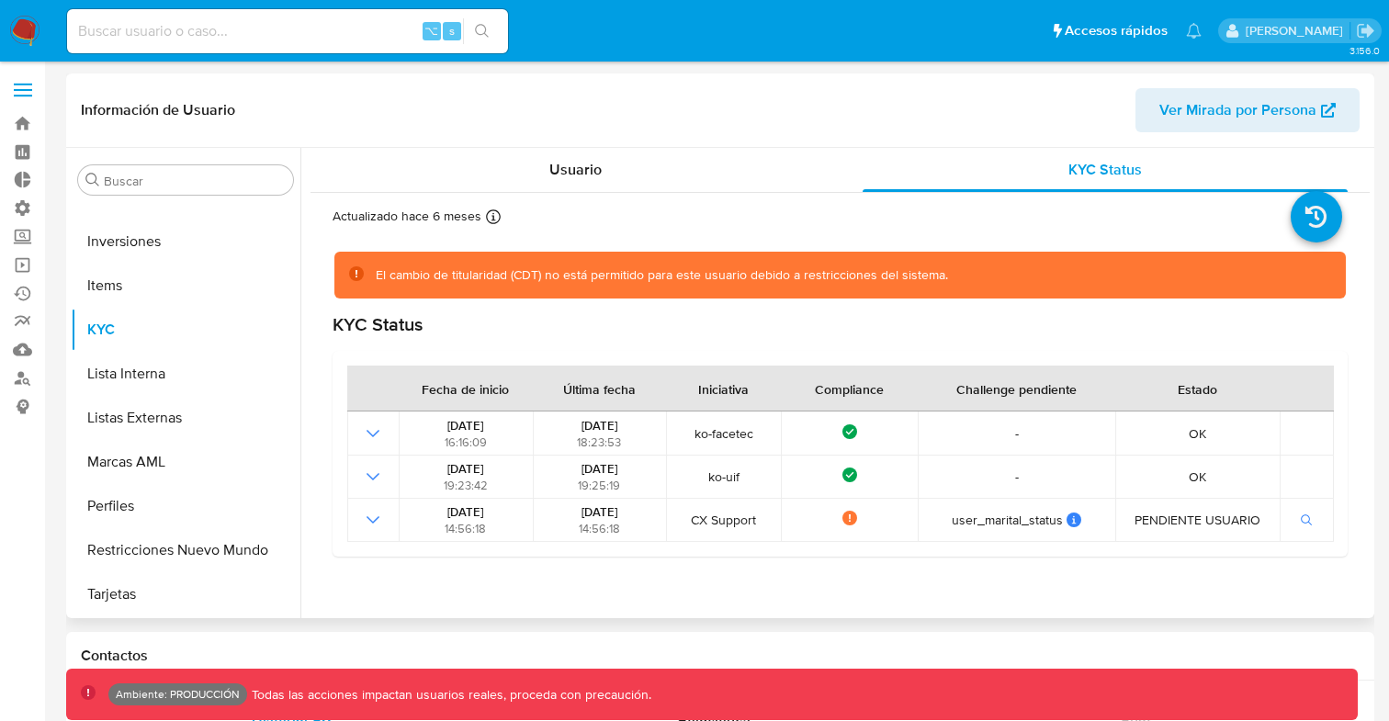
click at [1235, 114] on span "Ver Mirada por Persona" at bounding box center [1238, 110] width 157 height 44
click at [574, 175] on span "Usuario" at bounding box center [576, 169] width 52 height 21
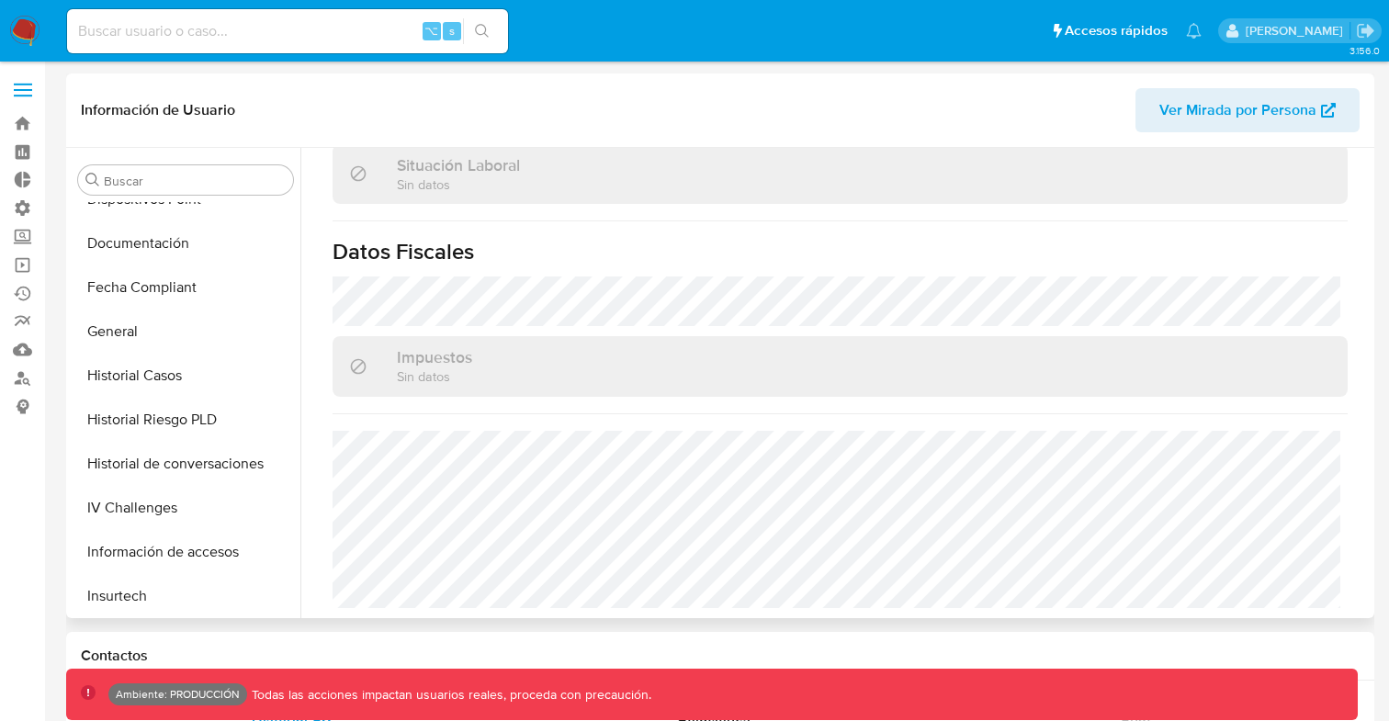
scroll to position [456, 0]
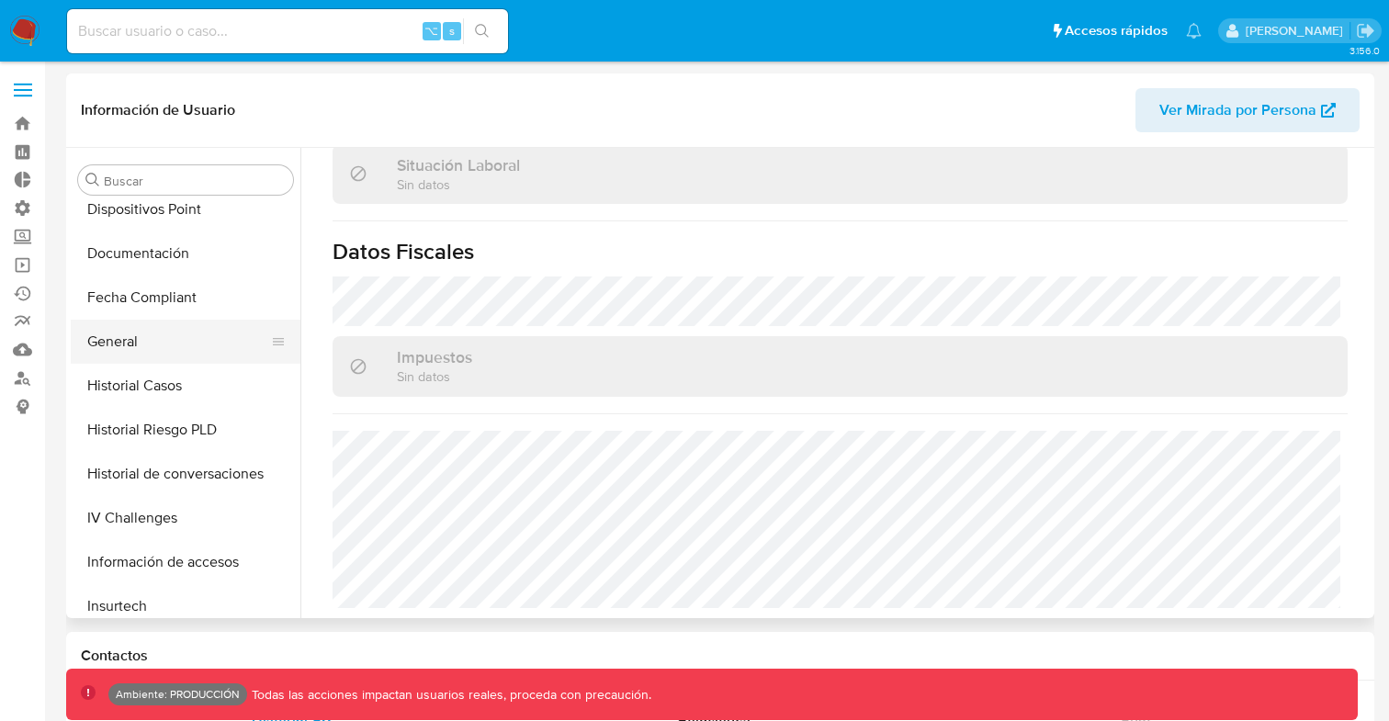
click at [132, 333] on button "General" at bounding box center [178, 342] width 215 height 44
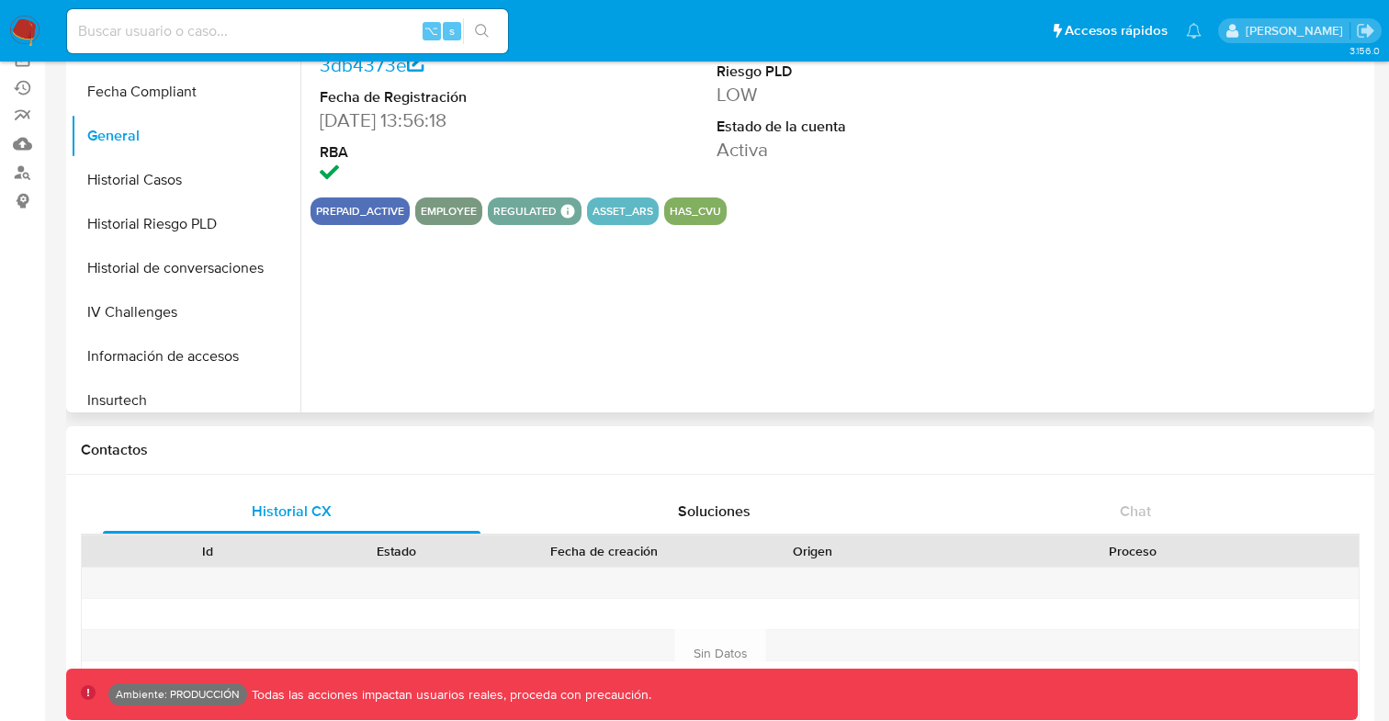
scroll to position [0, 0]
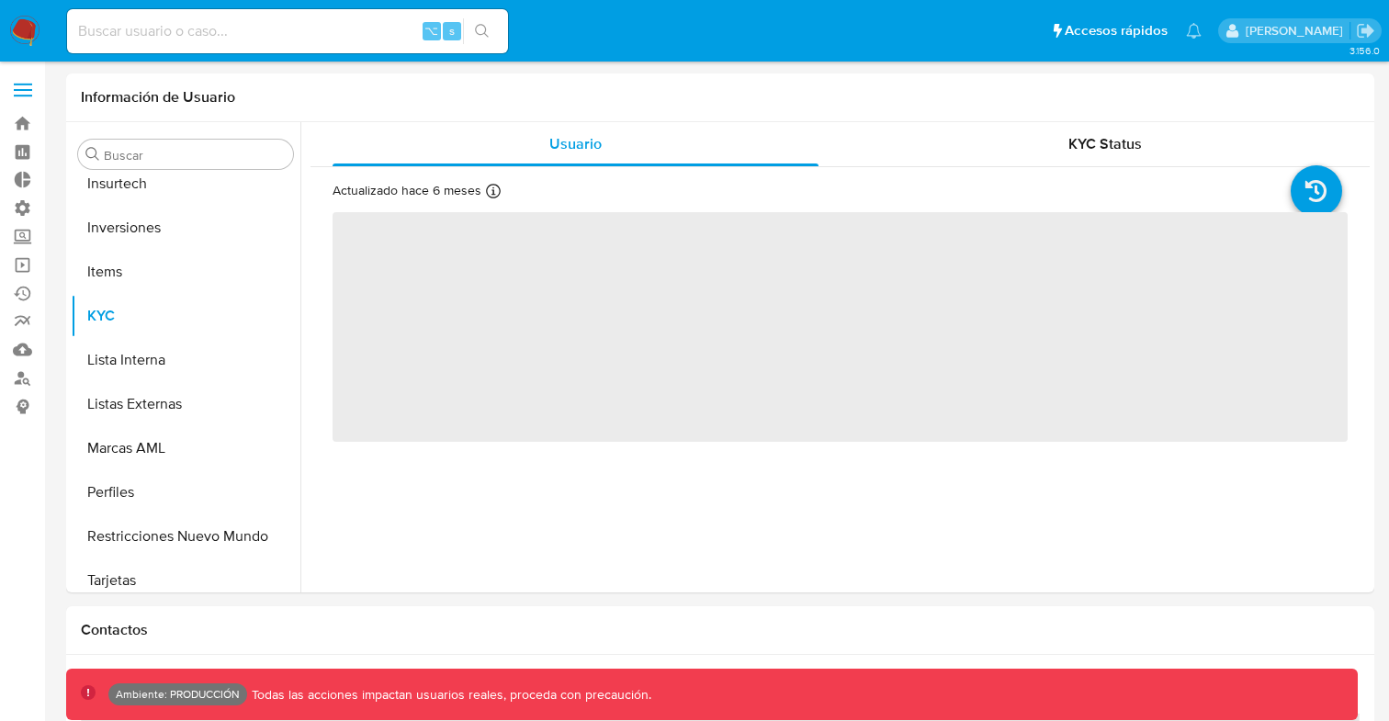
scroll to position [865, 0]
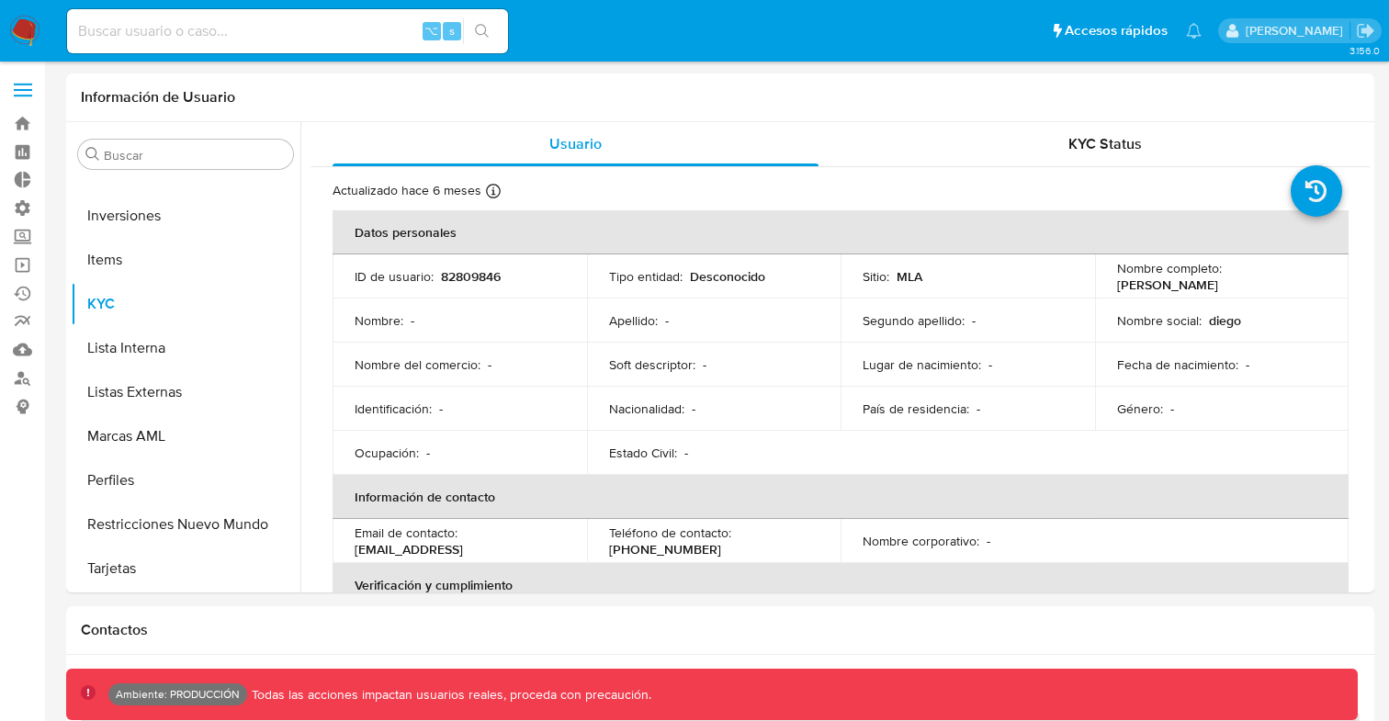
select select "10"
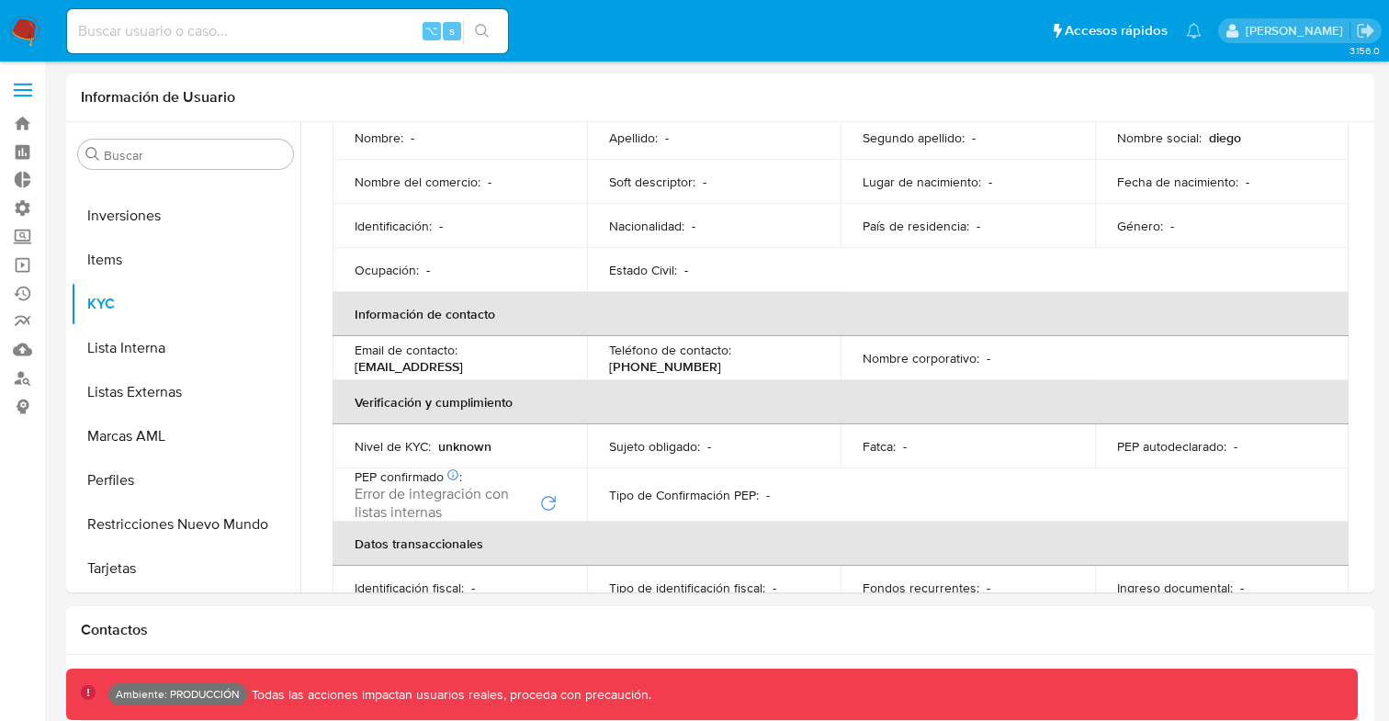
scroll to position [323, 0]
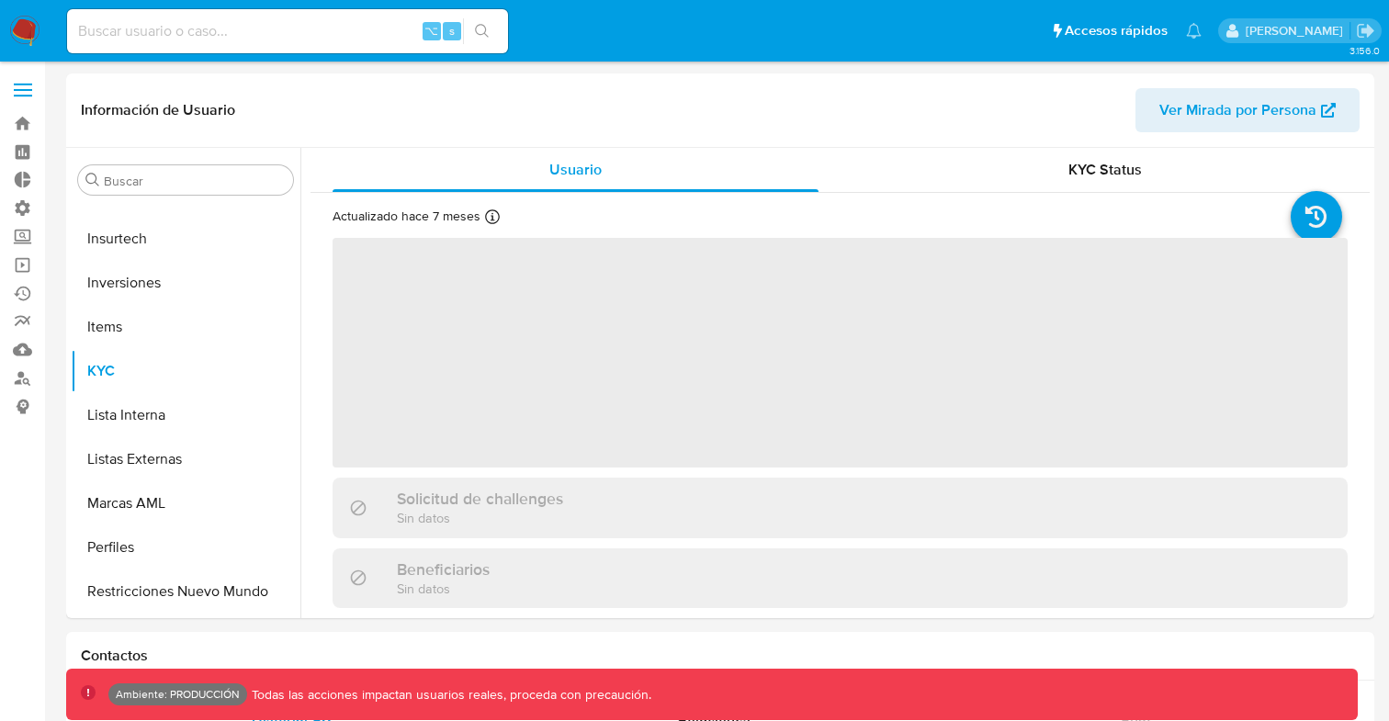
scroll to position [865, 0]
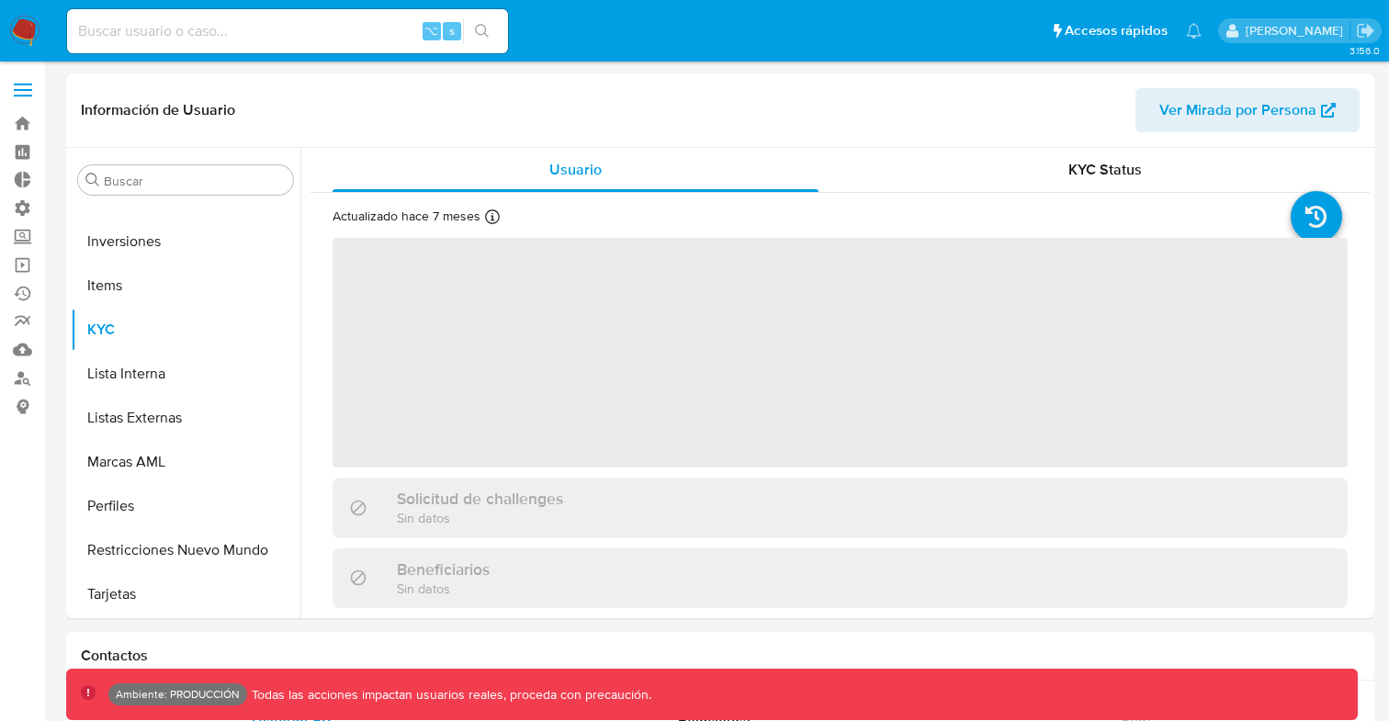
select select "10"
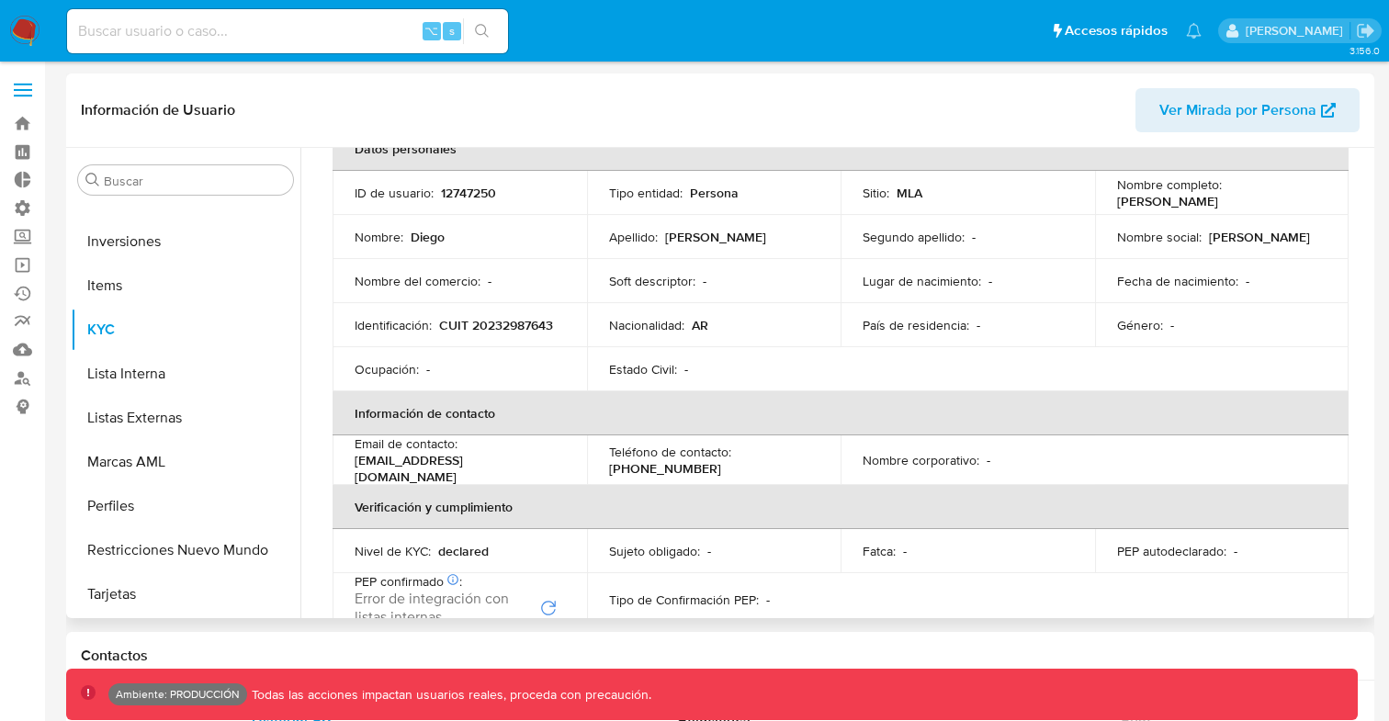
scroll to position [0, 0]
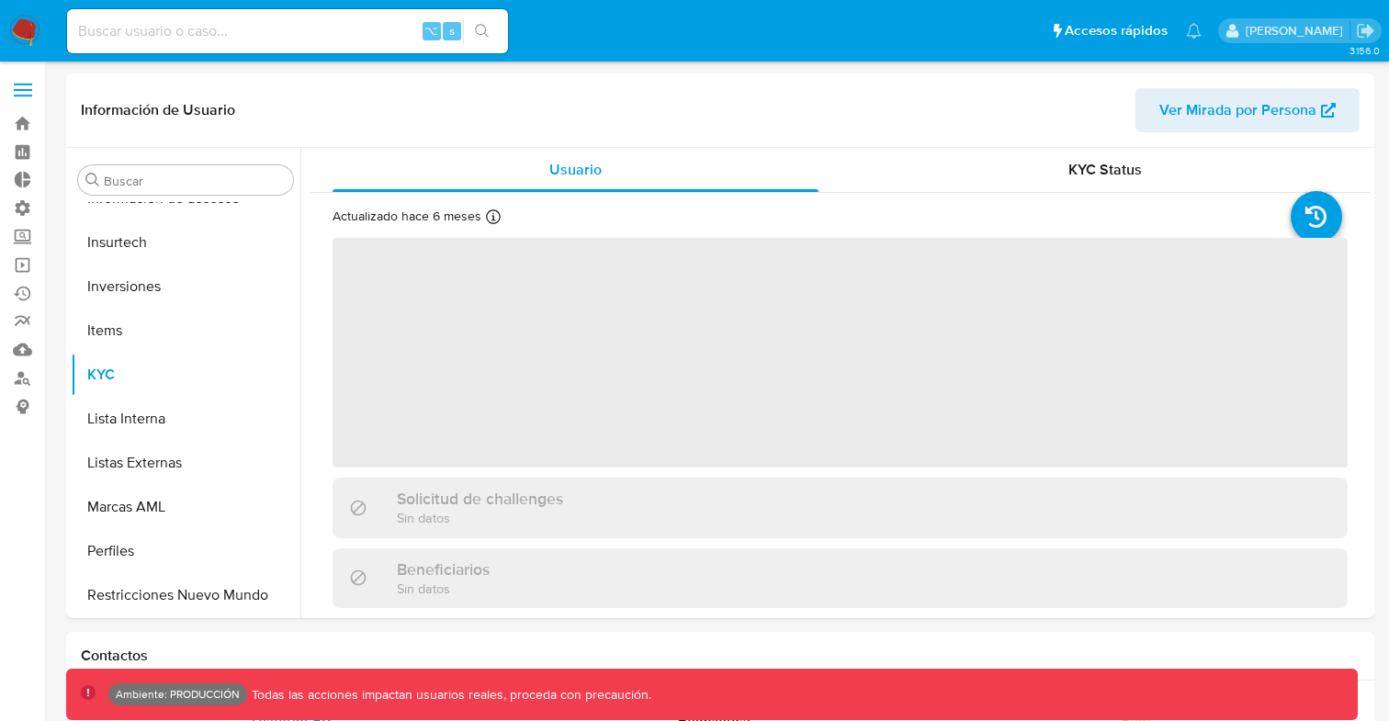
scroll to position [865, 0]
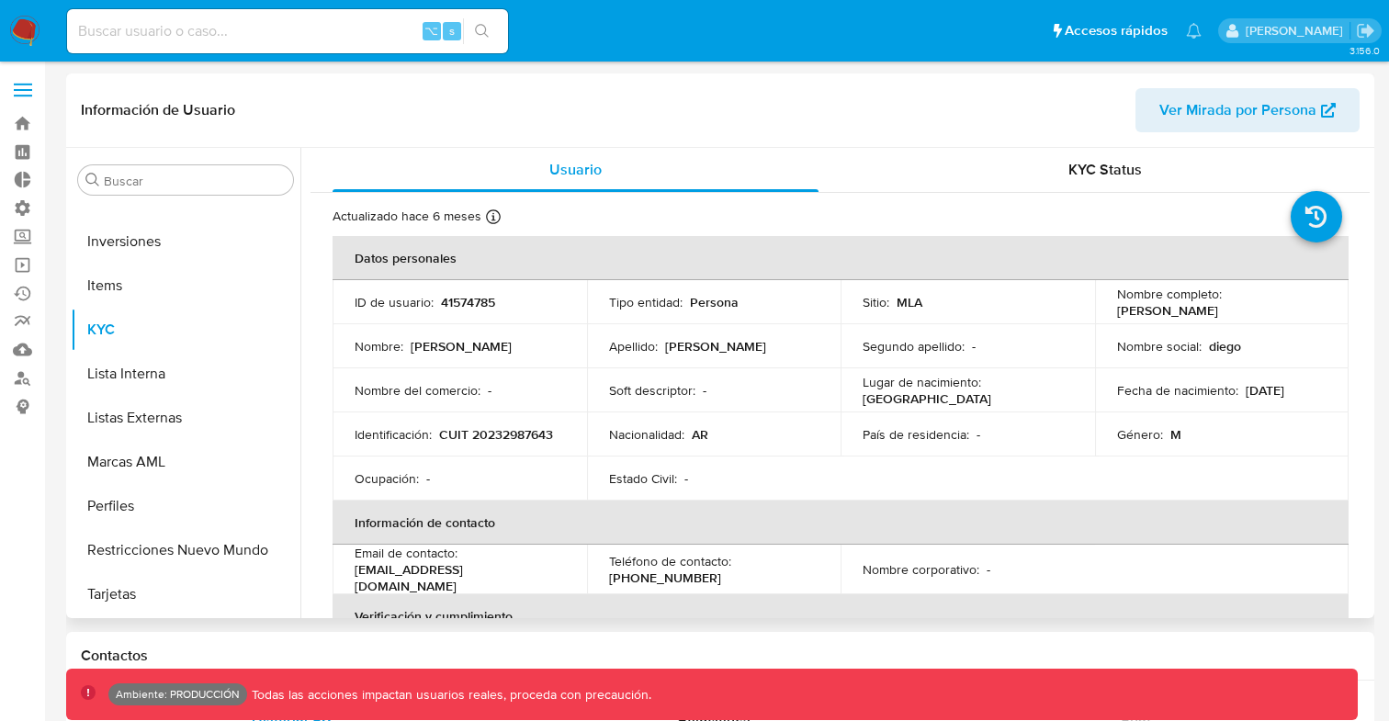
select select "10"
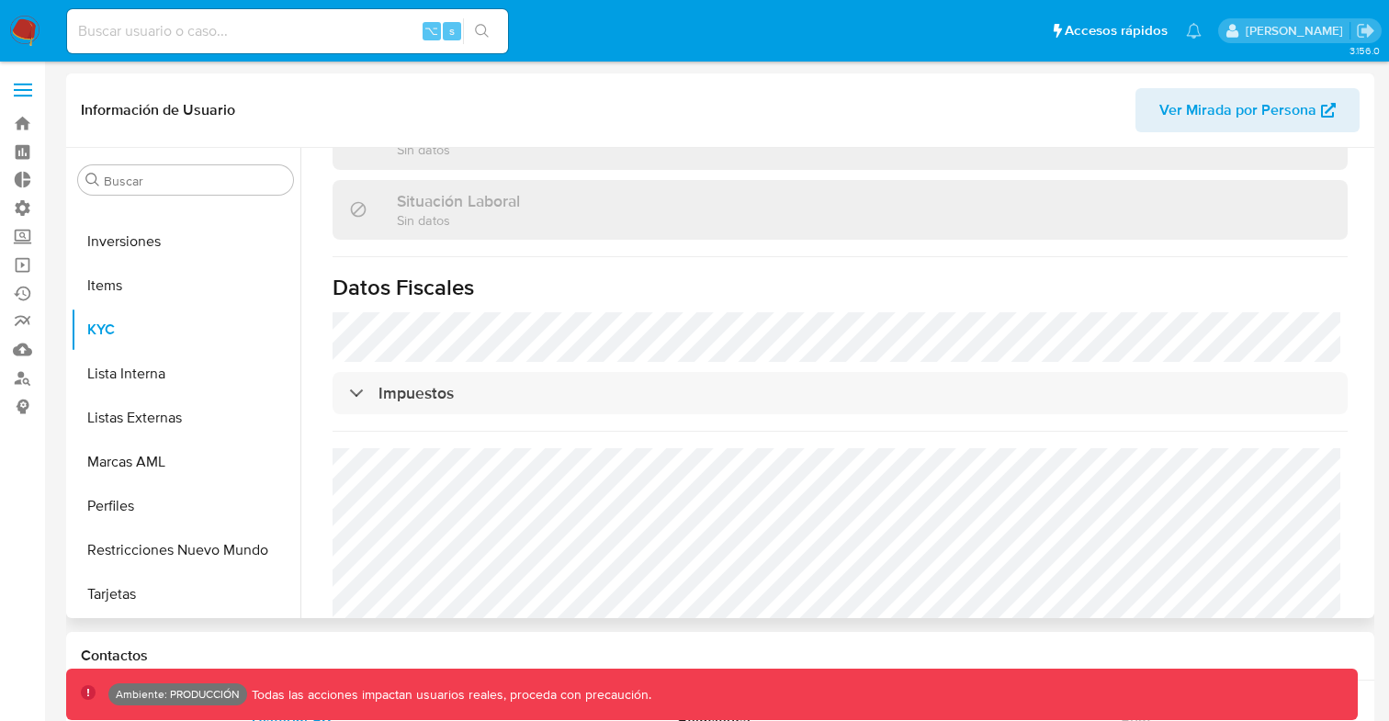
scroll to position [981, 0]
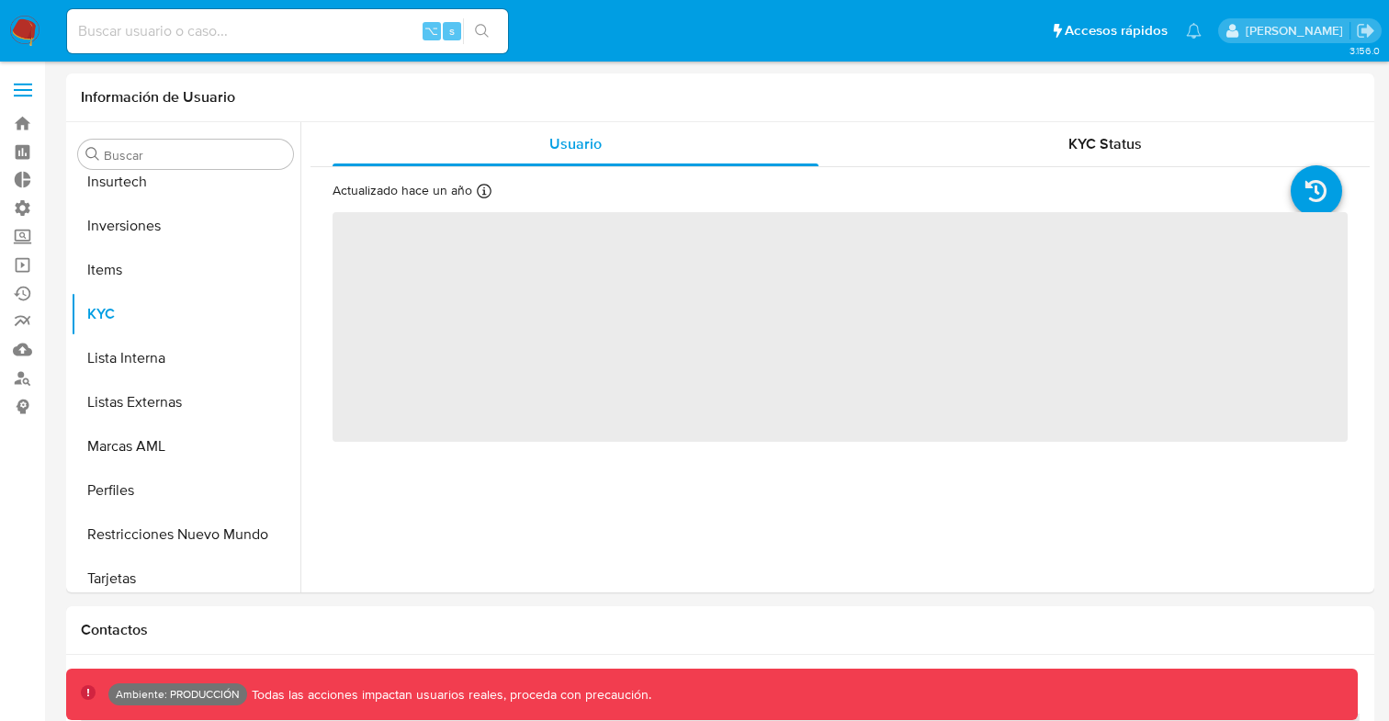
scroll to position [865, 0]
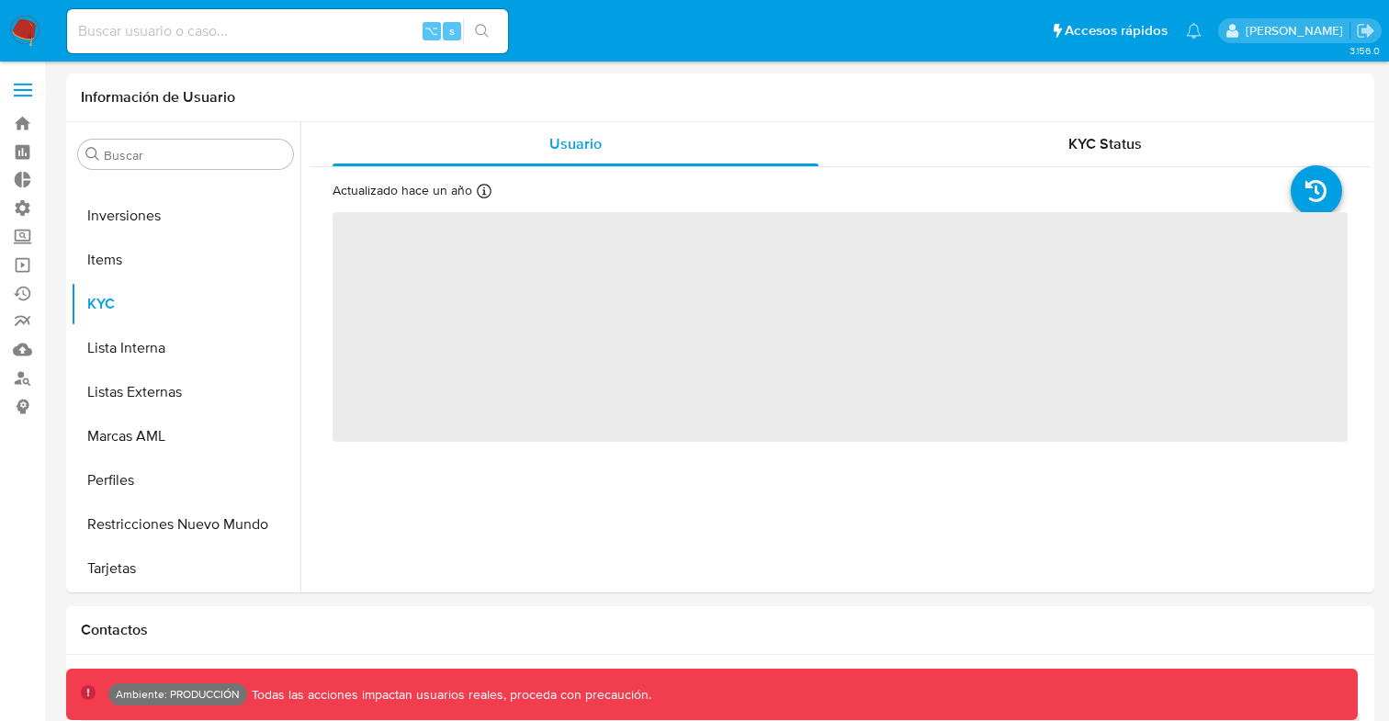
select select "10"
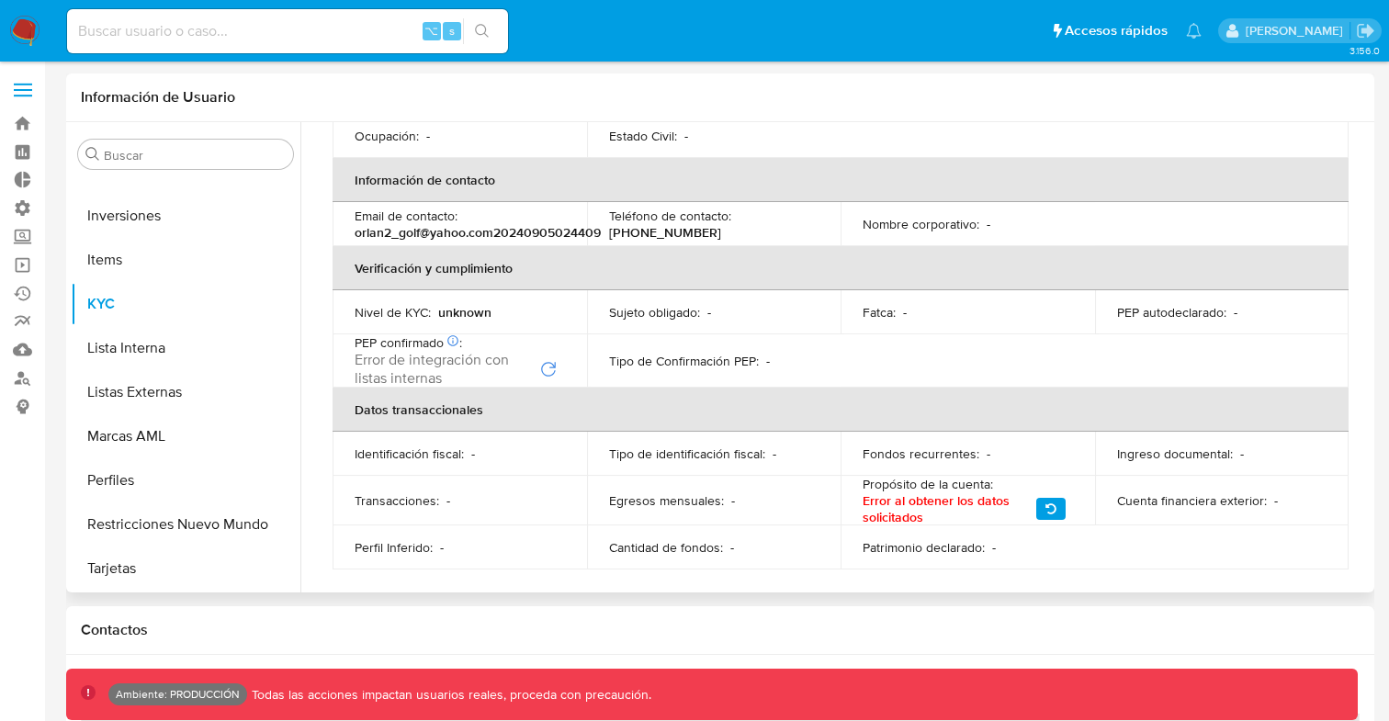
scroll to position [323, 0]
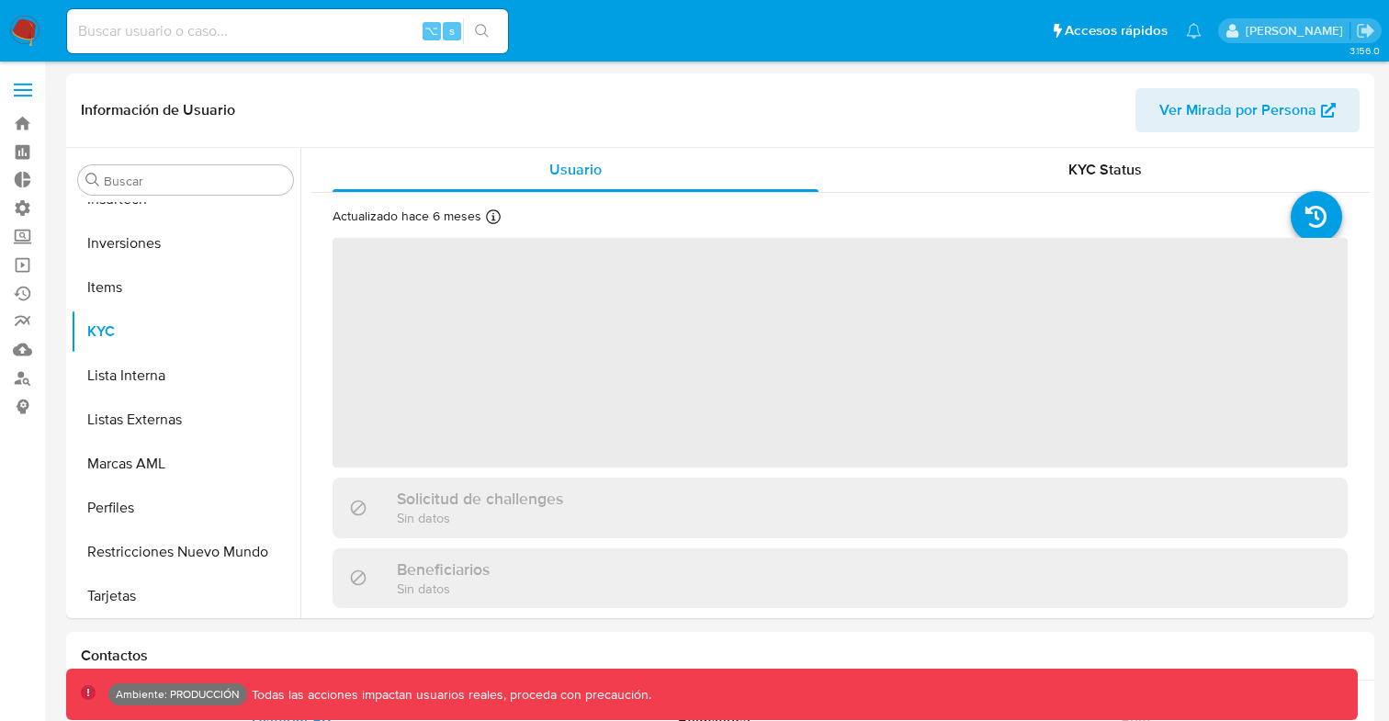
scroll to position [865, 0]
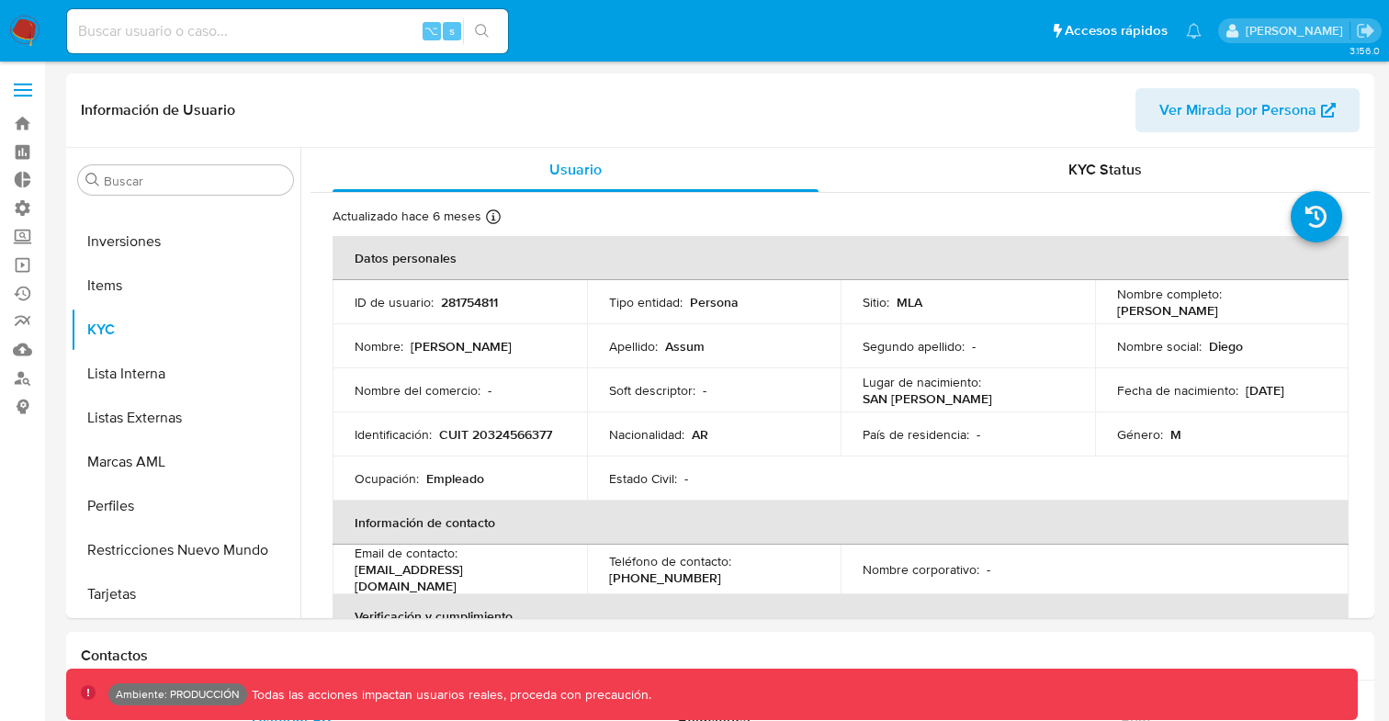
select select "10"
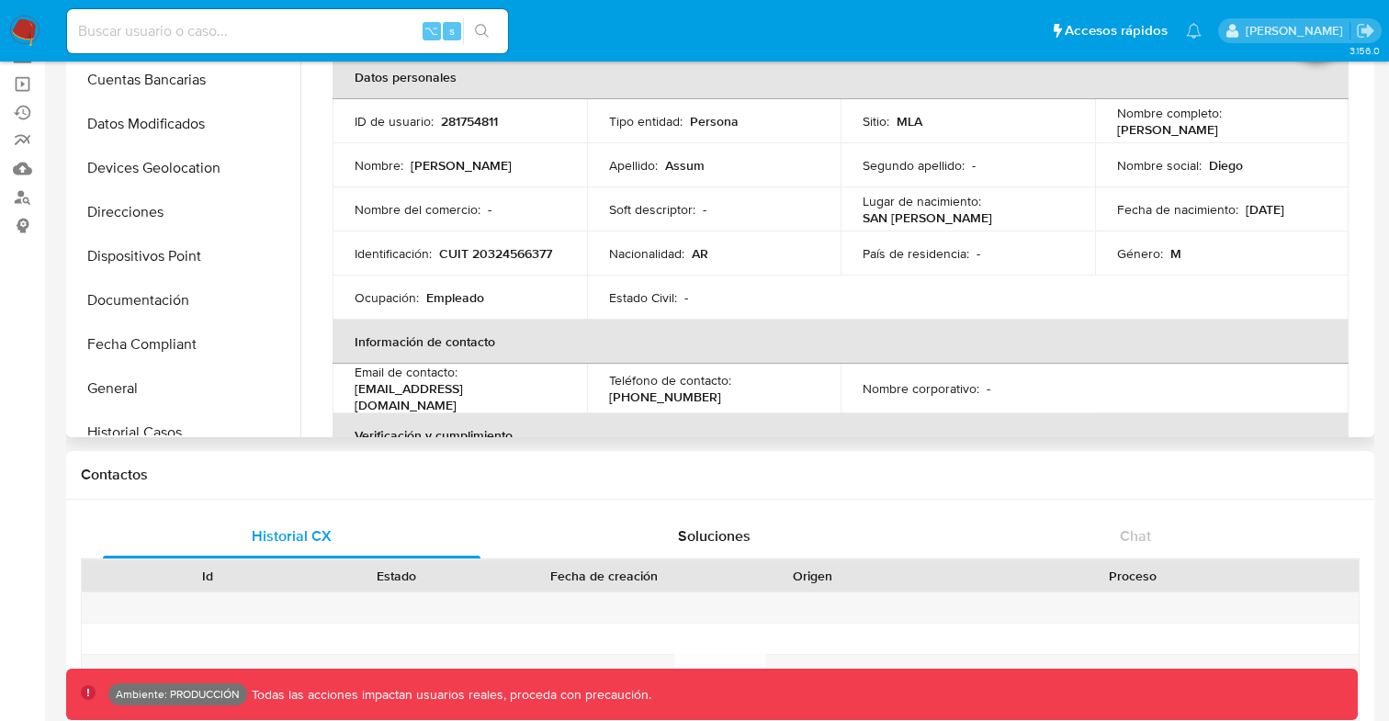
scroll to position [226, 0]
click at [178, 311] on button "Documentación" at bounding box center [178, 302] width 215 height 44
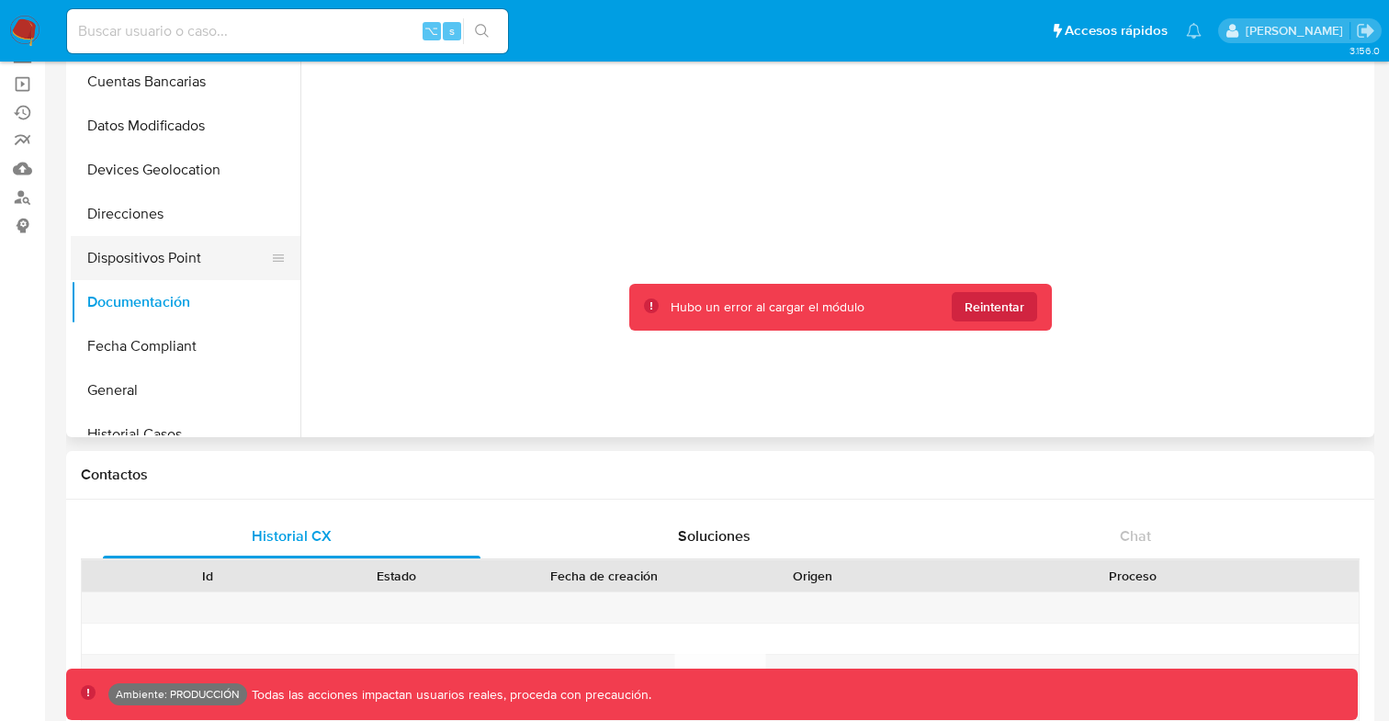
click at [162, 257] on button "Dispositivos Point" at bounding box center [178, 258] width 215 height 44
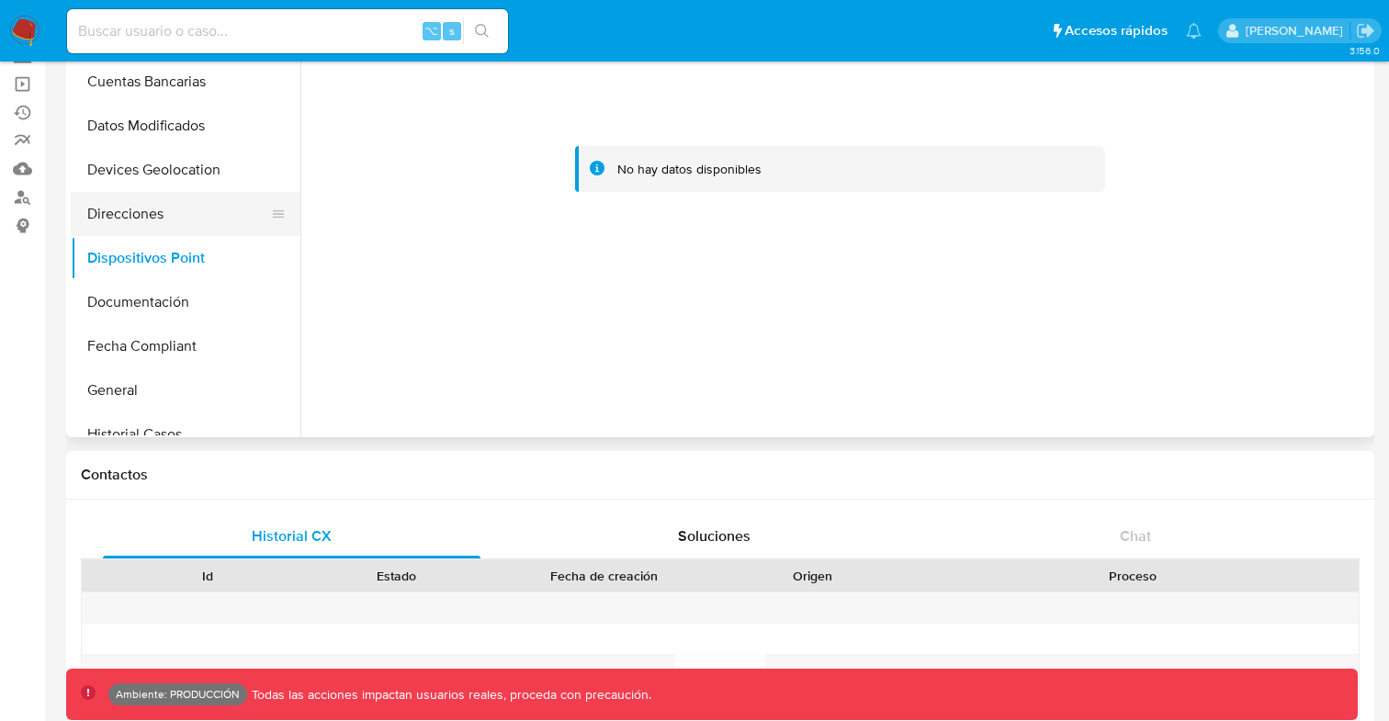
click at [137, 206] on button "Direcciones" at bounding box center [178, 214] width 215 height 44
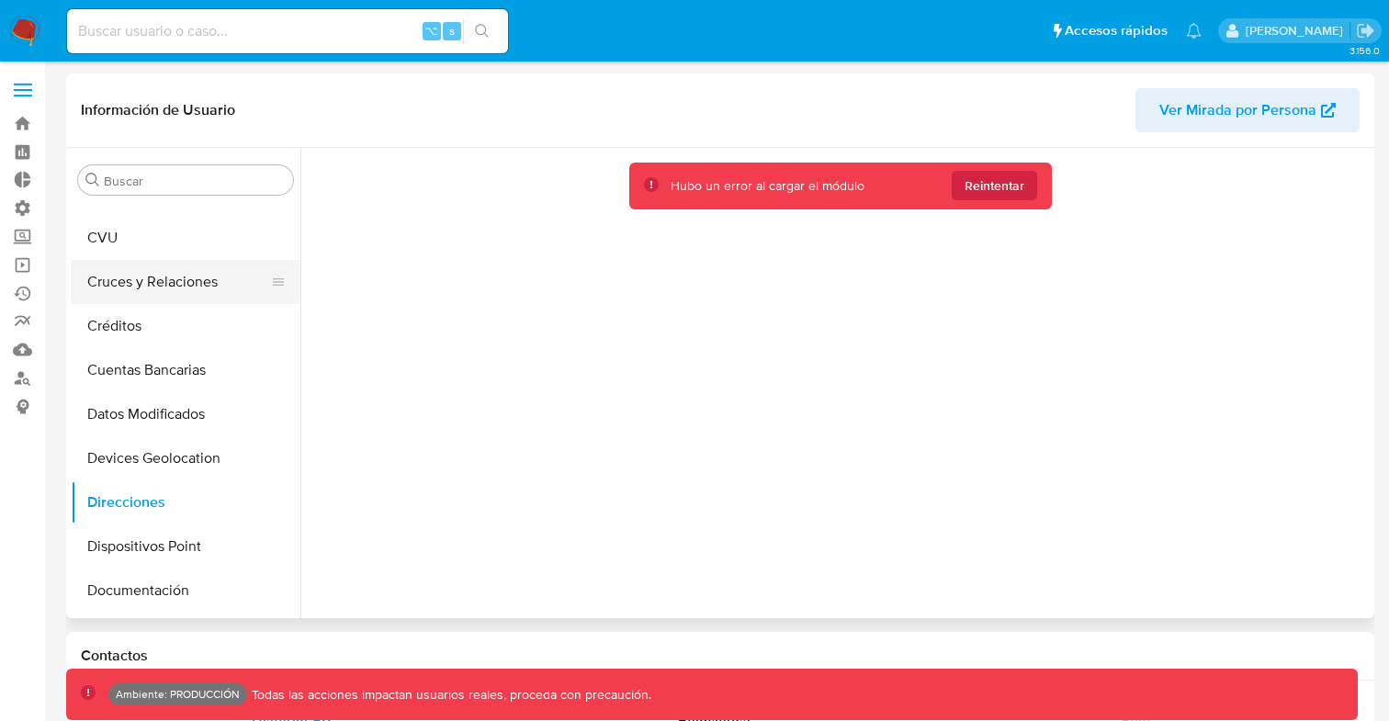
scroll to position [145, 0]
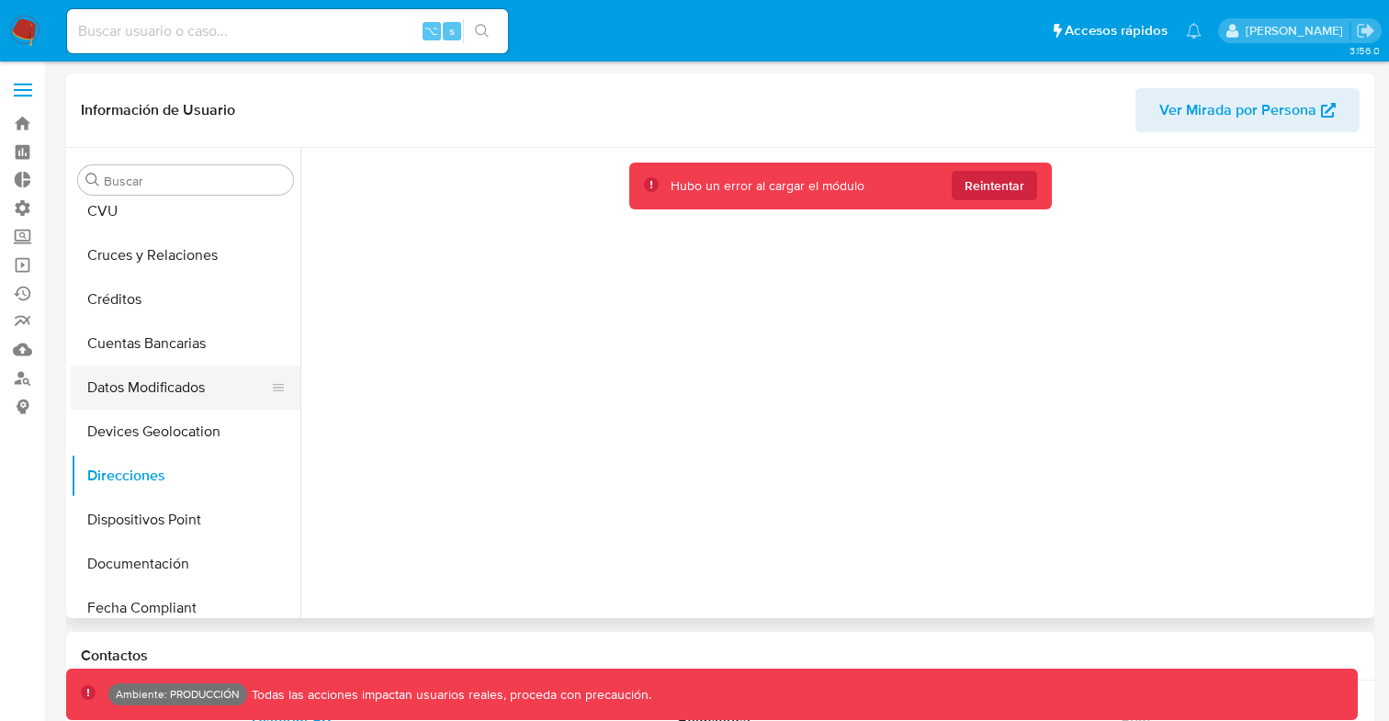
click at [177, 383] on button "Datos Modificados" at bounding box center [178, 388] width 215 height 44
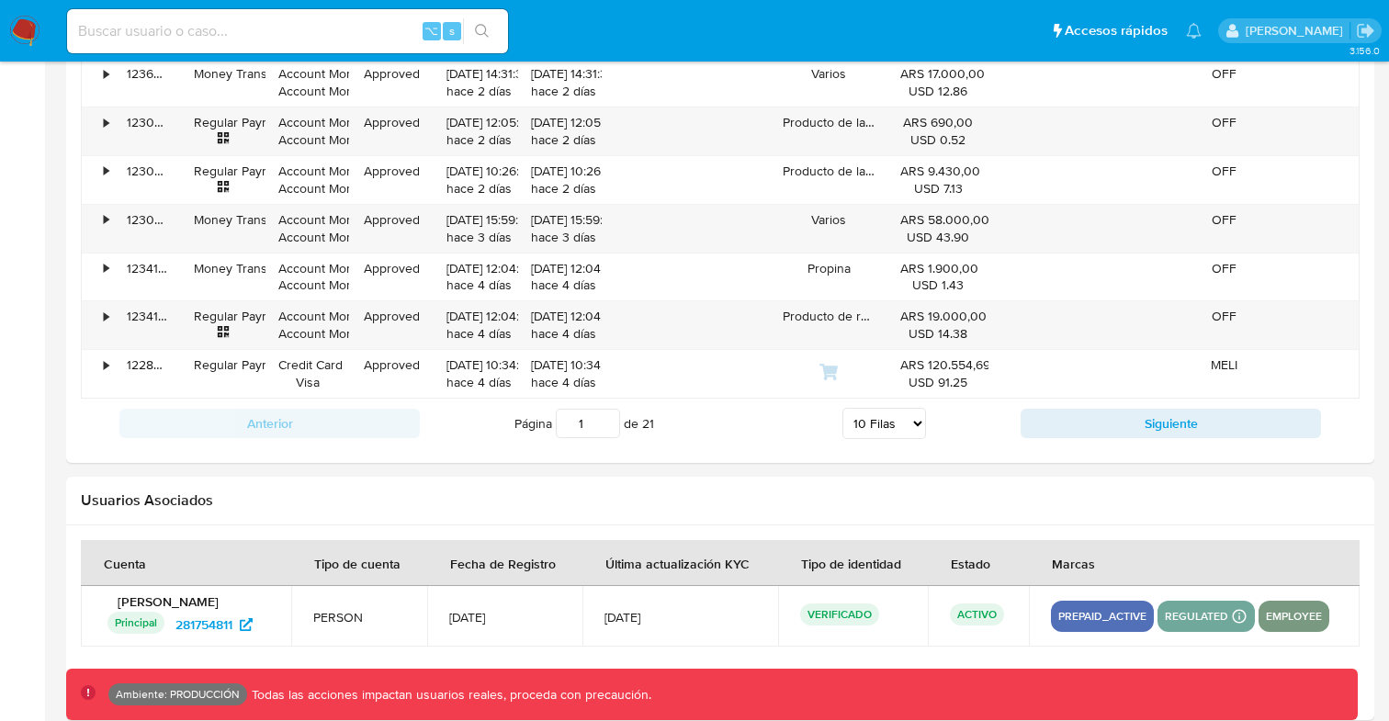
scroll to position [2092, 0]
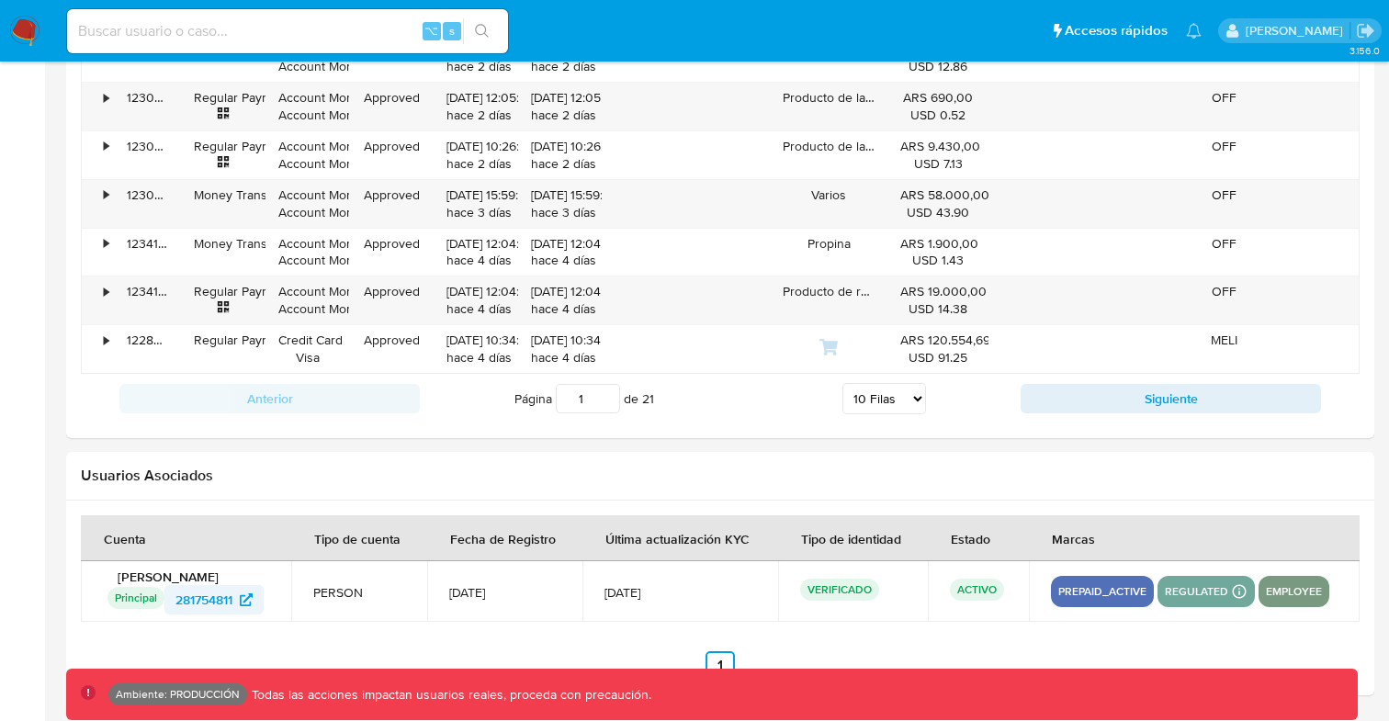
click at [237, 603] on span "281754811" at bounding box center [214, 599] width 77 height 29
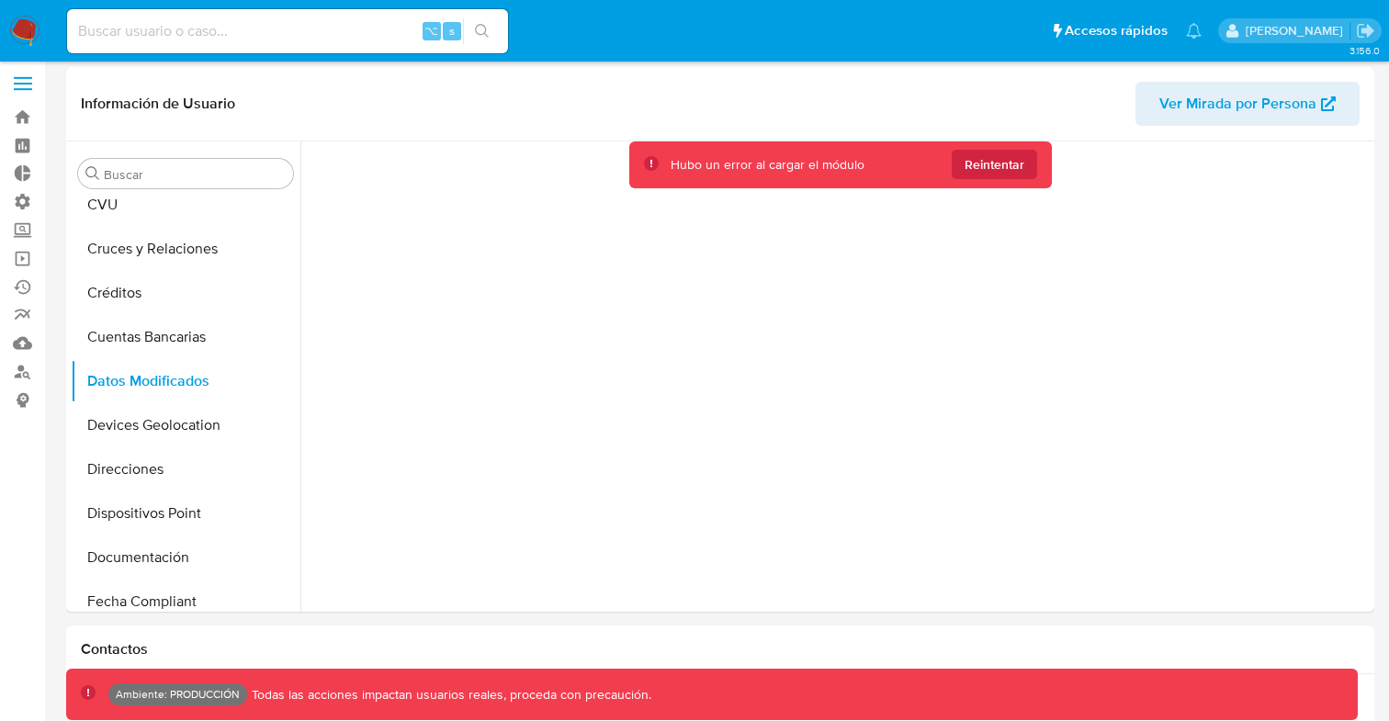
scroll to position [0, 0]
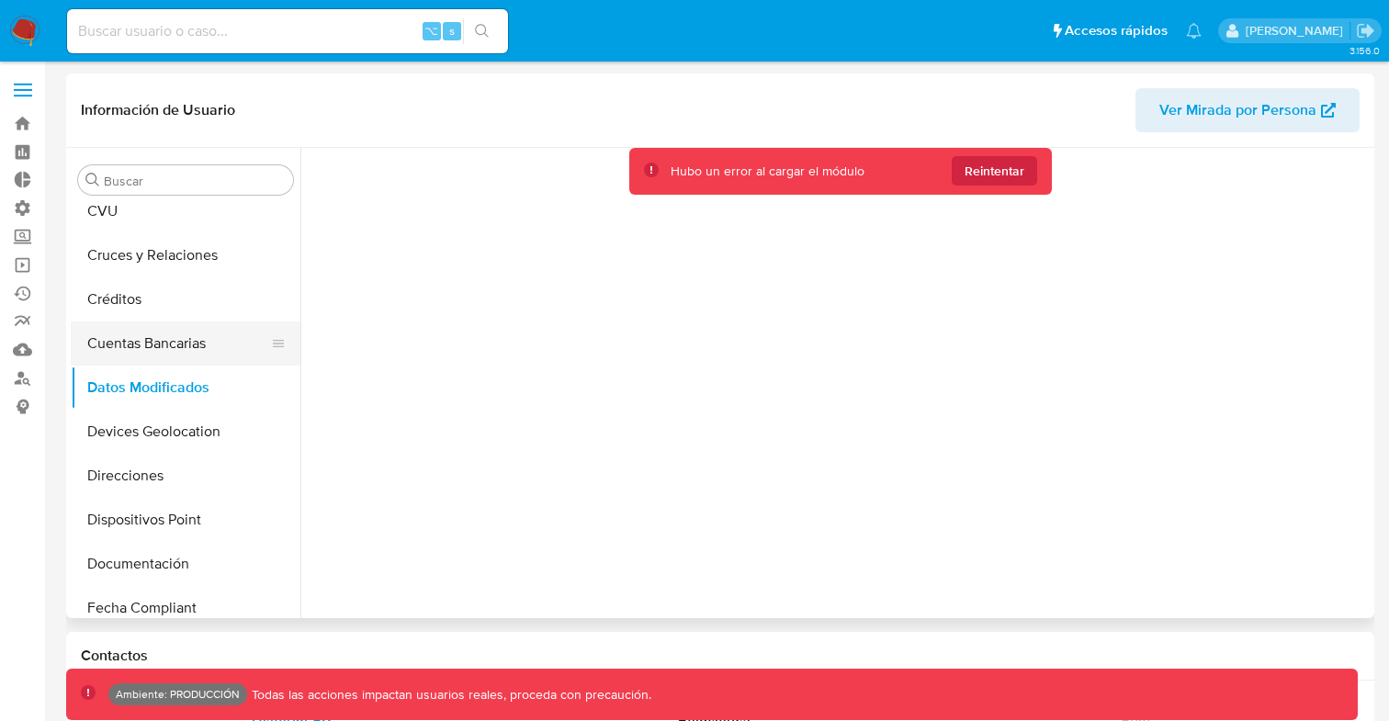
click at [172, 333] on button "Cuentas Bancarias" at bounding box center [178, 344] width 215 height 44
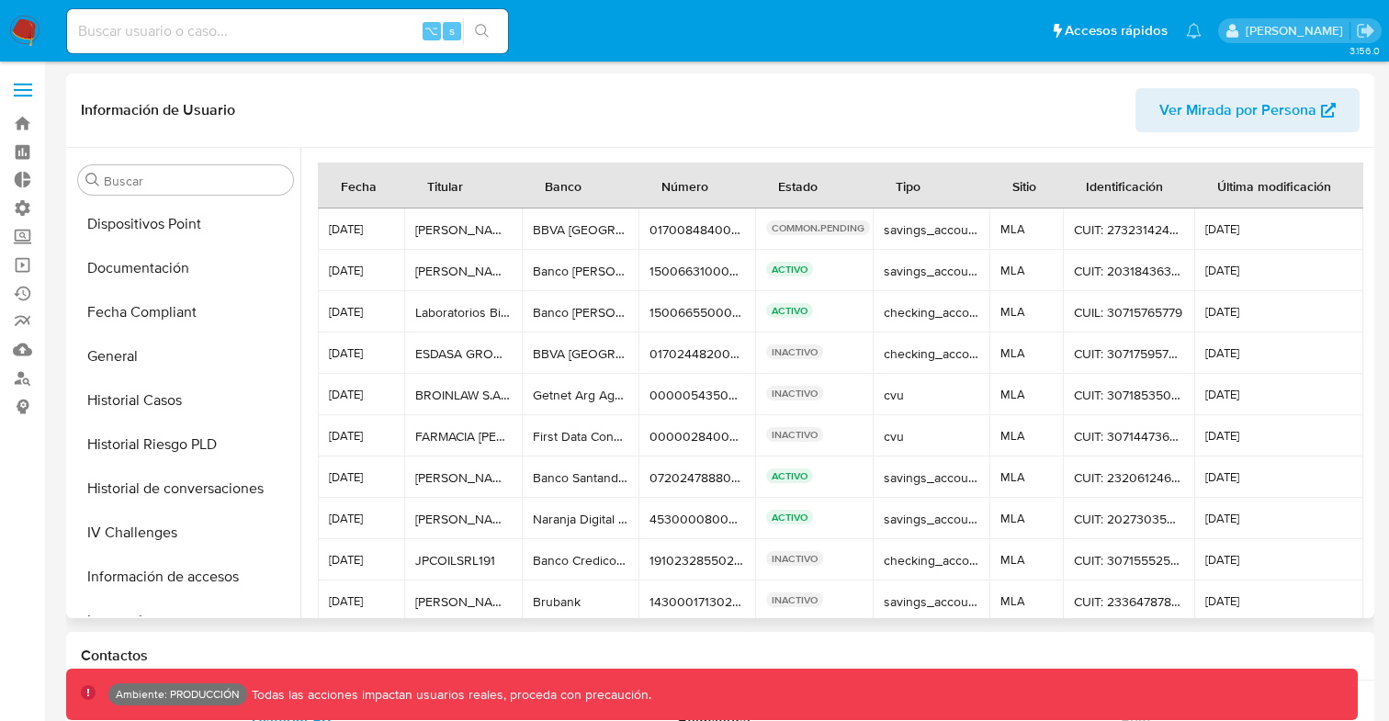
scroll to position [448, 0]
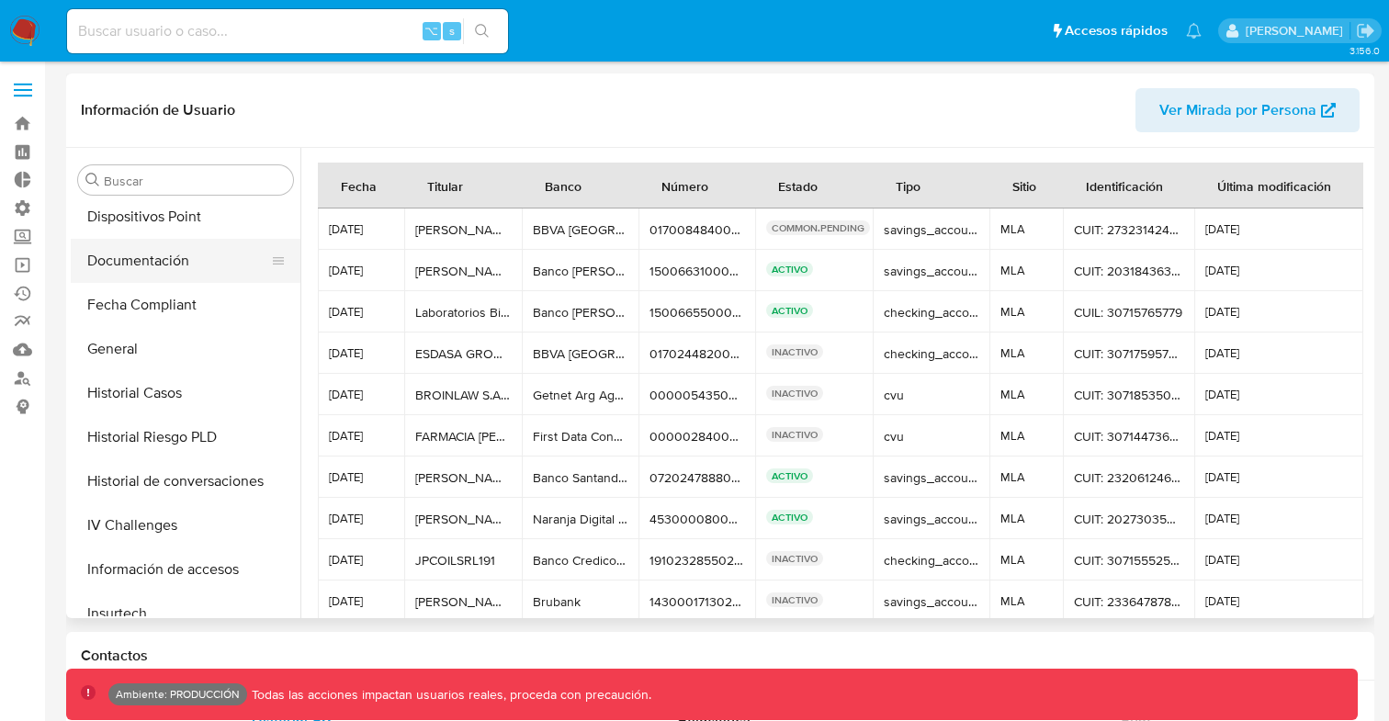
click at [149, 266] on button "Documentación" at bounding box center [178, 261] width 215 height 44
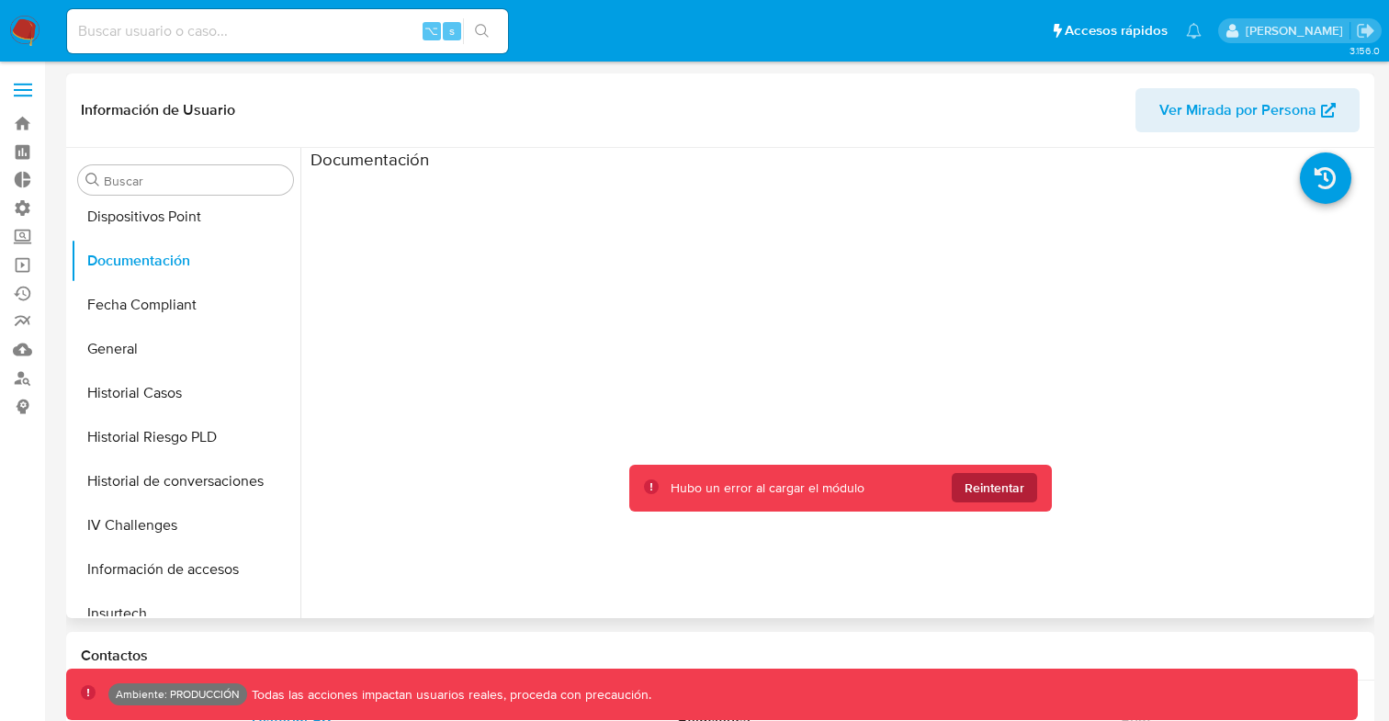
click at [997, 481] on span "Reintentar" at bounding box center [995, 487] width 60 height 29
click at [128, 359] on button "General" at bounding box center [178, 349] width 215 height 44
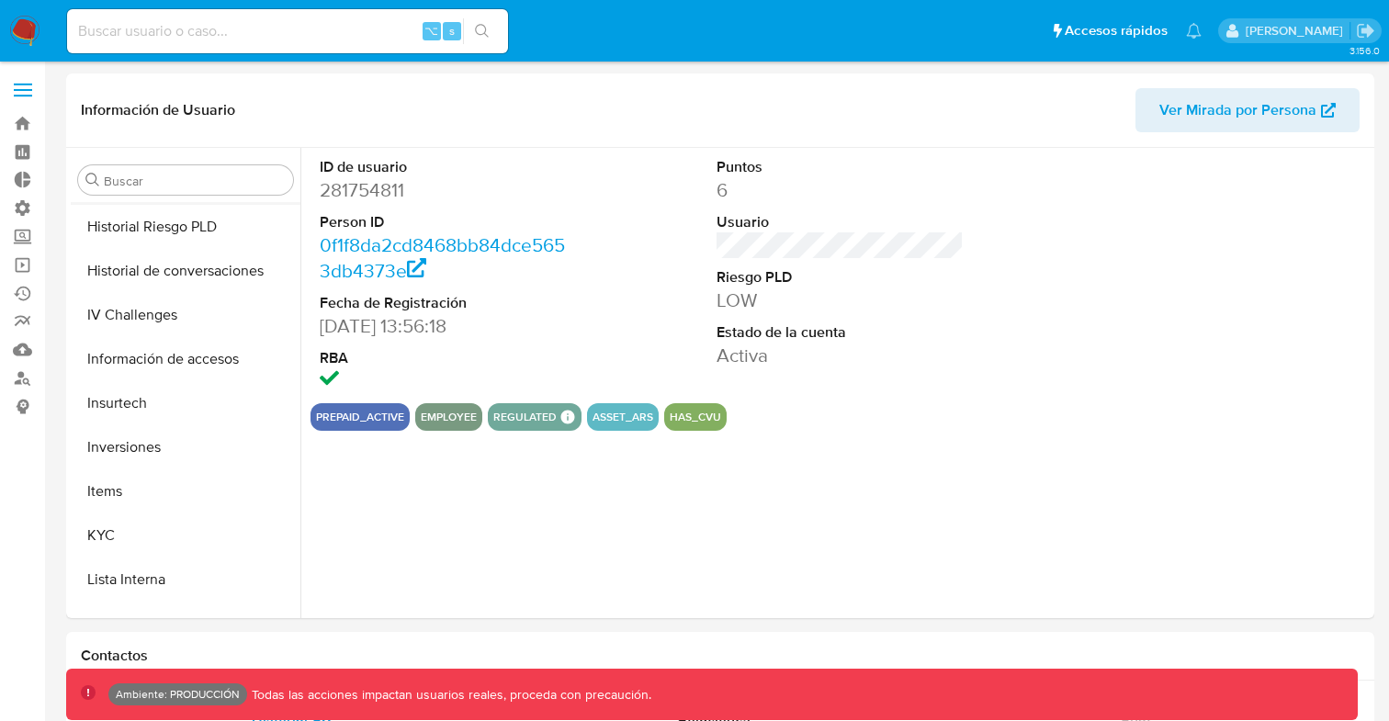
scroll to position [663, 0]
click at [172, 271] on button "Historial de conversaciones" at bounding box center [178, 267] width 215 height 44
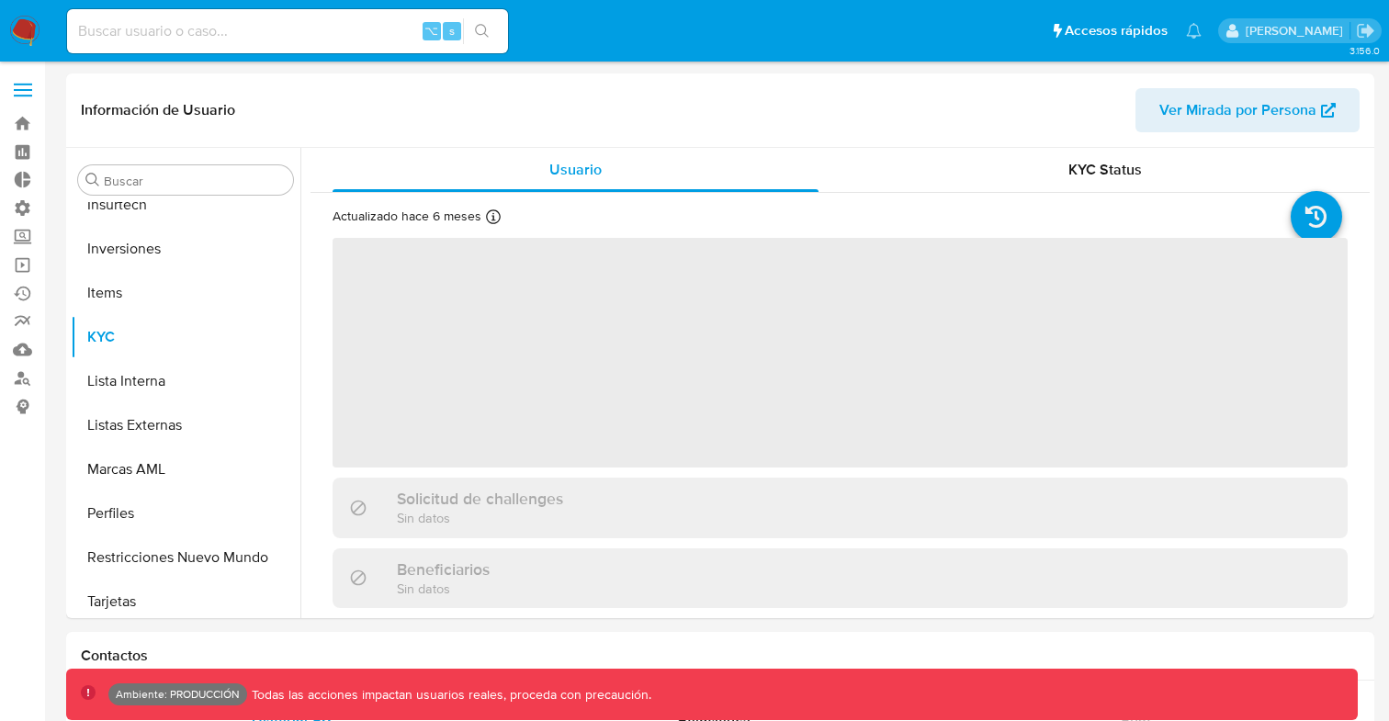
scroll to position [865, 0]
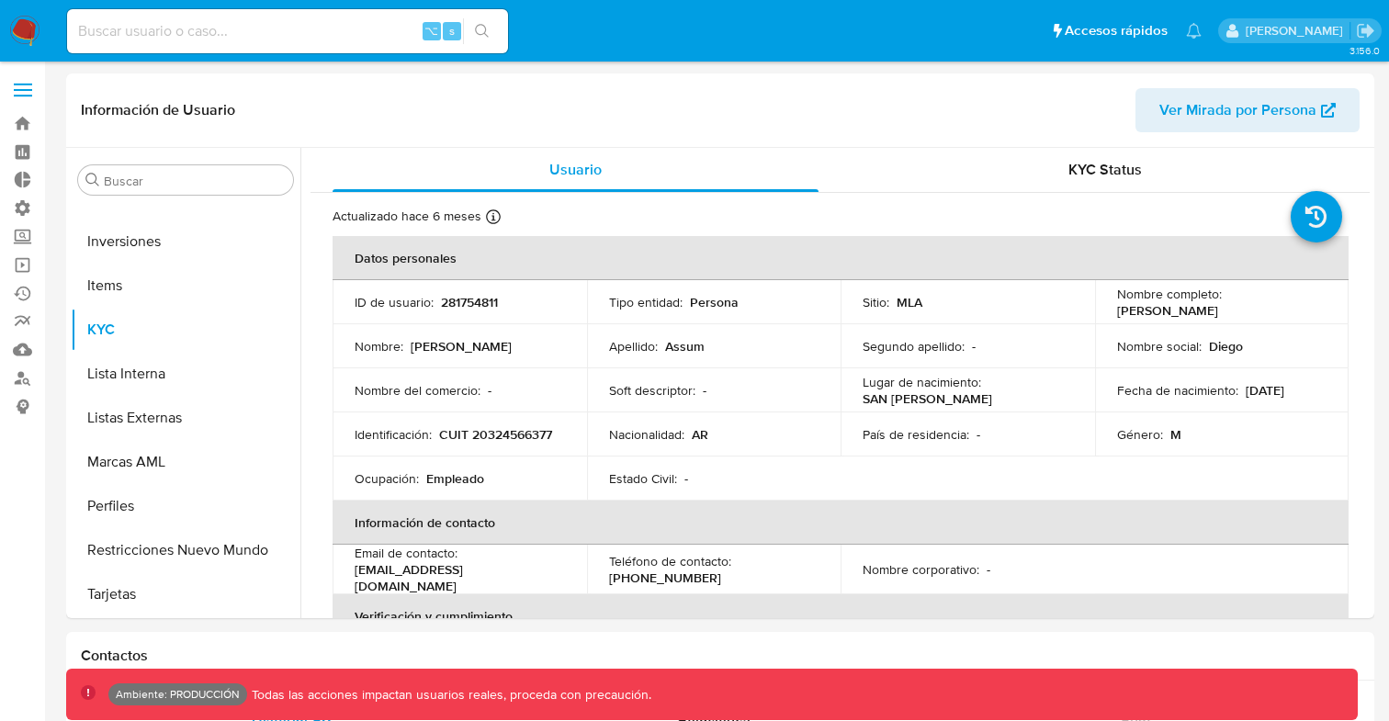
select select "10"
click at [1069, 171] on span "KYC Status" at bounding box center [1106, 169] width 74 height 21
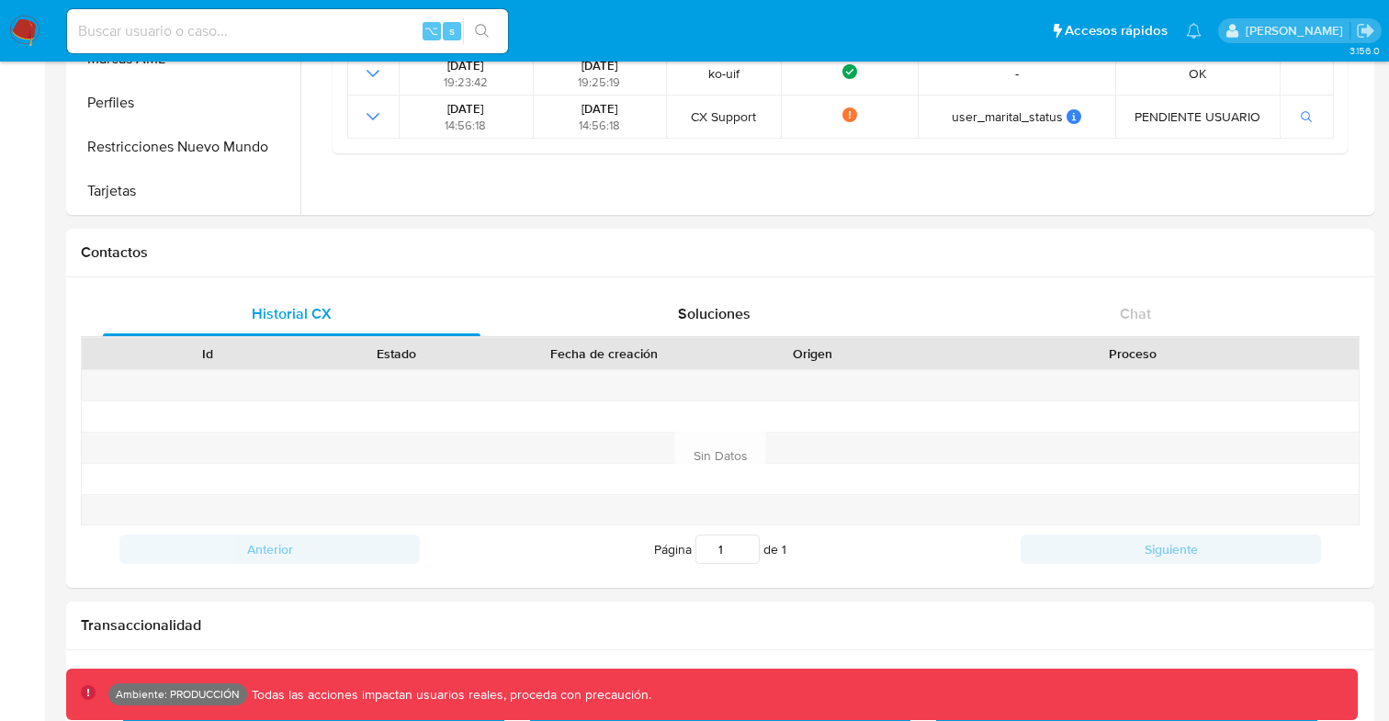
scroll to position [0, 0]
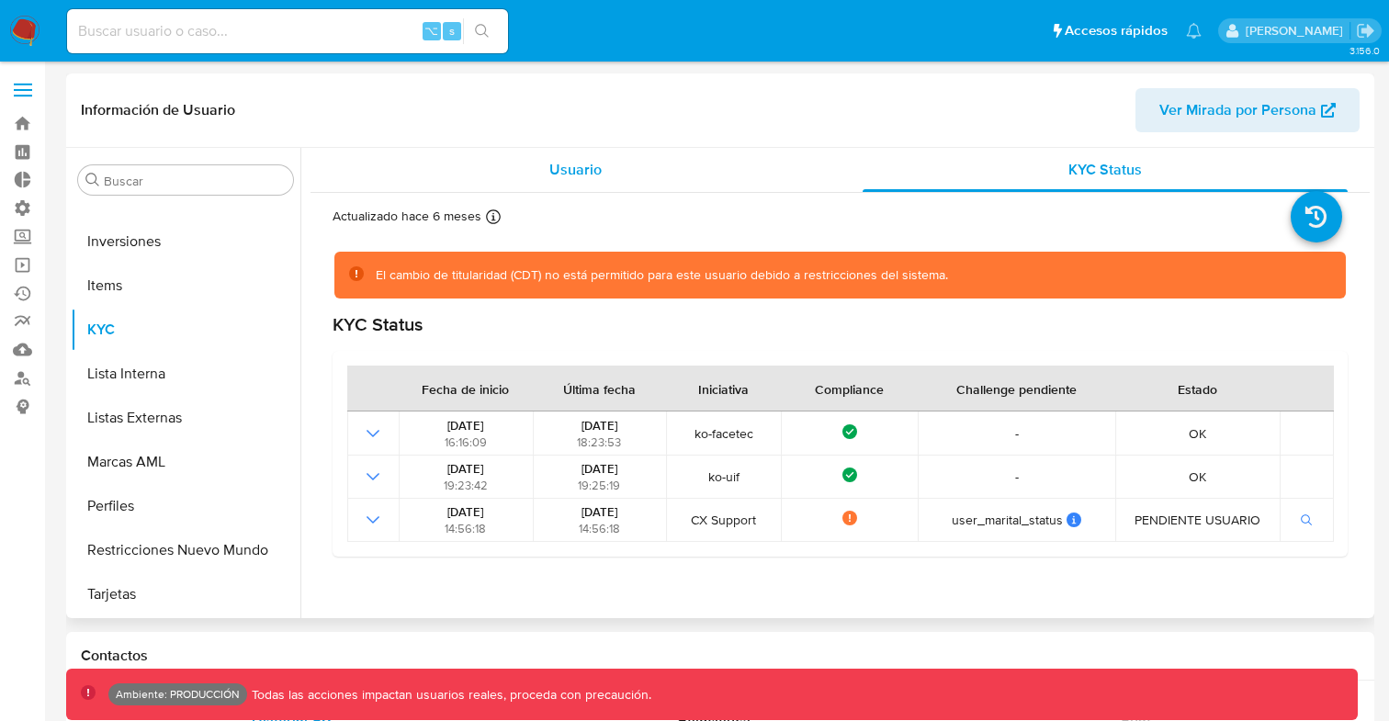
click at [586, 173] on span "Usuario" at bounding box center [576, 169] width 52 height 21
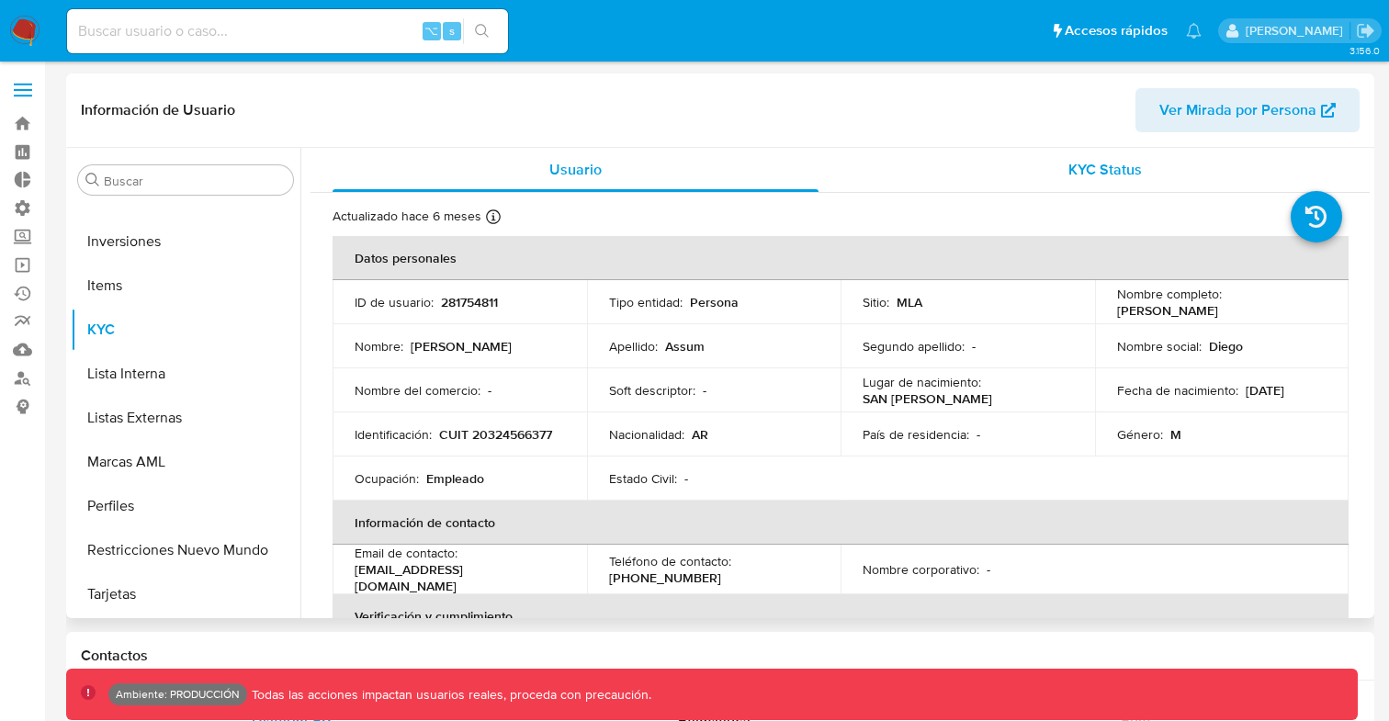
click at [1098, 172] on span "KYC Status" at bounding box center [1106, 169] width 74 height 21
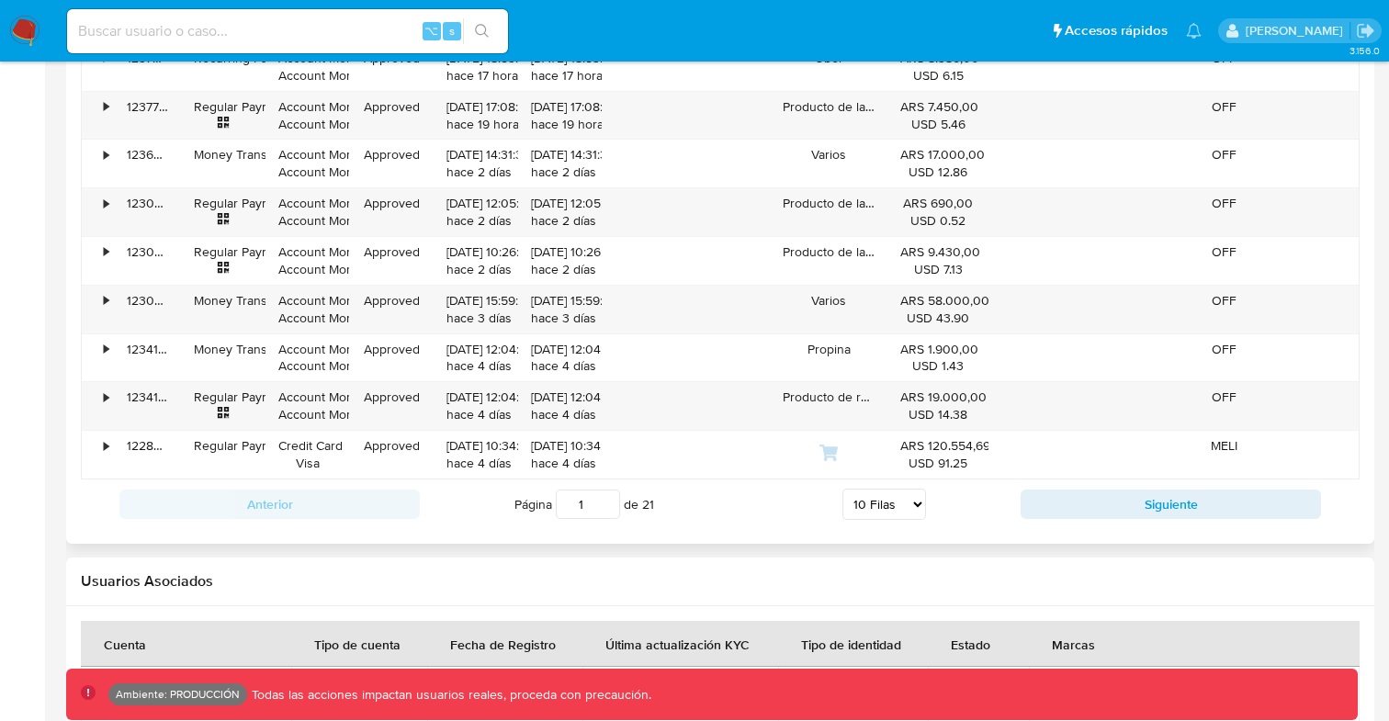
scroll to position [2092, 0]
